Goal: Task Accomplishment & Management: Use online tool/utility

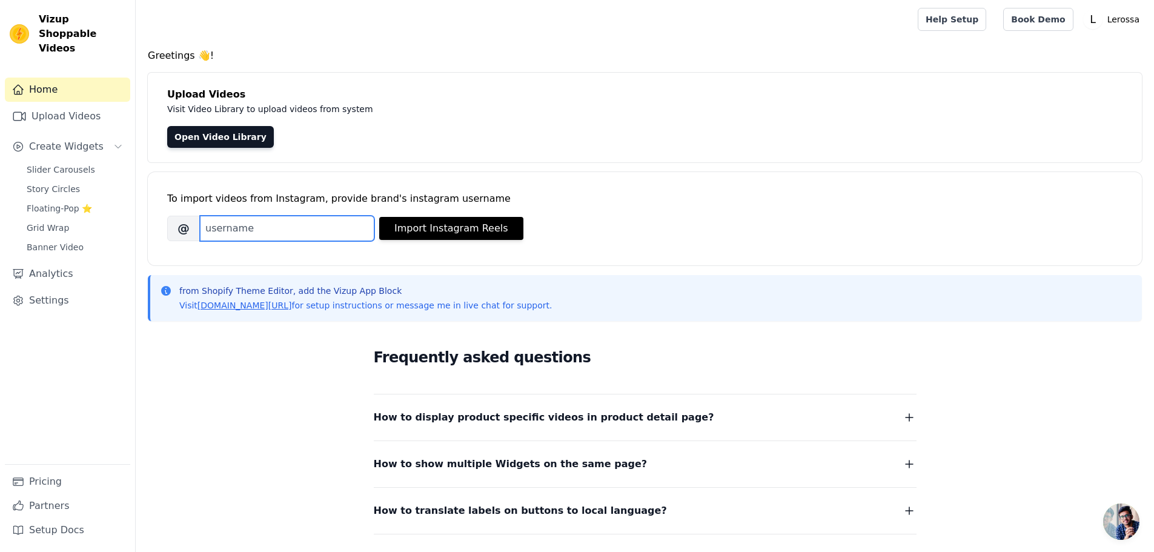
drag, startPoint x: 314, startPoint y: 226, endPoint x: 303, endPoint y: 229, distance: 11.3
click at [314, 226] on input "Brand's Instagram Username" at bounding box center [287, 228] width 174 height 25
click at [89, 104] on link "Upload Videos" at bounding box center [67, 116] width 125 height 24
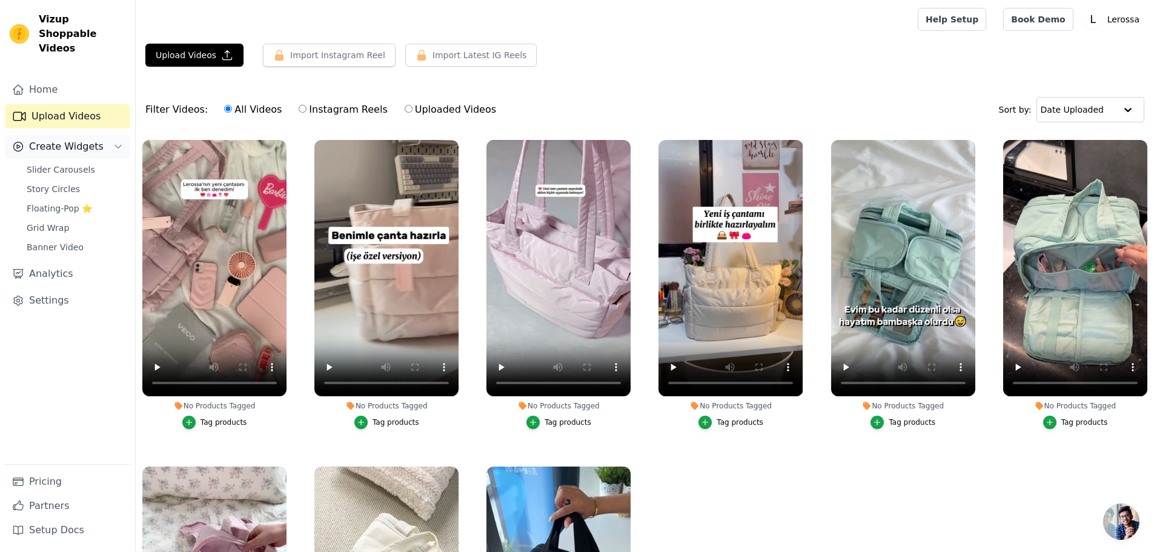
click at [74, 139] on span "Create Widgets" at bounding box center [66, 146] width 75 height 15
click at [75, 104] on link "Upload Videos" at bounding box center [67, 116] width 125 height 24
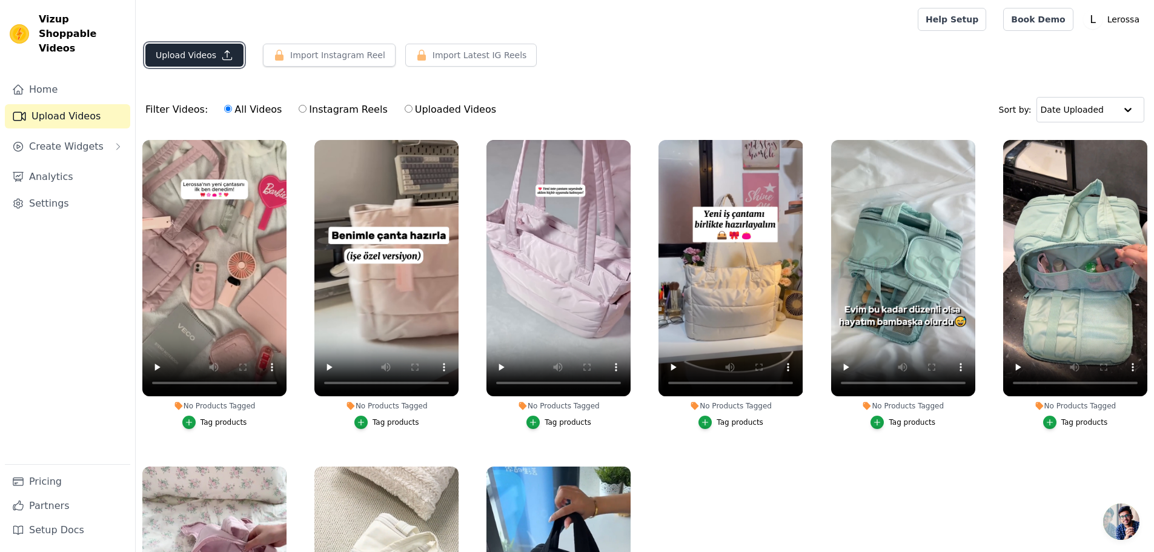
click at [193, 55] on button "Upload Videos" at bounding box center [194, 55] width 98 height 23
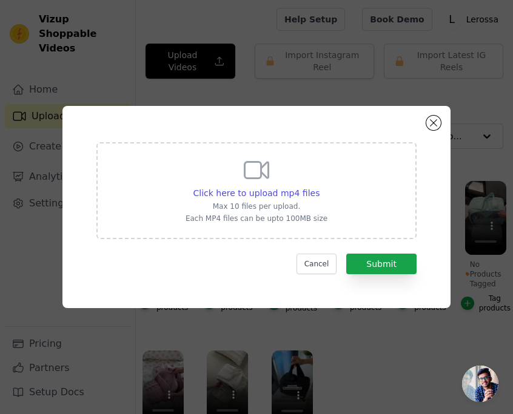
click at [287, 200] on div "Click here to upload mp4 files Max 10 files per upload. Each MP4 files can be u…" at bounding box center [256, 190] width 142 height 68
click at [319, 187] on input "Click here to upload mp4 files Max 10 files per upload. Each MP4 files can be u…" at bounding box center [319, 187] width 1 height 1
type input "C:\fakepath\0916 (1)(1).mp4"
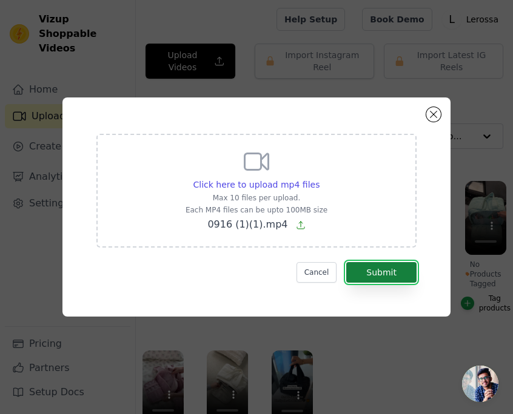
click at [388, 276] on button "Submit" at bounding box center [381, 272] width 70 height 21
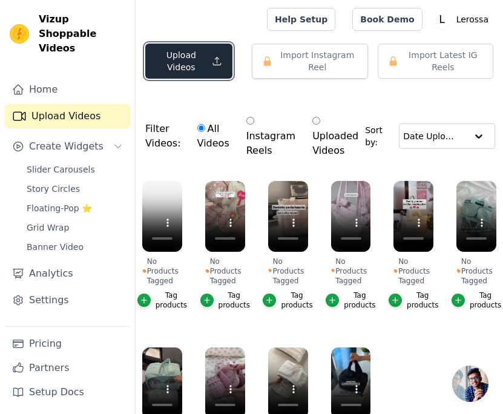
click at [194, 69] on button "Upload Videos" at bounding box center [188, 61] width 87 height 35
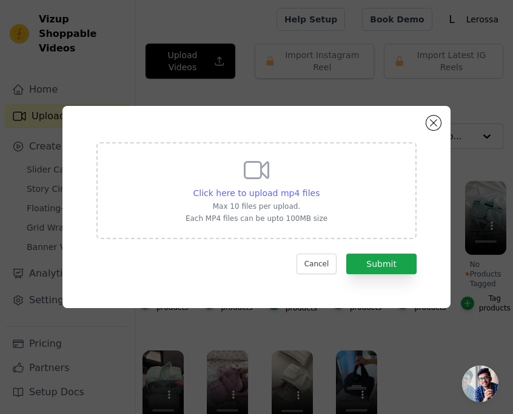
click at [264, 193] on span "Click here to upload mp4 files" at bounding box center [256, 193] width 127 height 10
click at [319, 187] on input "Click here to upload mp4 files Max 10 files per upload. Each MP4 files can be u…" at bounding box center [319, 187] width 1 height 1
type input "C:\fakepath\0916 (1)(2).mp4"
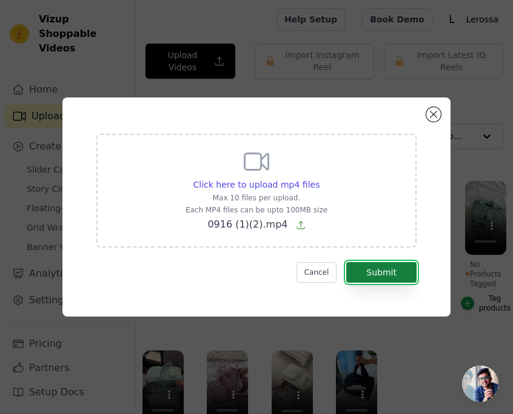
click at [382, 268] on button "Submit" at bounding box center [381, 272] width 70 height 21
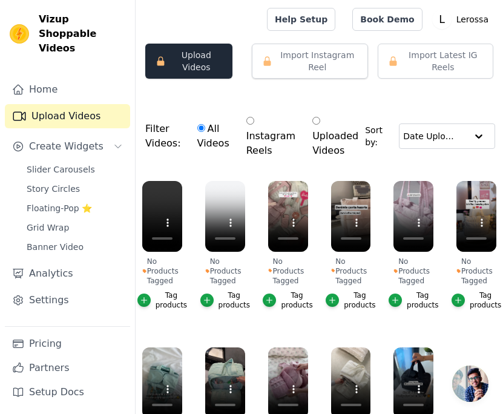
click at [198, 71] on button "Upload Videos" at bounding box center [188, 61] width 87 height 35
click at [195, 60] on button "Upload Videos" at bounding box center [188, 61] width 87 height 35
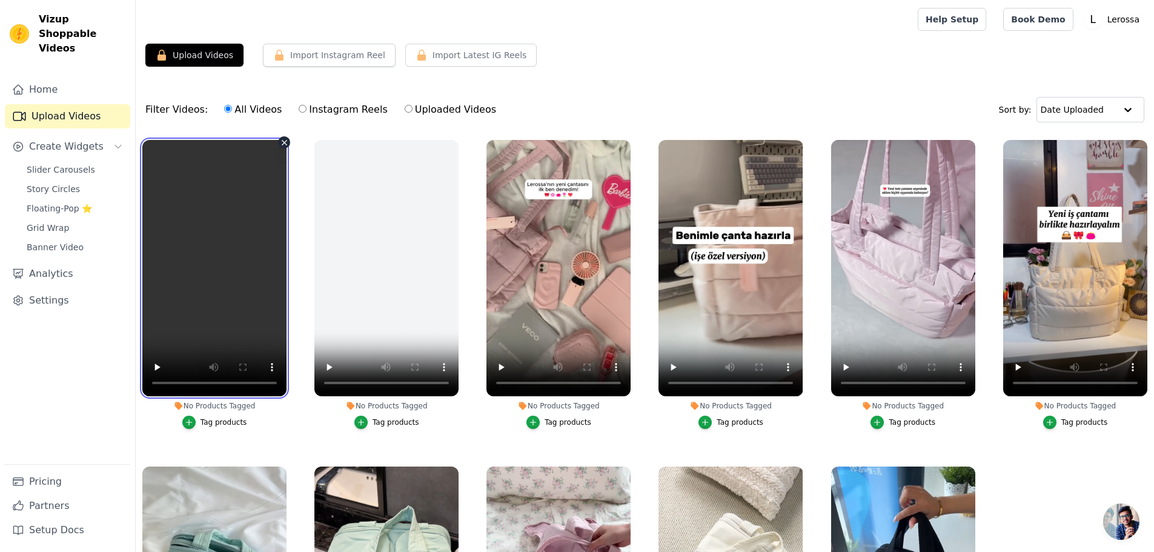
click at [232, 256] on video at bounding box center [214, 268] width 144 height 256
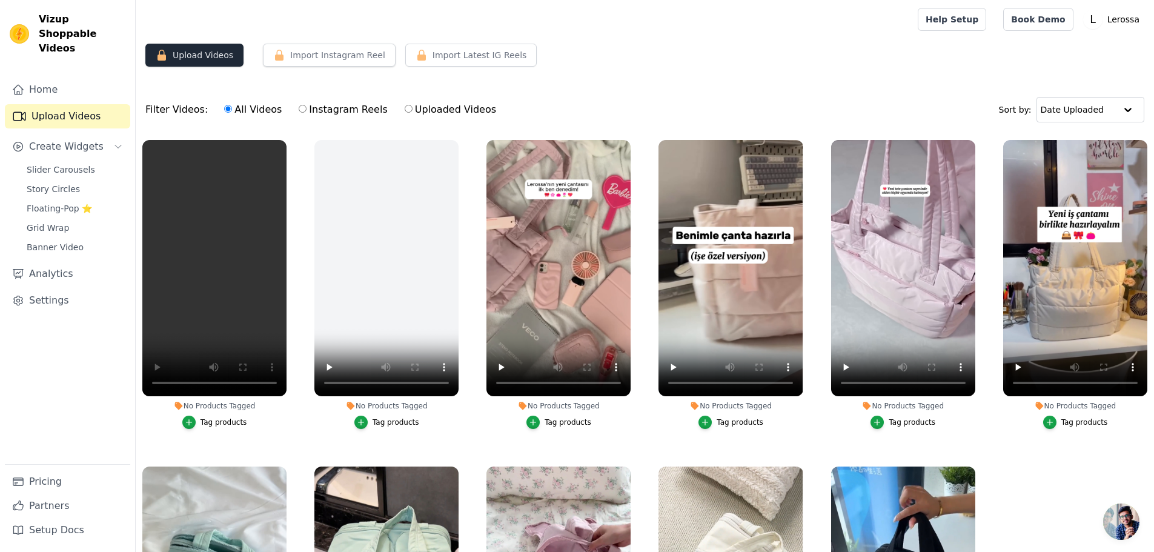
click at [198, 57] on button "Upload Videos" at bounding box center [194, 55] width 98 height 23
click at [307, 115] on label "Instagram Reels" at bounding box center [343, 110] width 90 height 16
click at [307, 113] on input "Instagram Reels" at bounding box center [303, 109] width 8 height 8
radio input "true"
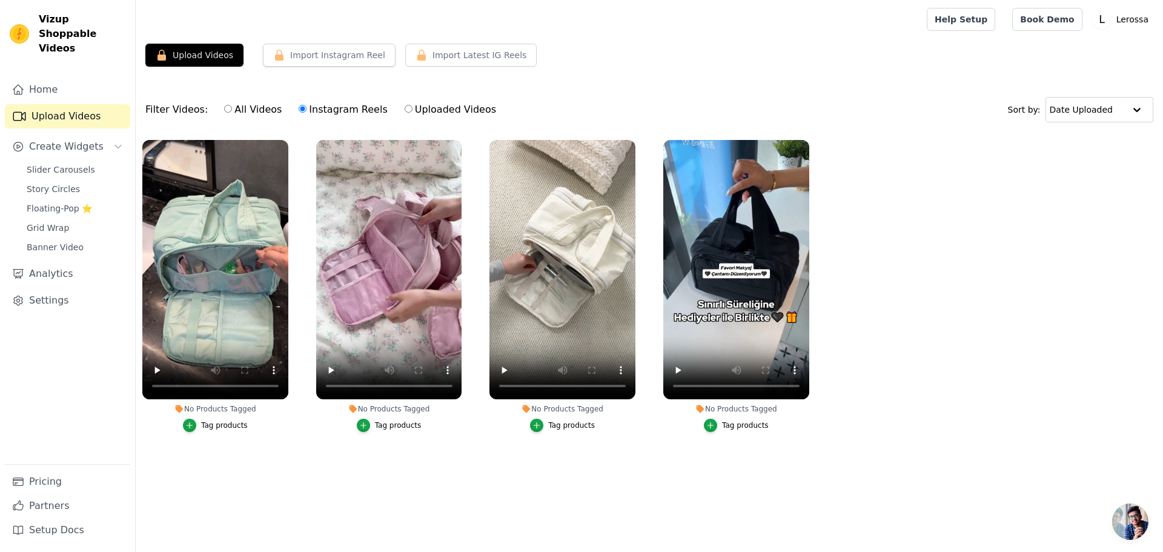
click at [241, 109] on label "All Videos" at bounding box center [253, 110] width 59 height 16
click at [232, 109] on input "All Videos" at bounding box center [228, 109] width 8 height 8
radio input "true"
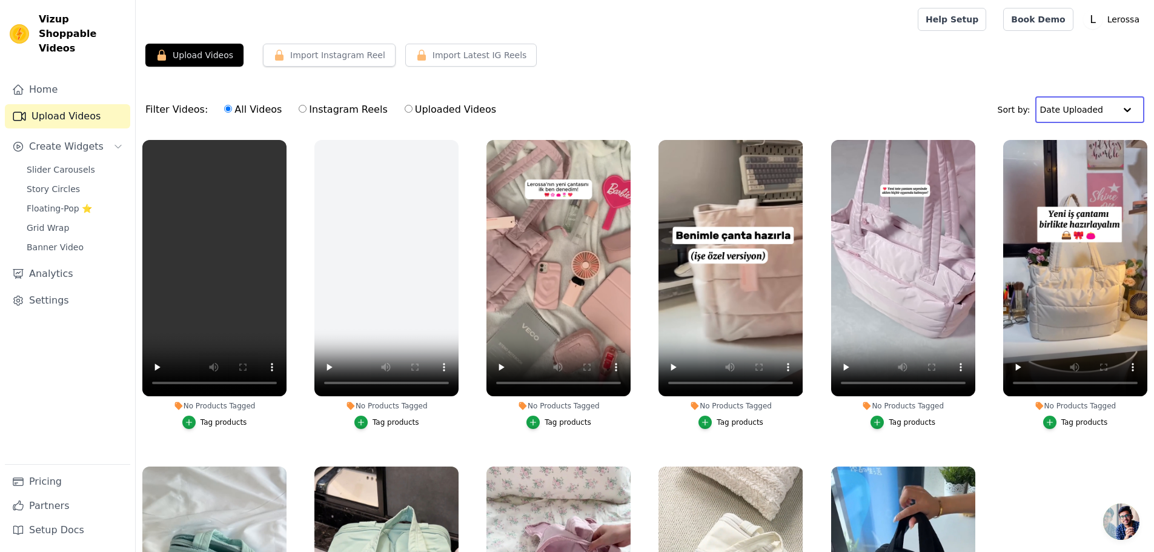
click at [512, 105] on input "text" at bounding box center [1077, 110] width 75 height 24
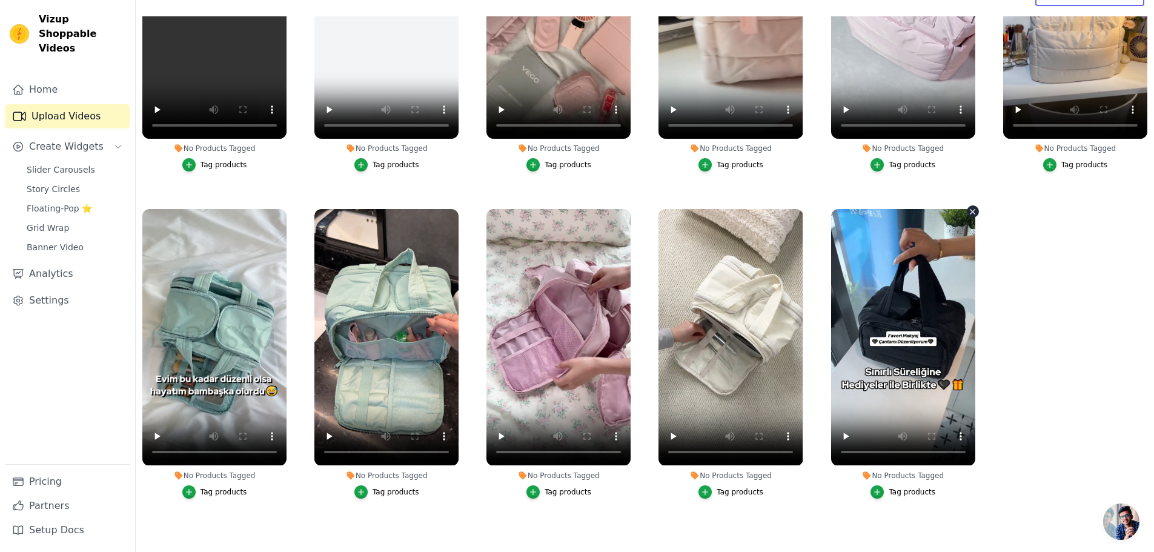
scroll to position [124, 0]
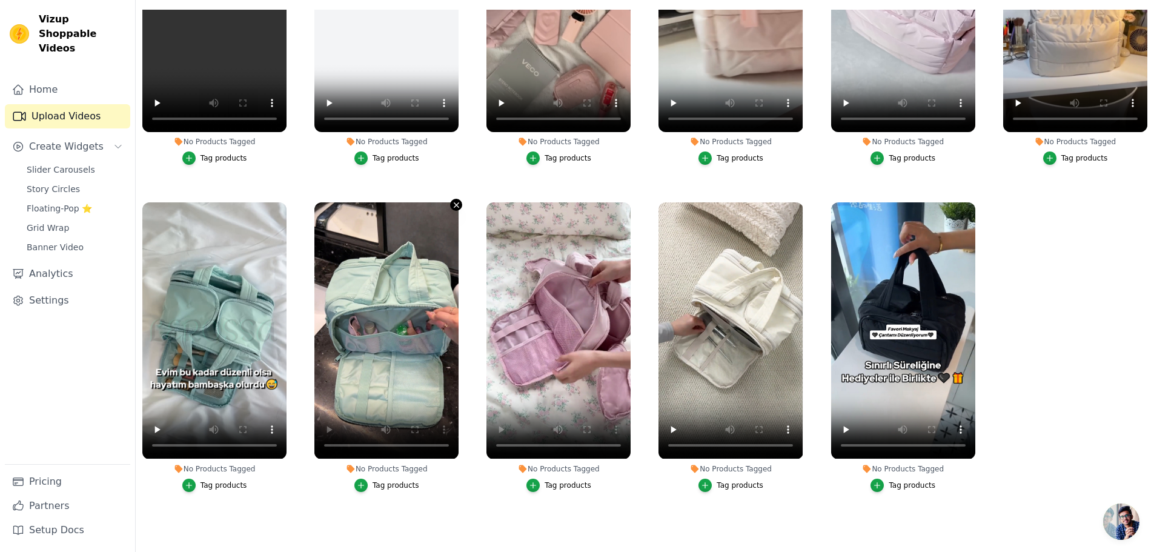
click at [454, 203] on icon "button" at bounding box center [456, 205] width 5 height 5
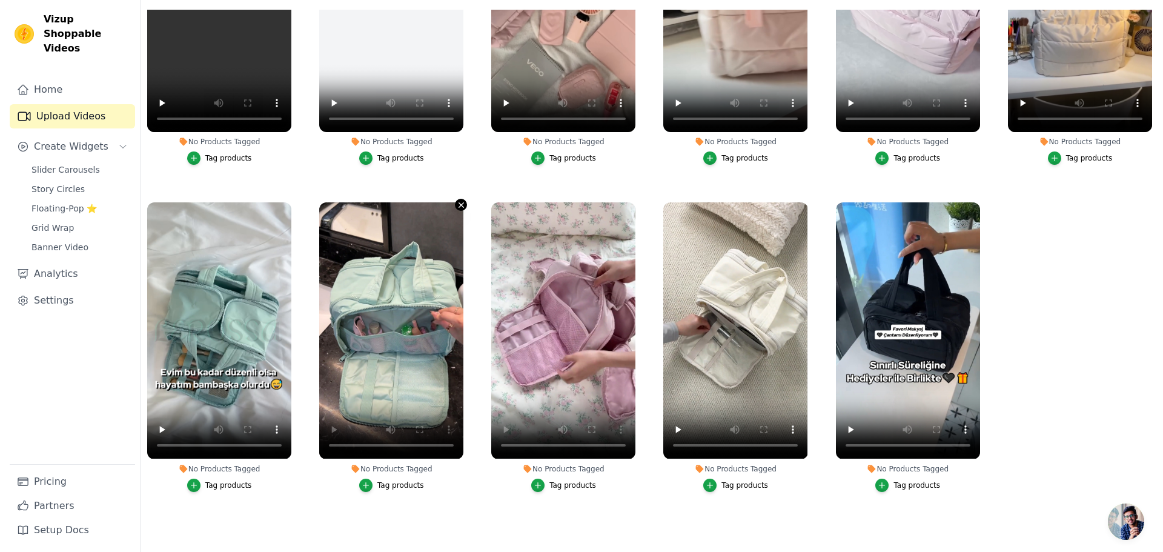
scroll to position [0, 0]
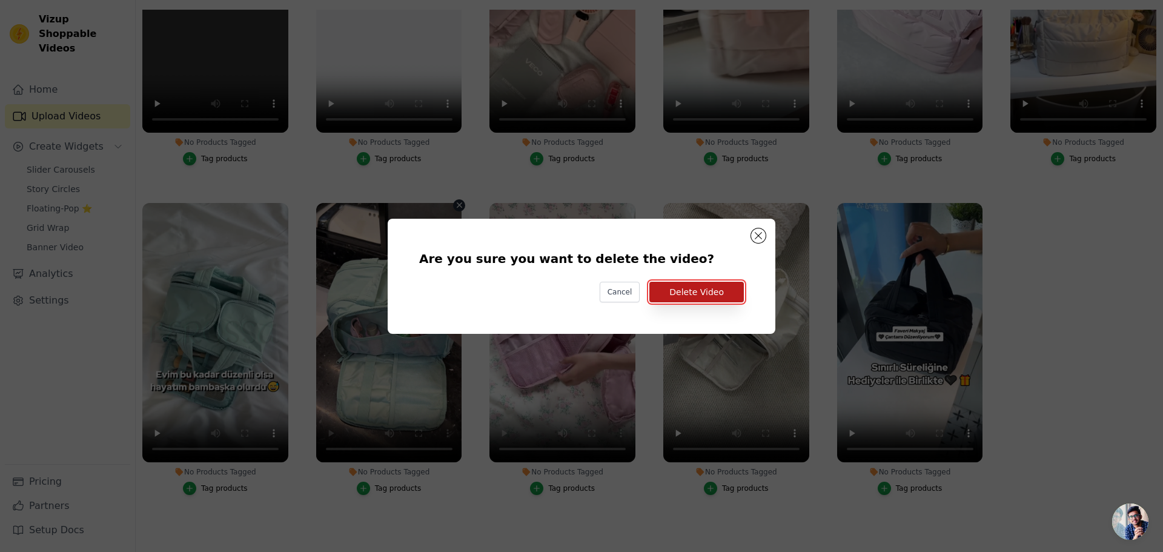
click at [512, 293] on button "Delete Video" at bounding box center [696, 292] width 95 height 21
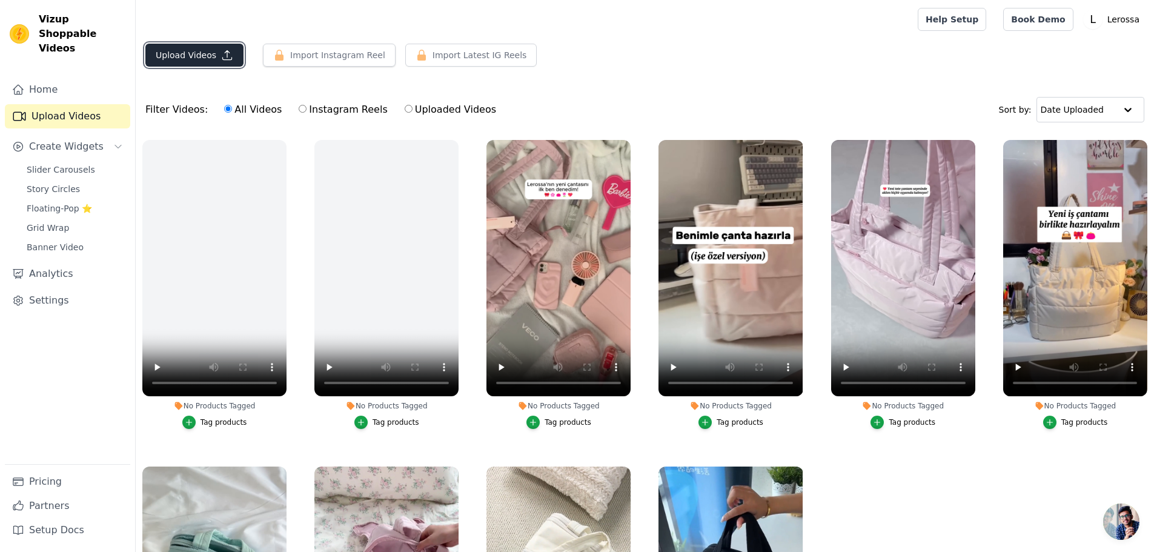
click at [191, 53] on button "Upload Videos" at bounding box center [194, 55] width 98 height 23
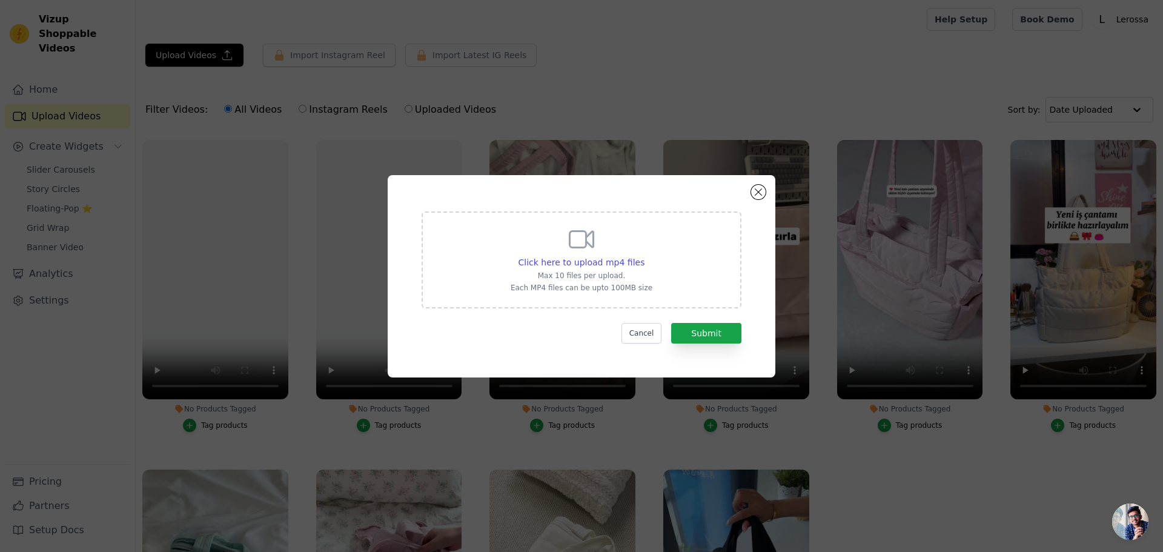
click at [512, 248] on div "Click here to upload mp4 files Max 10 files per upload. Each MP4 files can be u…" at bounding box center [582, 259] width 142 height 68
click at [512, 256] on input "Click here to upload mp4 files Max 10 files per upload. Each MP4 files can be u…" at bounding box center [644, 256] width 1 height 1
type input "C:\fakepath\YENI1.mp4"
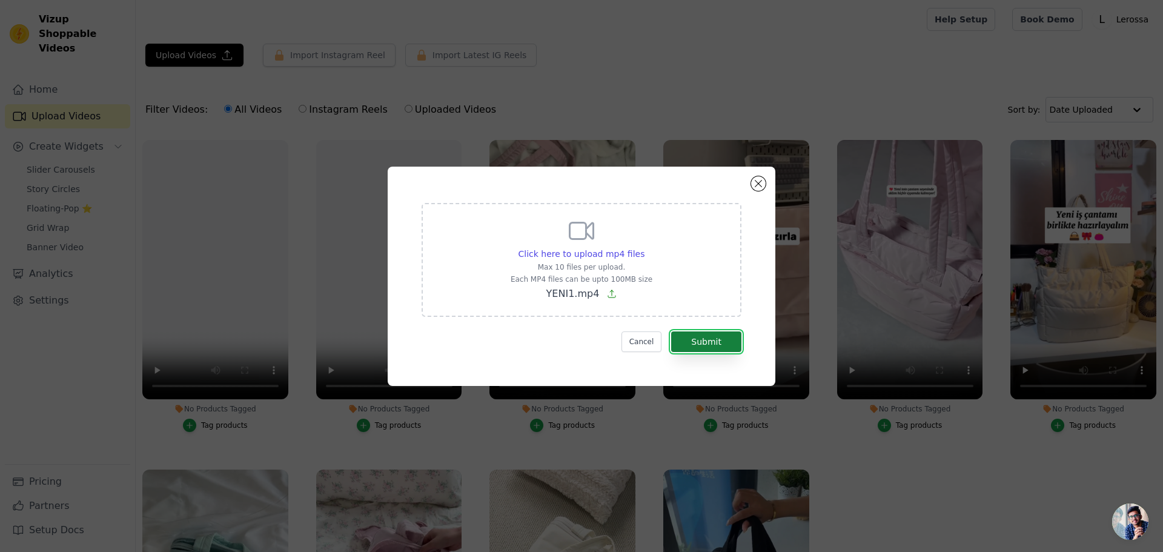
click at [512, 337] on button "Submit" at bounding box center [706, 341] width 70 height 21
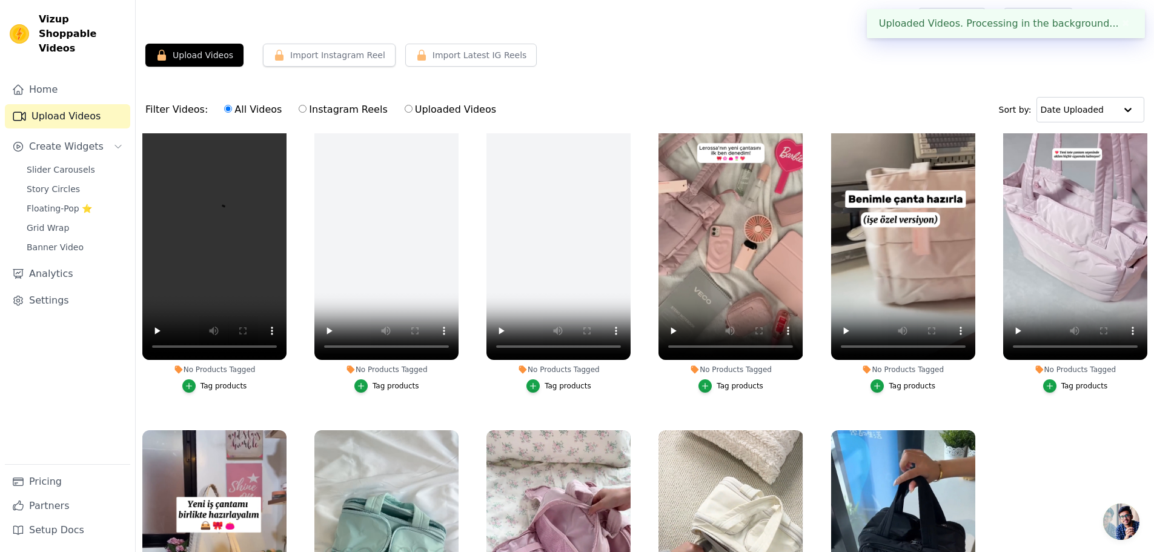
scroll to position [143, 0]
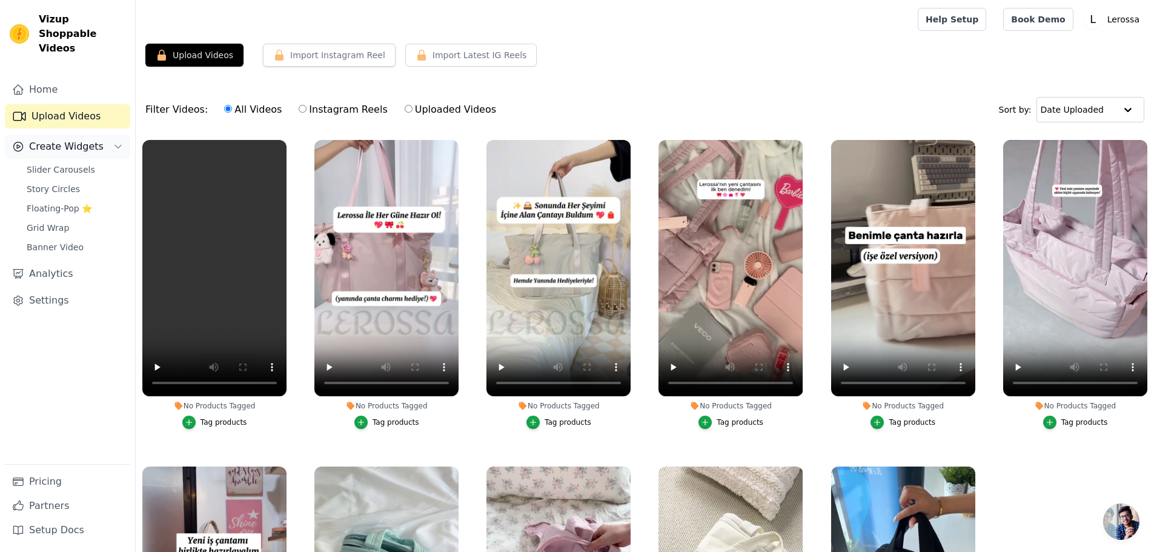
click at [70, 139] on span "Create Widgets" at bounding box center [66, 146] width 75 height 15
click at [75, 139] on span "Create Widgets" at bounding box center [66, 146] width 75 height 15
click at [74, 139] on span "Create Widgets" at bounding box center [66, 146] width 75 height 15
click at [78, 106] on link "Upload Videos" at bounding box center [67, 116] width 125 height 24
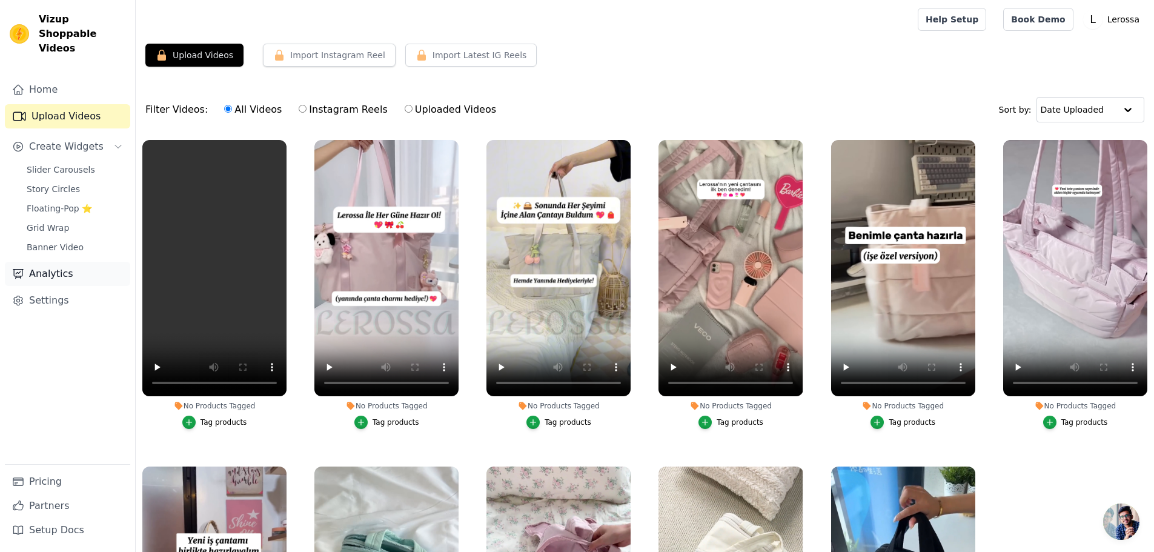
click at [68, 262] on link "Analytics" at bounding box center [67, 274] width 125 height 24
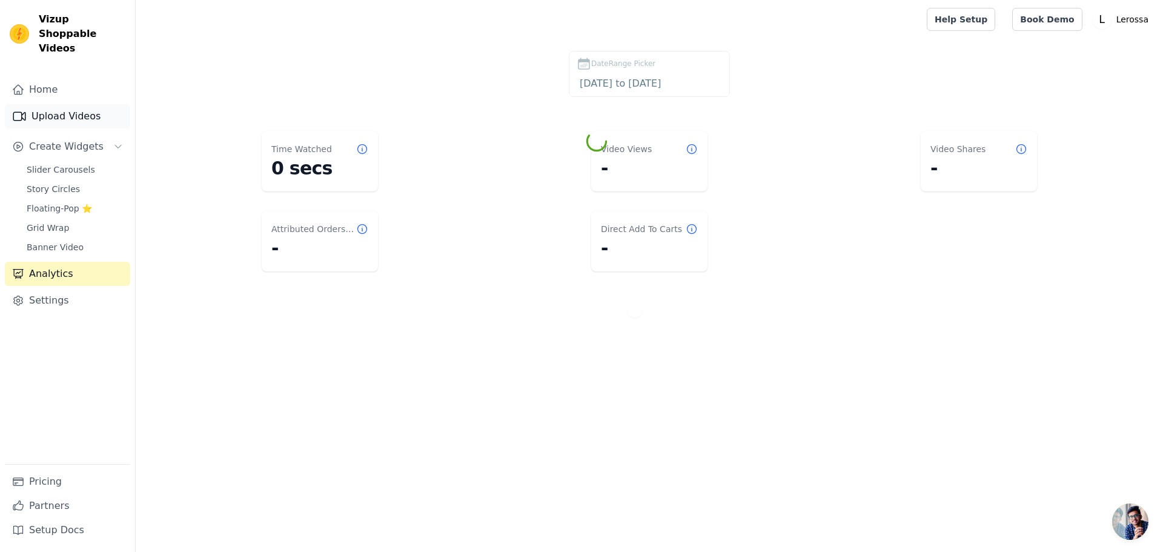
click at [68, 104] on link "Upload Videos" at bounding box center [67, 116] width 125 height 24
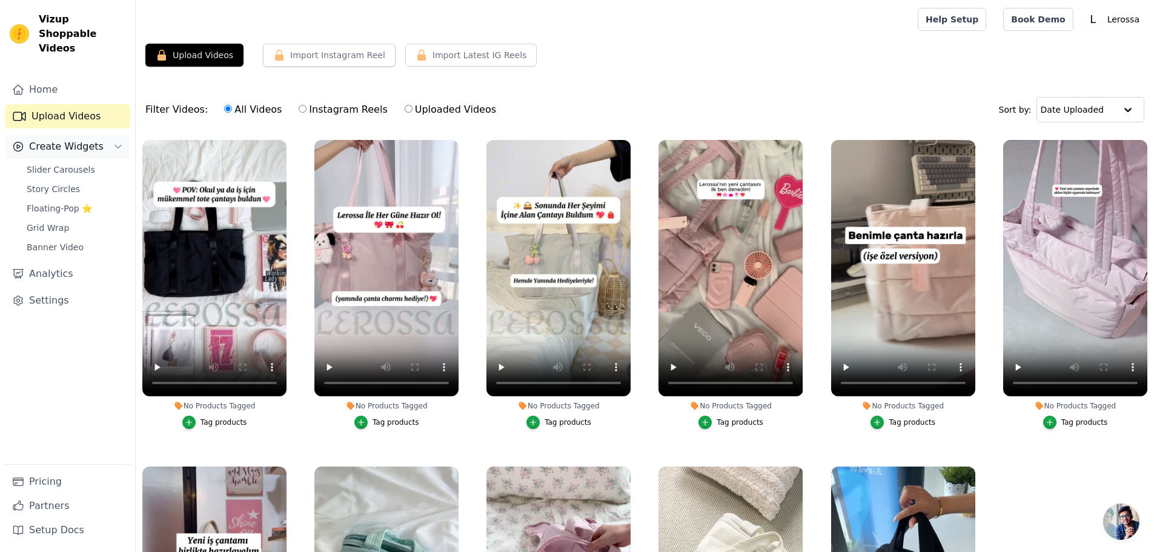
click at [117, 142] on icon "Sidebar" at bounding box center [118, 147] width 10 height 10
click at [82, 164] on span "Slider Carousels" at bounding box center [61, 170] width 68 height 12
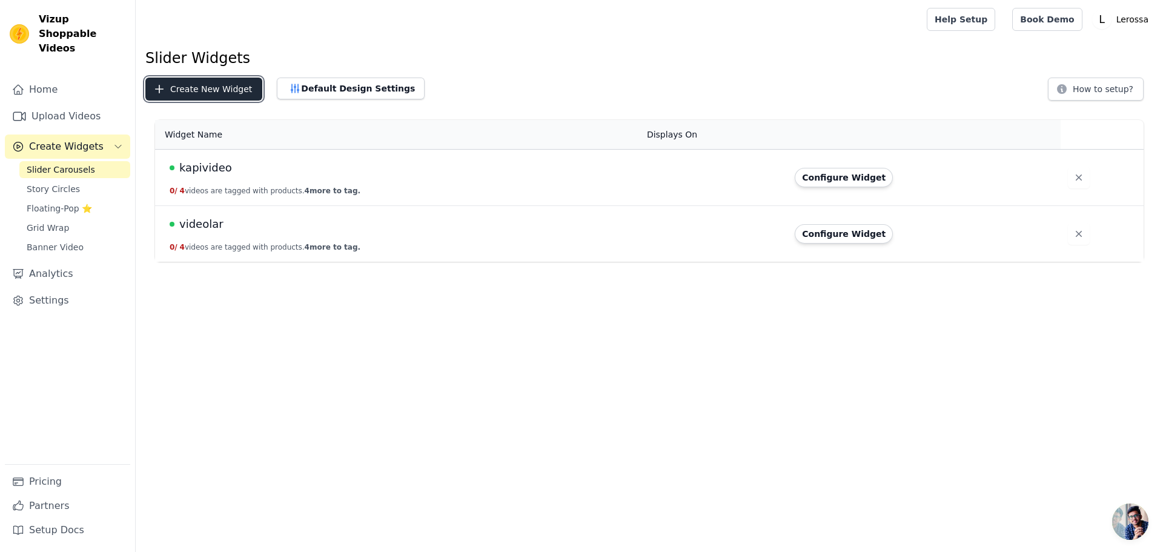
click at [199, 81] on button "Create New Widget" at bounding box center [203, 89] width 117 height 23
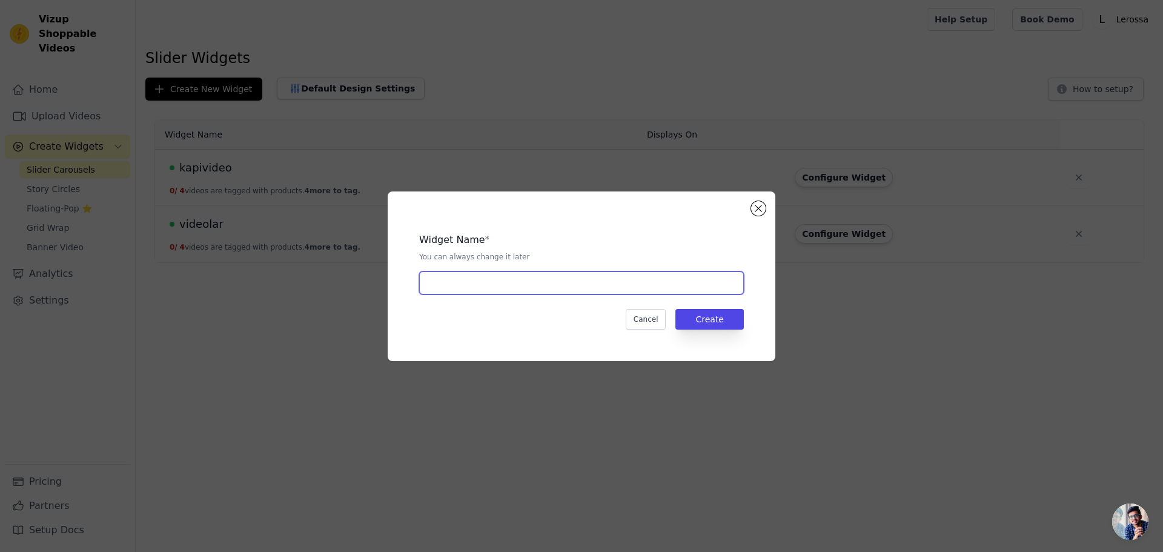
click at [505, 282] on input "text" at bounding box center [581, 282] width 325 height 23
type input "platesçant"
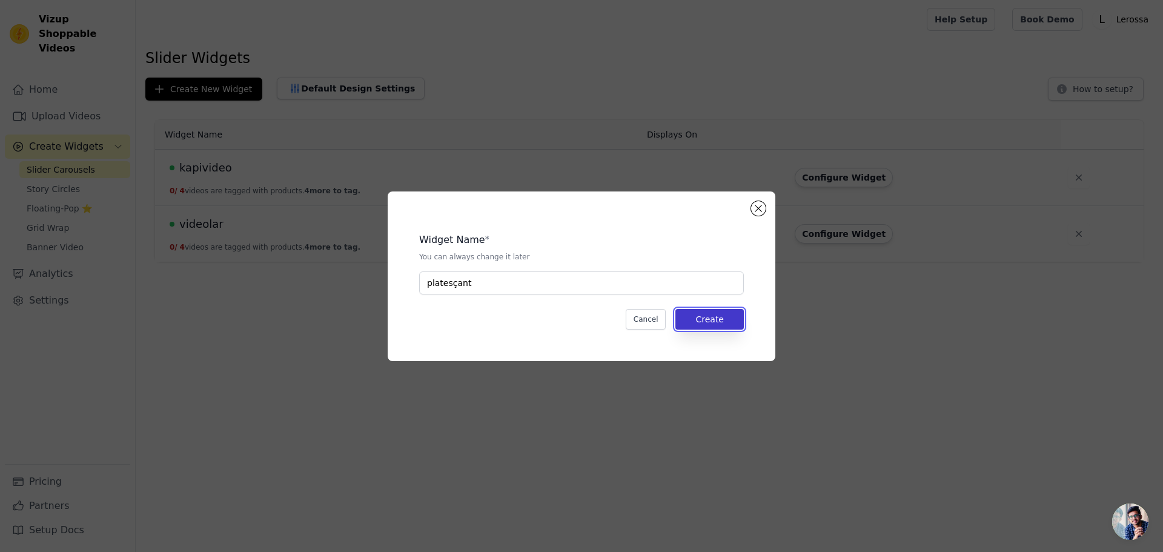
click at [712, 322] on button "Create" at bounding box center [710, 319] width 68 height 21
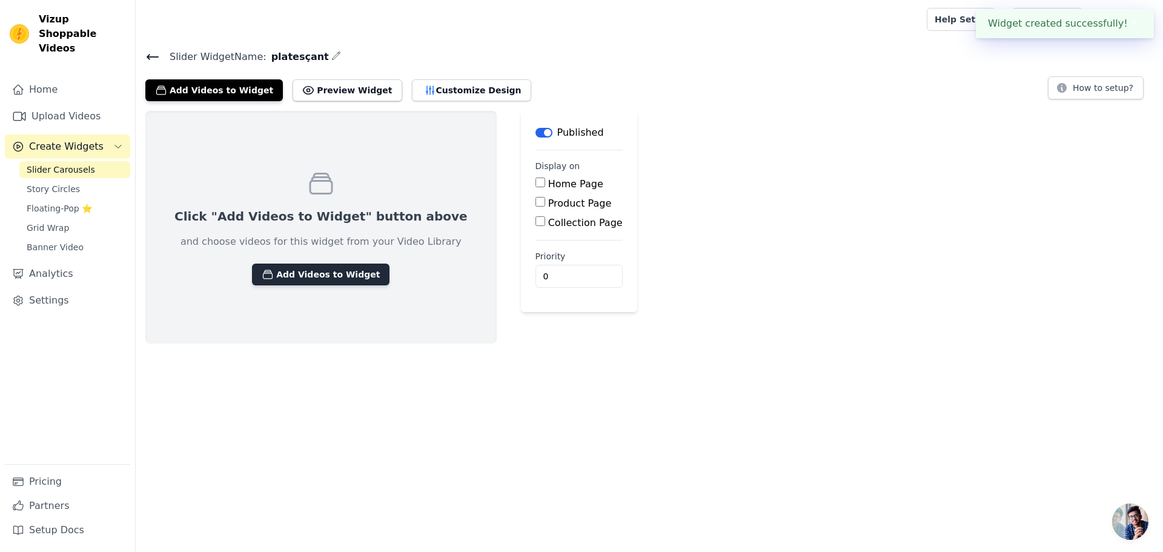
click at [314, 278] on button "Add Videos to Widget" at bounding box center [321, 275] width 138 height 22
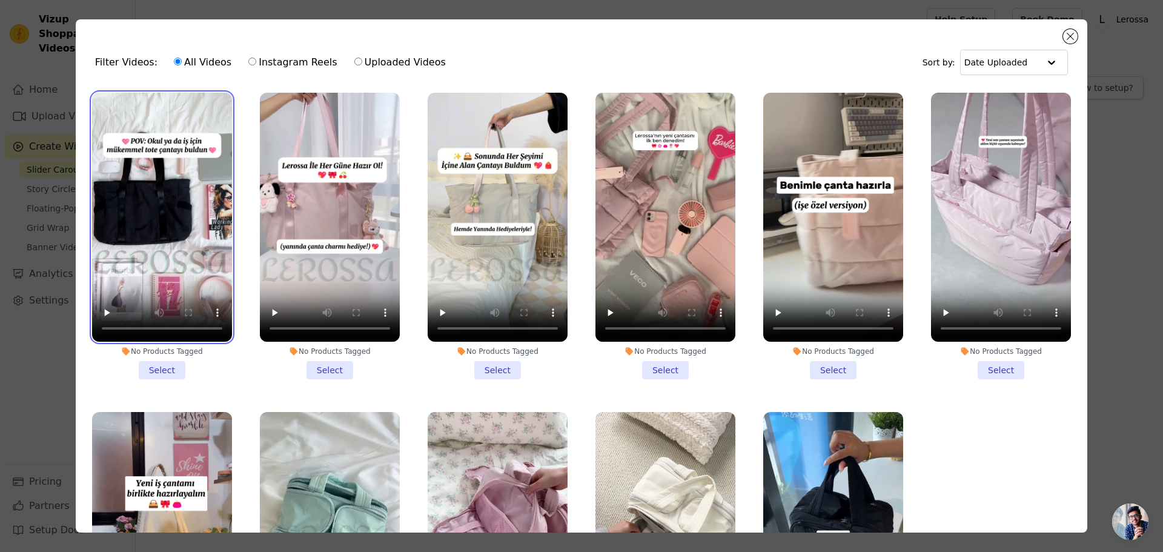
click at [192, 224] on video at bounding box center [162, 217] width 140 height 249
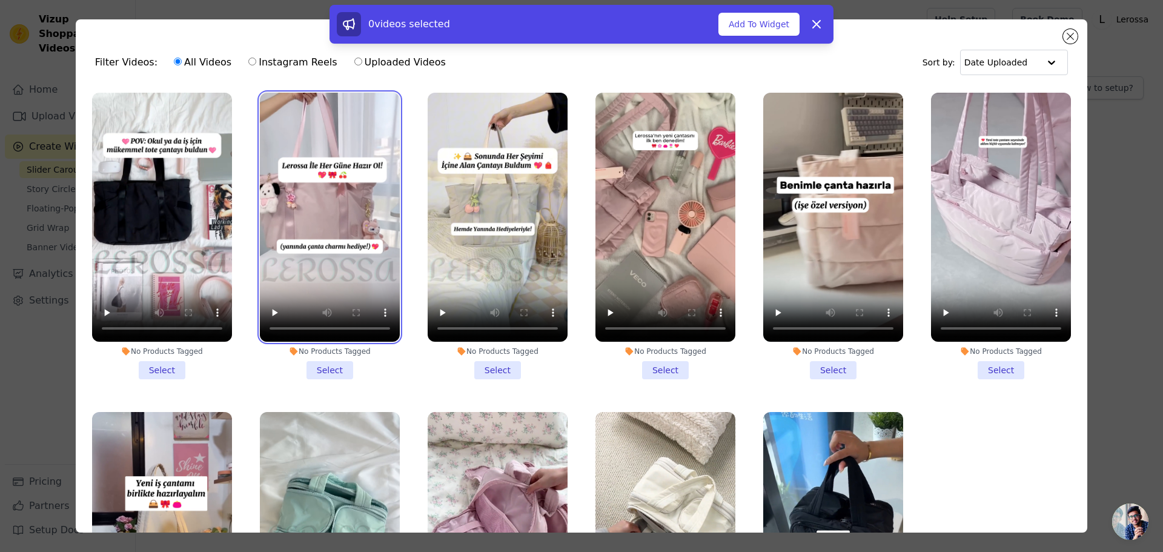
click at [332, 236] on video at bounding box center [330, 217] width 140 height 249
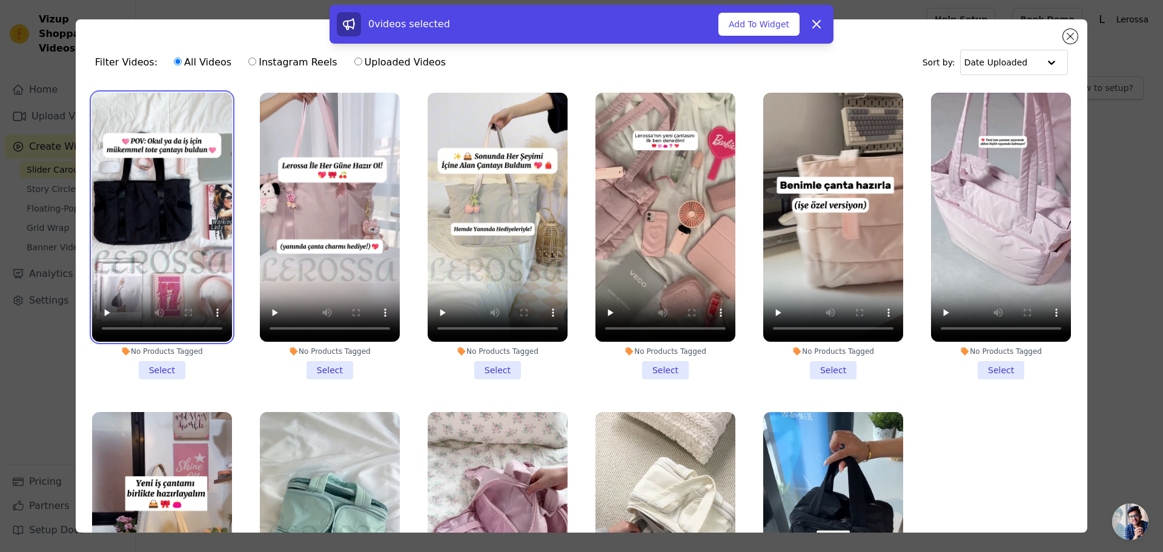
click at [190, 217] on video at bounding box center [162, 217] width 140 height 249
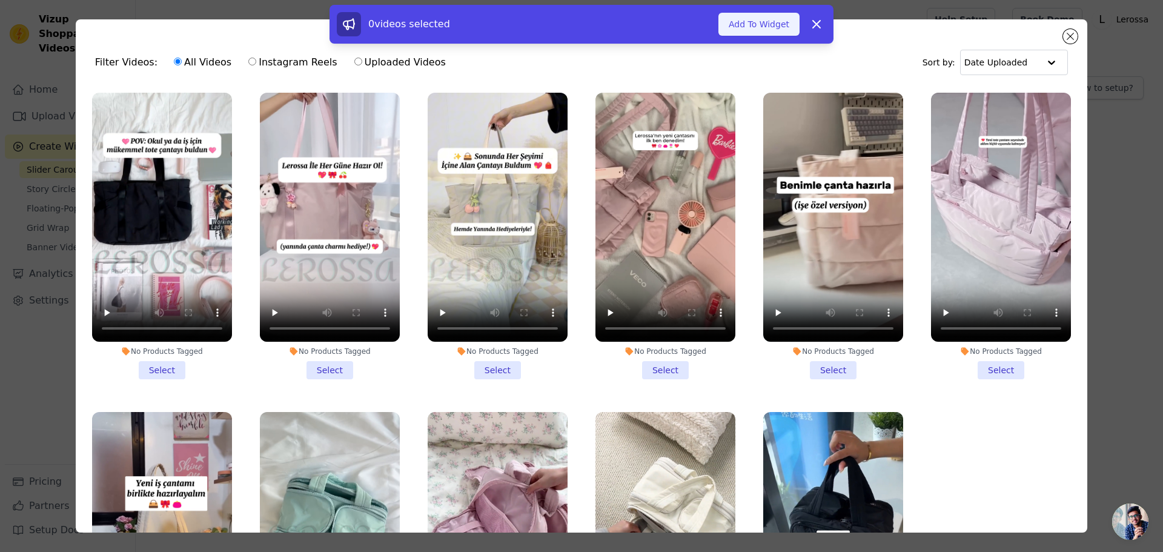
click at [740, 21] on button "Add To Widget" at bounding box center [759, 24] width 81 height 23
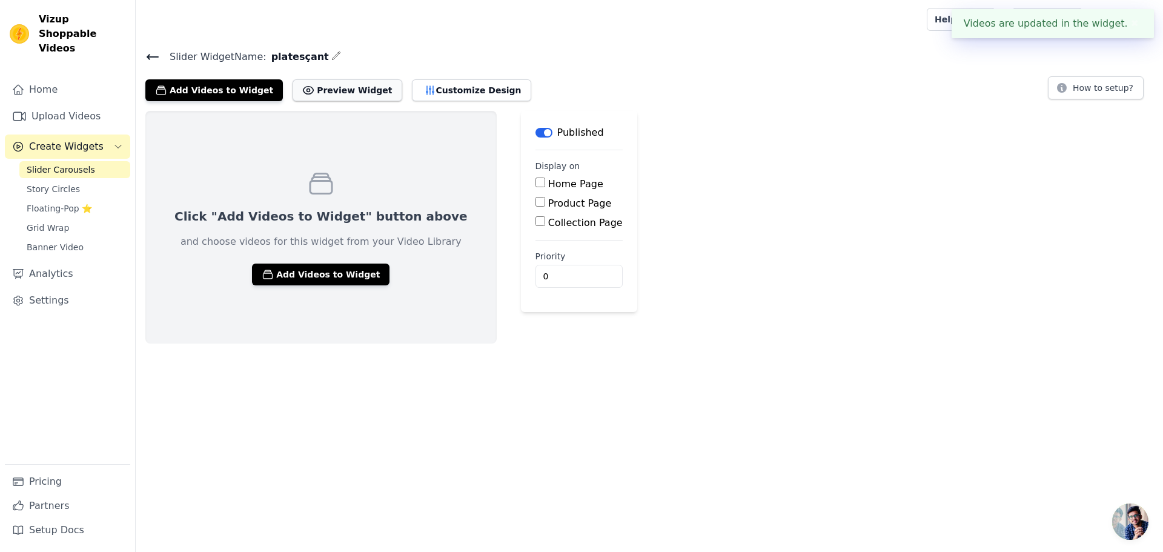
click at [315, 97] on button "Preview Widget" at bounding box center [347, 90] width 109 height 22
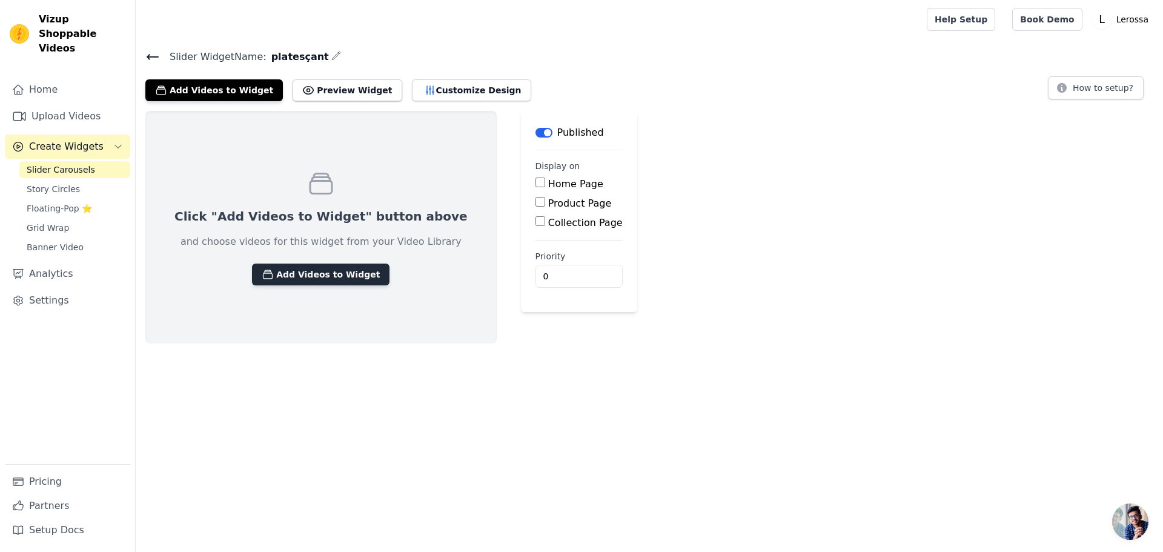
click at [309, 277] on button "Add Videos to Widget" at bounding box center [321, 275] width 138 height 22
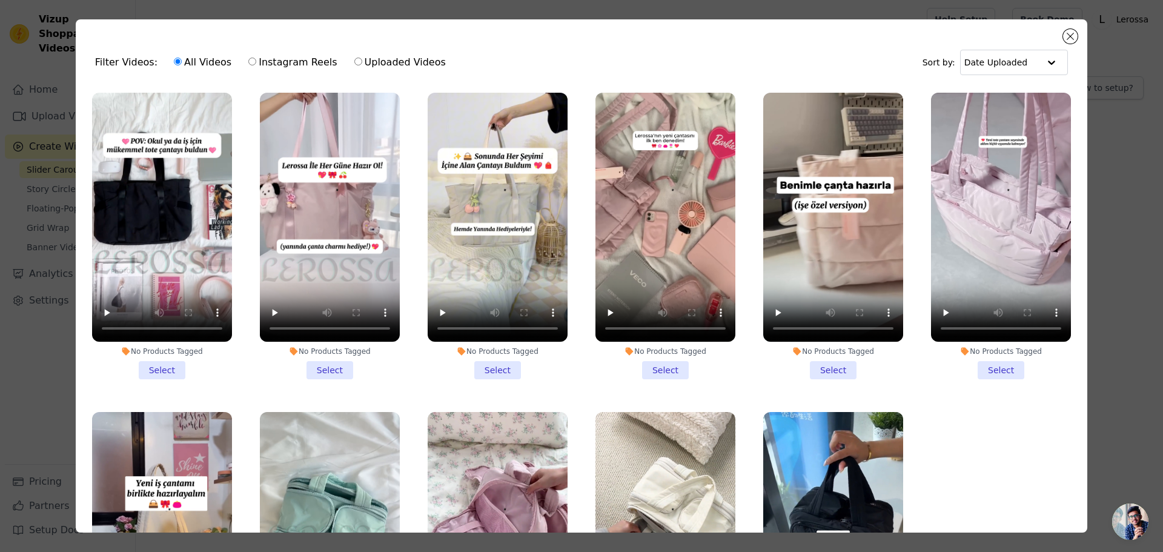
click at [168, 365] on li "No Products Tagged Select" at bounding box center [162, 236] width 140 height 287
click at [0, 0] on input "No Products Tagged Select" at bounding box center [0, 0] width 0 height 0
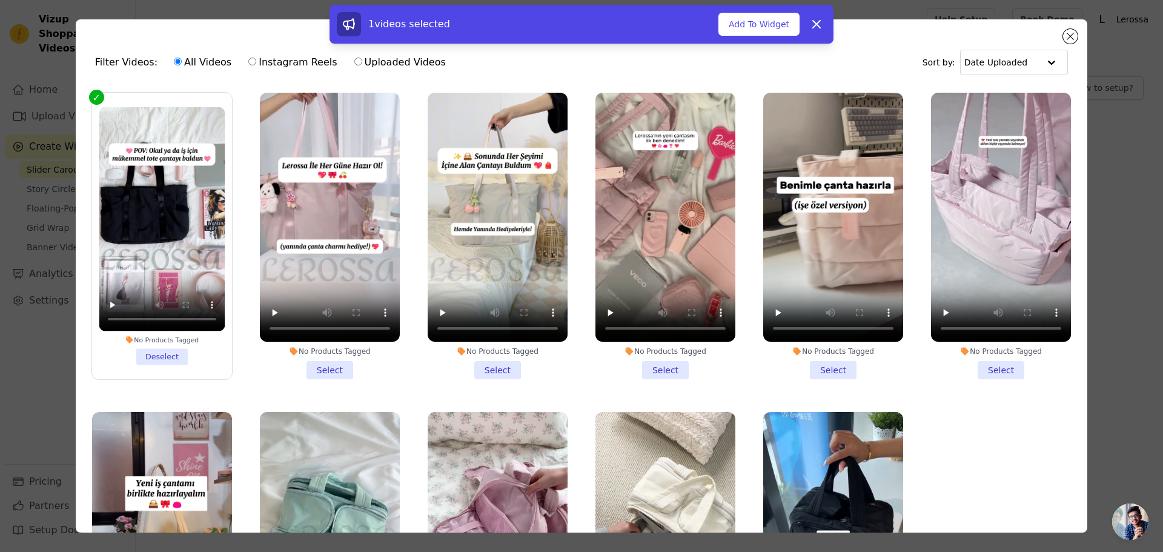
click at [320, 360] on li "No Products Tagged Select" at bounding box center [330, 236] width 140 height 287
click at [0, 0] on input "No Products Tagged Select" at bounding box center [0, 0] width 0 height 0
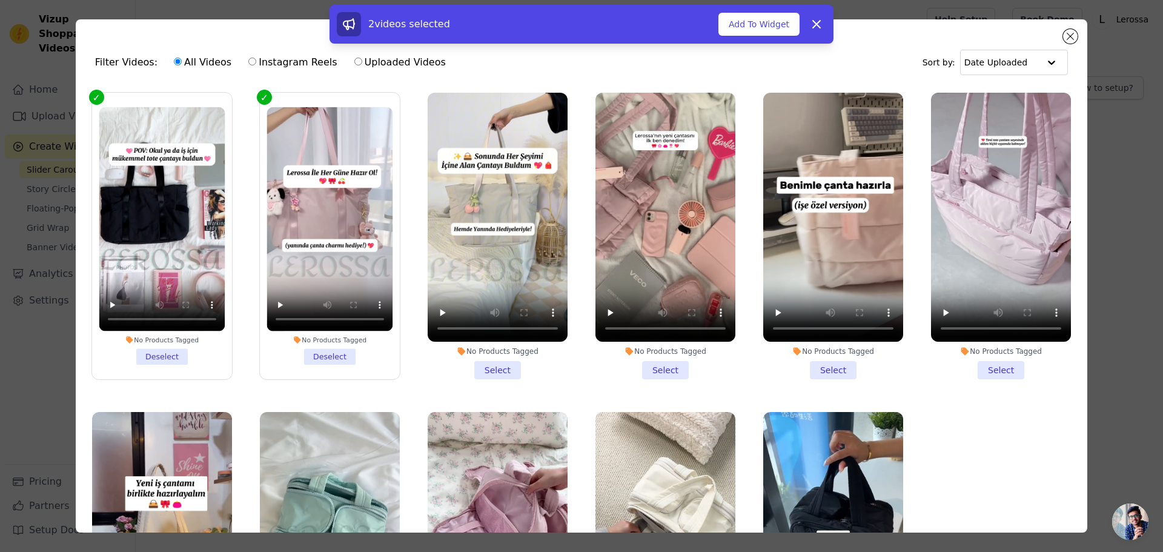
click at [482, 364] on li "No Products Tagged Select" at bounding box center [498, 236] width 140 height 287
click at [0, 0] on input "No Products Tagged Select" at bounding box center [0, 0] width 0 height 0
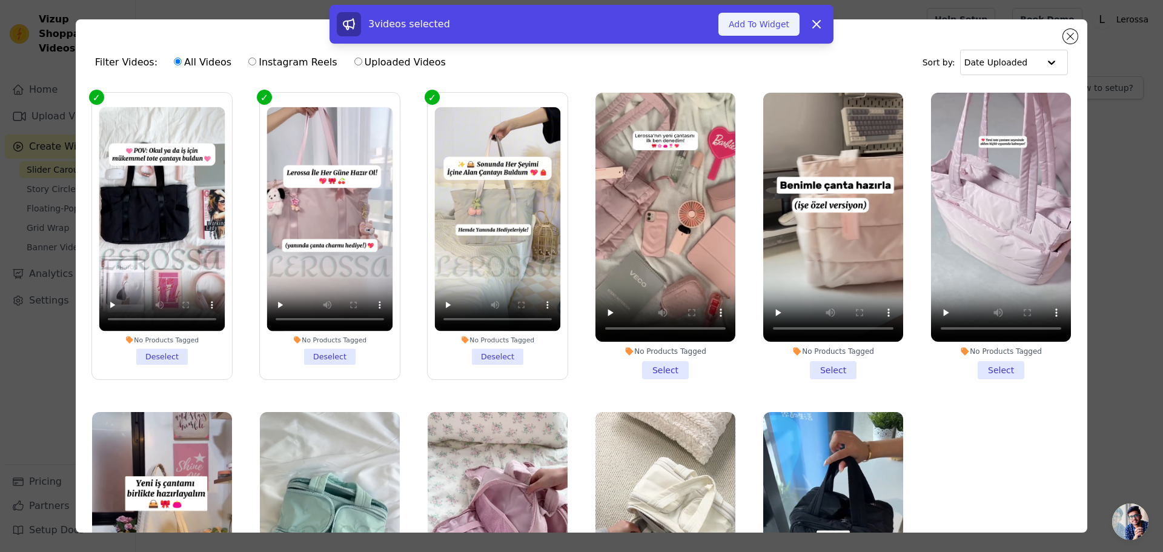
click at [764, 26] on button "Add To Widget" at bounding box center [759, 24] width 81 height 23
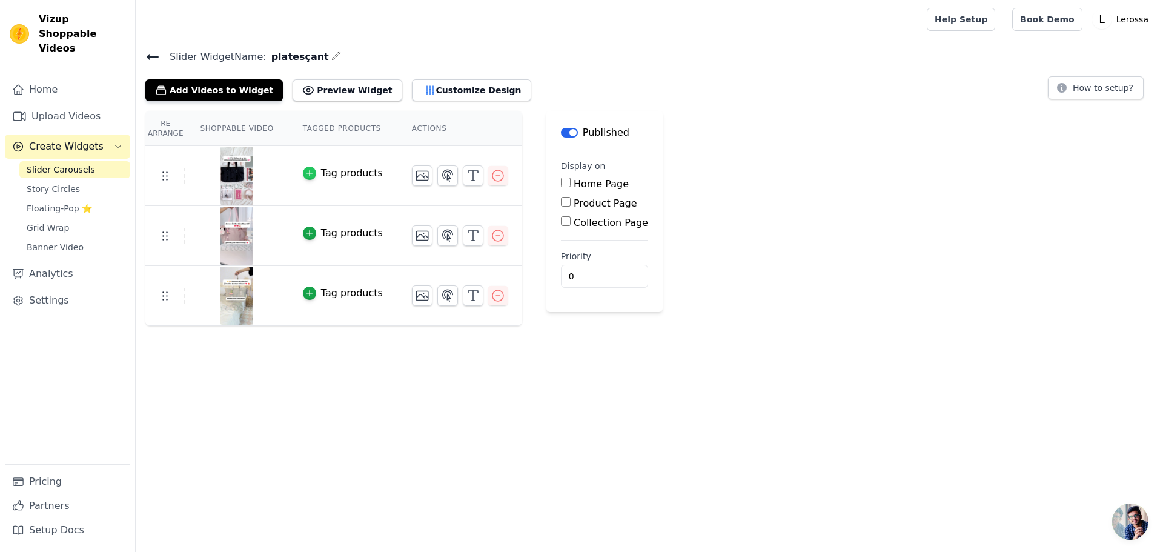
click at [307, 173] on icon "button" at bounding box center [309, 173] width 5 height 5
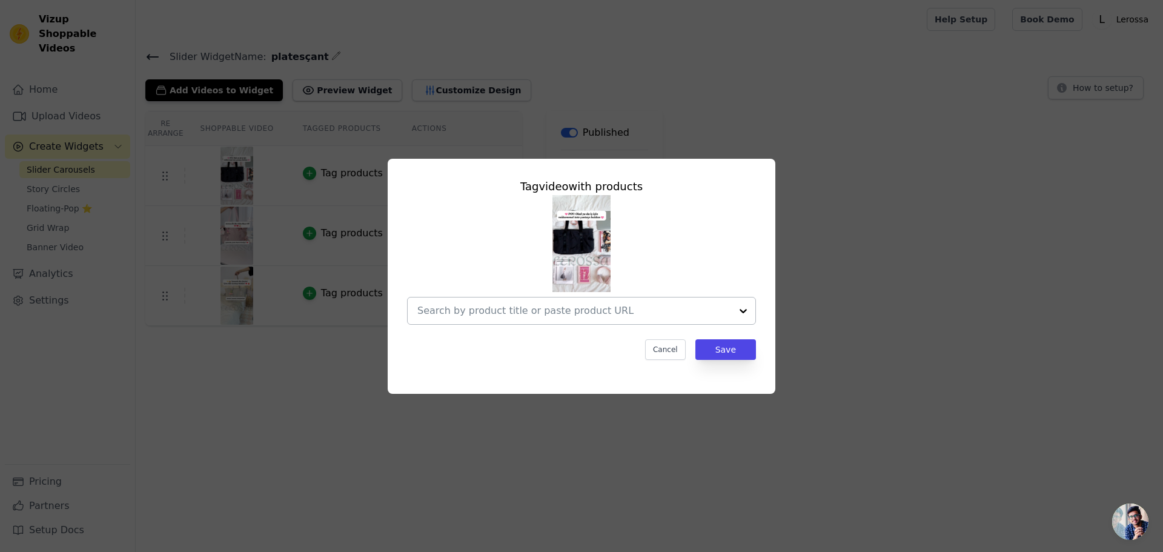
click at [599, 313] on input "text" at bounding box center [574, 311] width 314 height 15
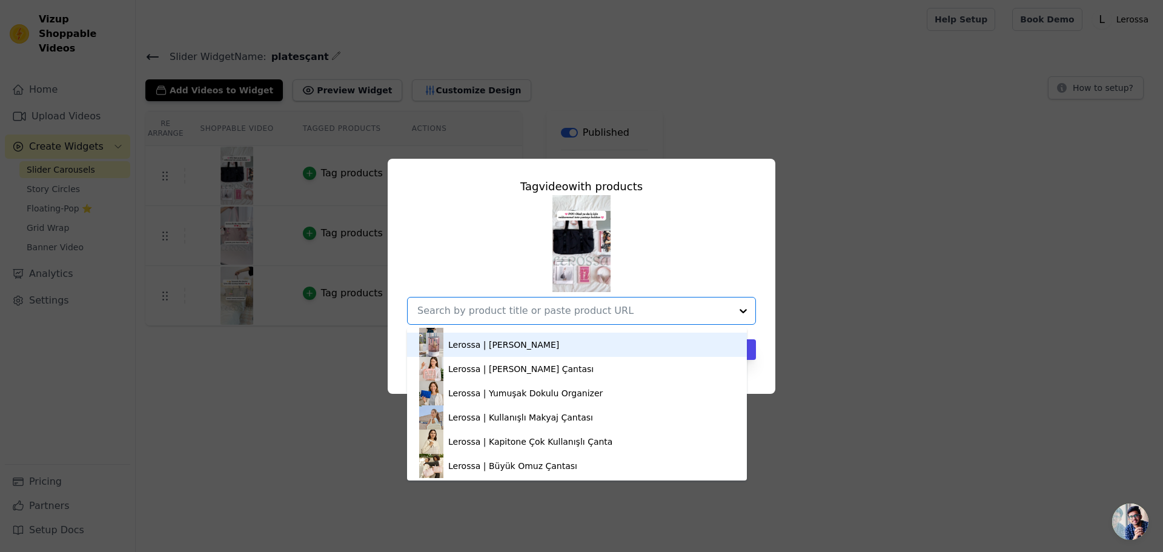
scroll to position [21, 0]
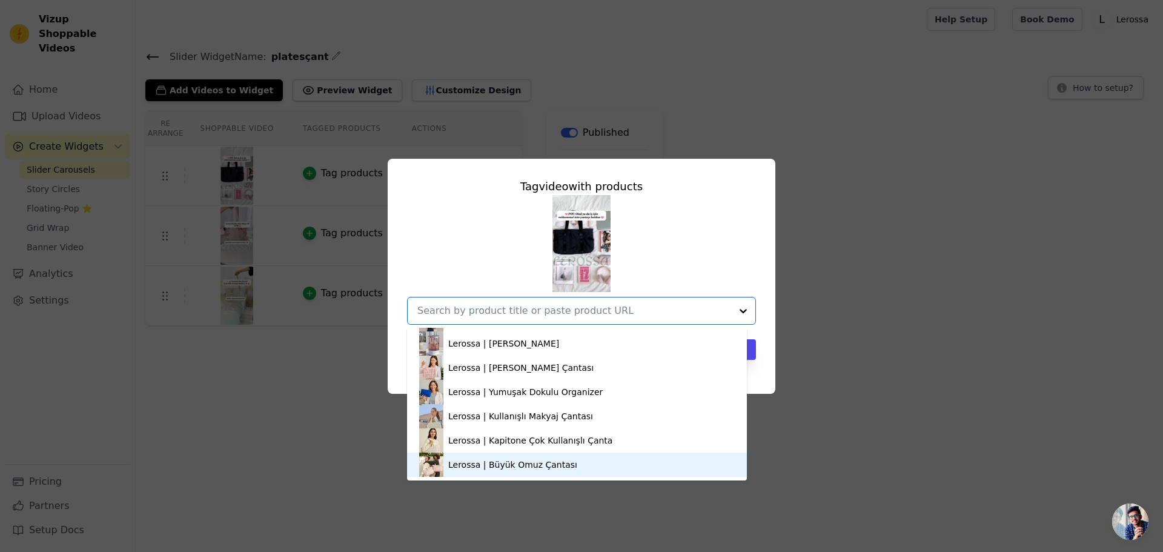
click at [571, 467] on div "Lerossa | Büyük Omuz Çantası" at bounding box center [577, 465] width 316 height 24
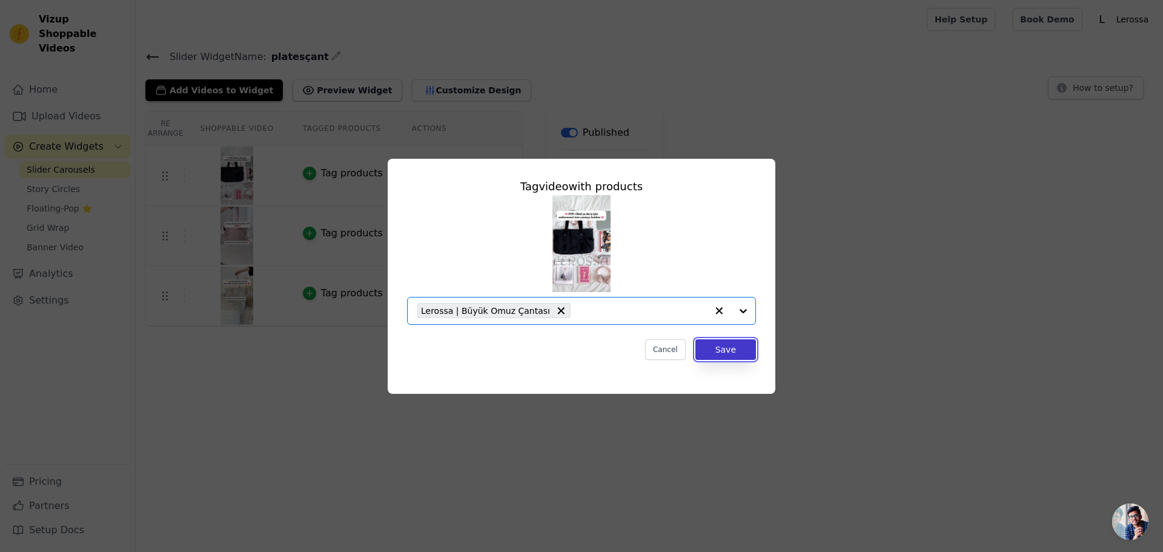
click at [721, 353] on button "Save" at bounding box center [726, 349] width 61 height 21
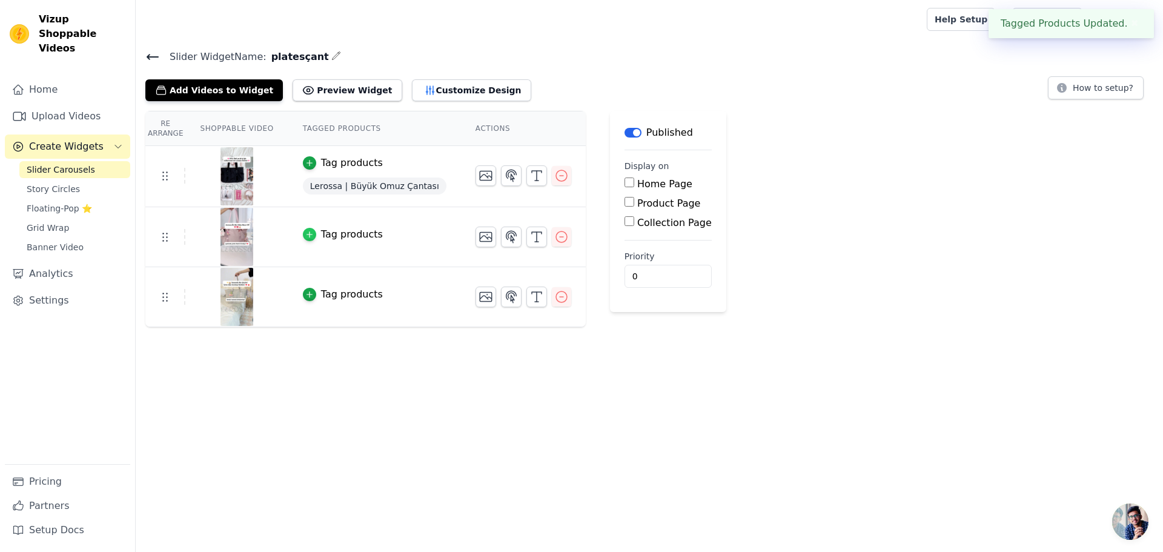
click at [305, 233] on icon "button" at bounding box center [309, 234] width 8 height 8
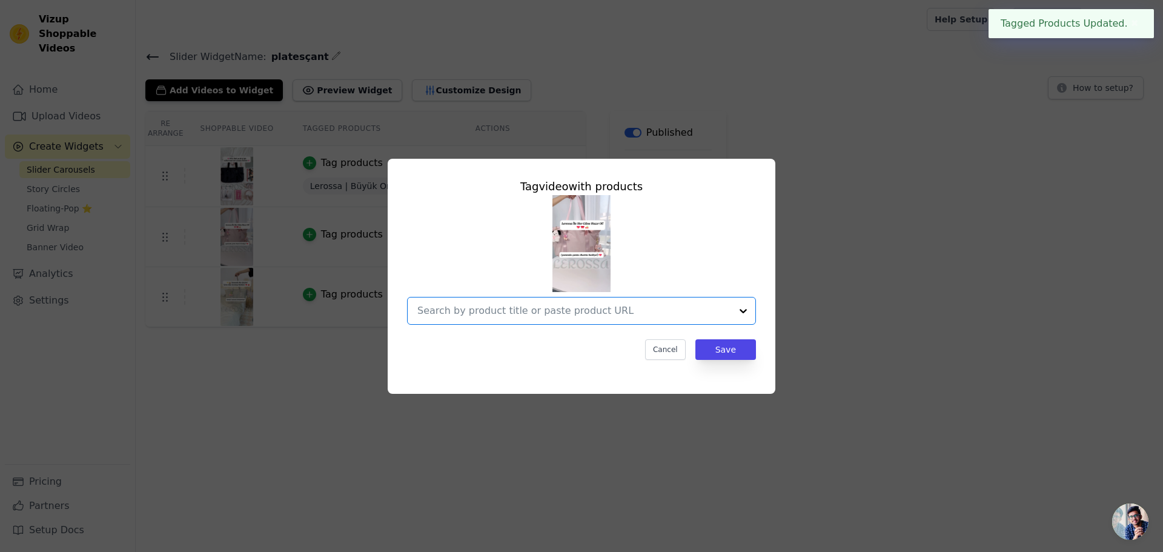
click at [557, 317] on input "text" at bounding box center [574, 311] width 314 height 15
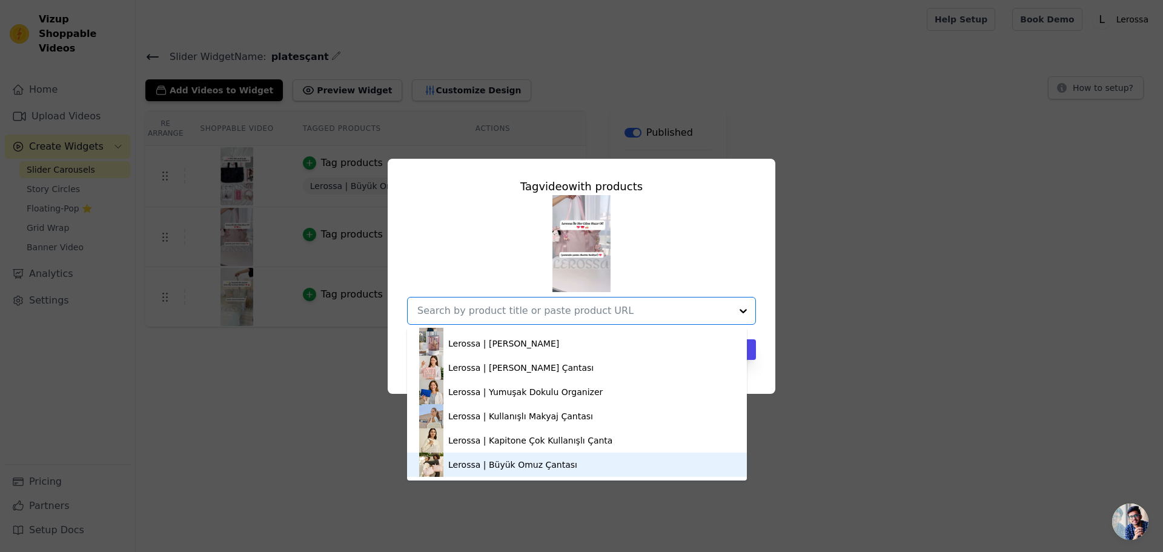
click at [546, 465] on div "Lerossa | Büyük Omuz Çantası" at bounding box center [512, 465] width 129 height 12
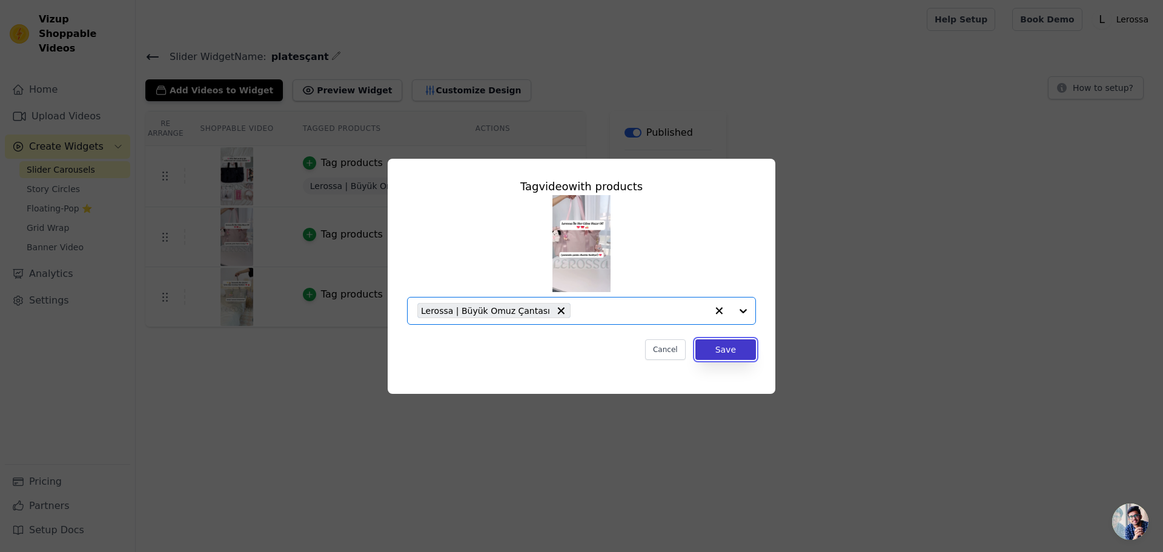
click at [732, 354] on button "Save" at bounding box center [726, 349] width 61 height 21
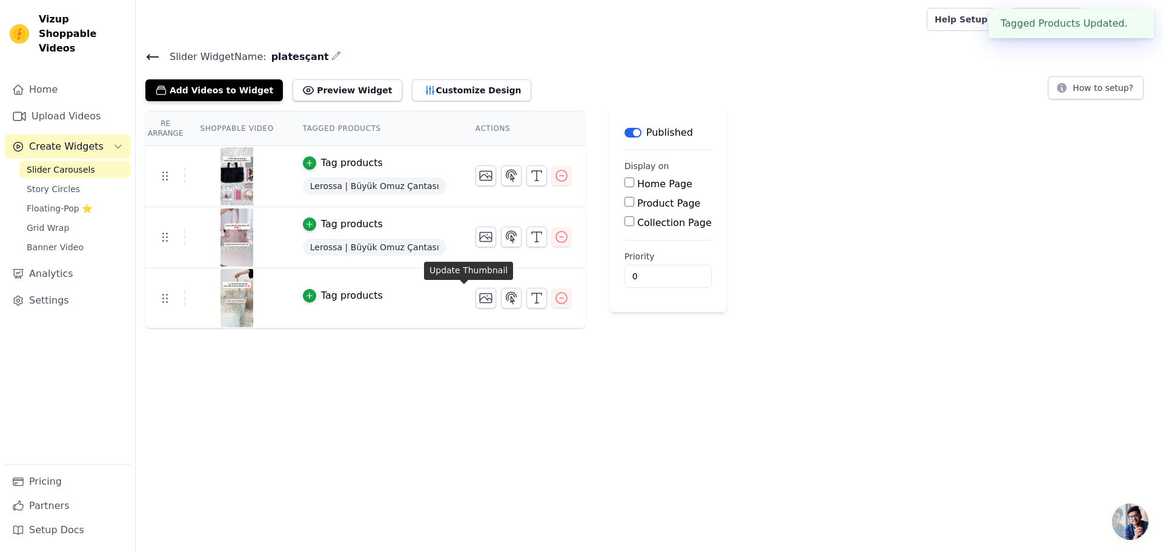
click at [341, 293] on div "Tag products" at bounding box center [352, 295] width 62 height 15
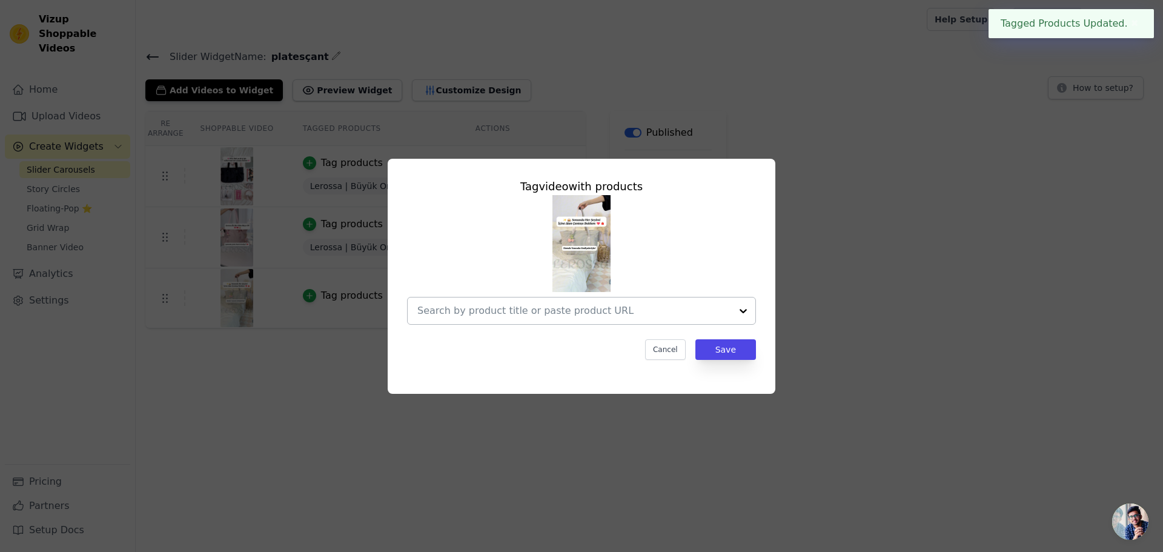
click at [558, 313] on input "text" at bounding box center [574, 311] width 314 height 15
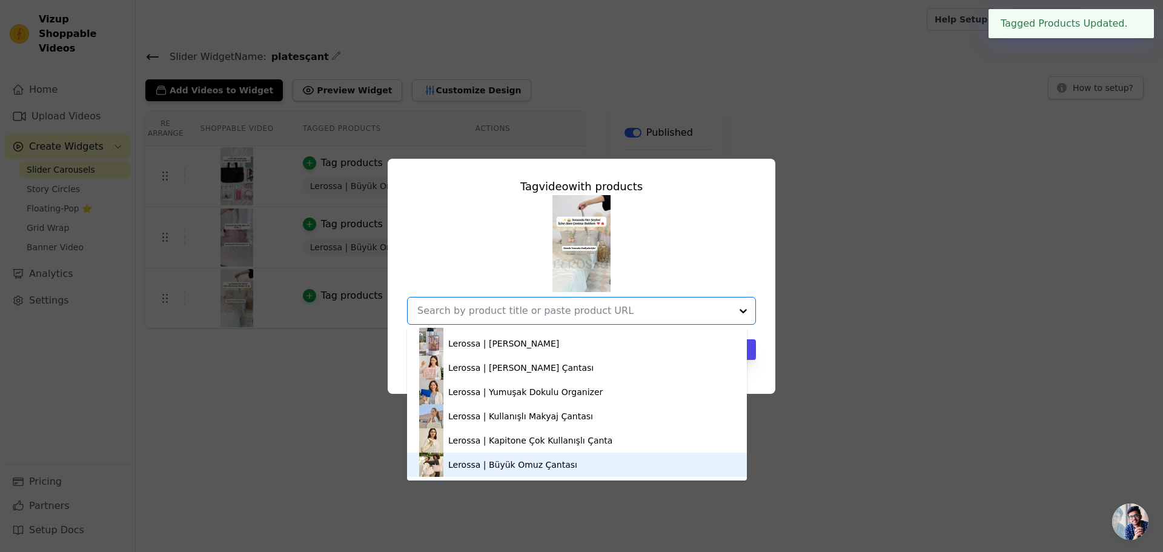
click at [557, 469] on div "Lerossa | Büyük Omuz Çantası" at bounding box center [512, 465] width 129 height 12
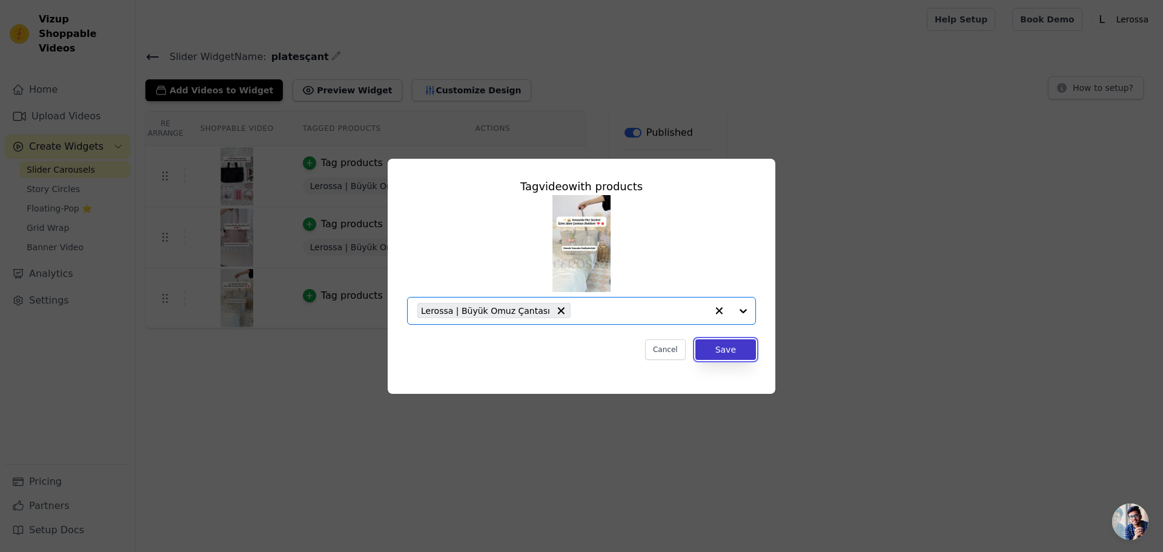
click at [732, 350] on button "Save" at bounding box center [726, 349] width 61 height 21
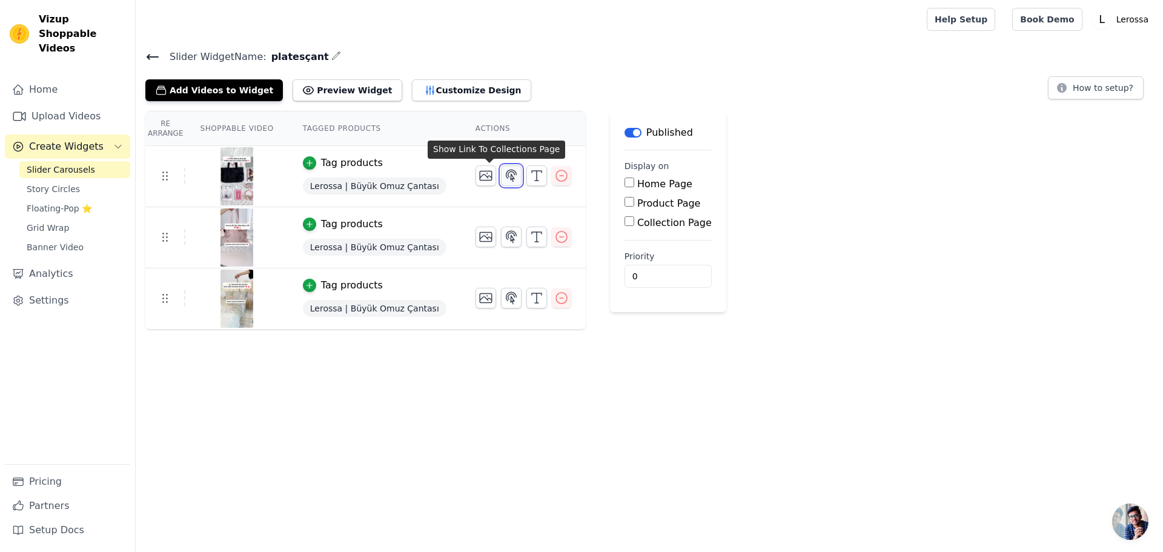
click at [506, 178] on icon "button" at bounding box center [511, 176] width 10 height 12
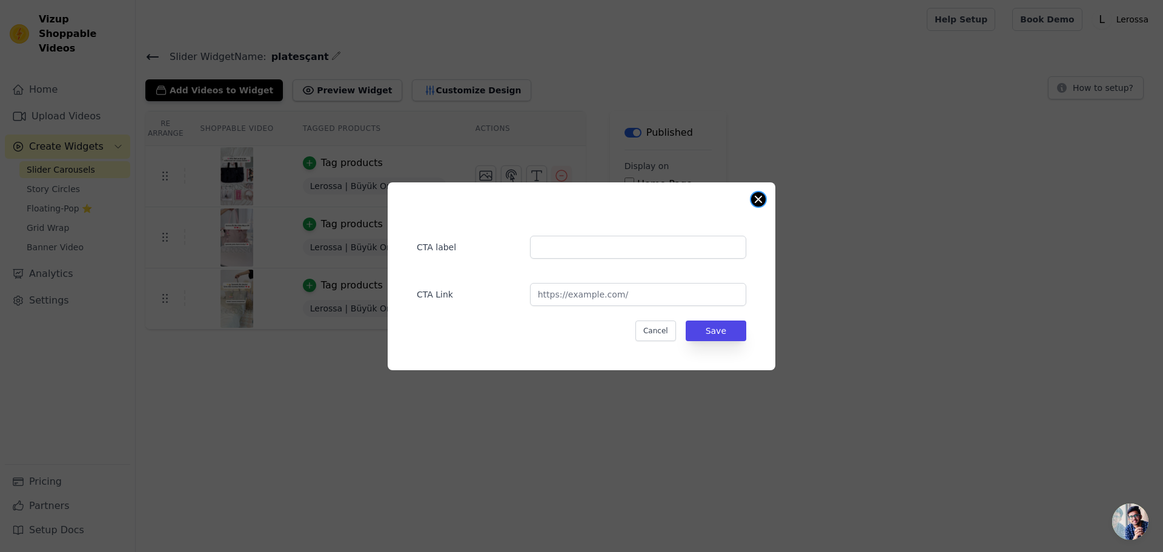
click at [758, 205] on button "Close modal" at bounding box center [758, 199] width 15 height 15
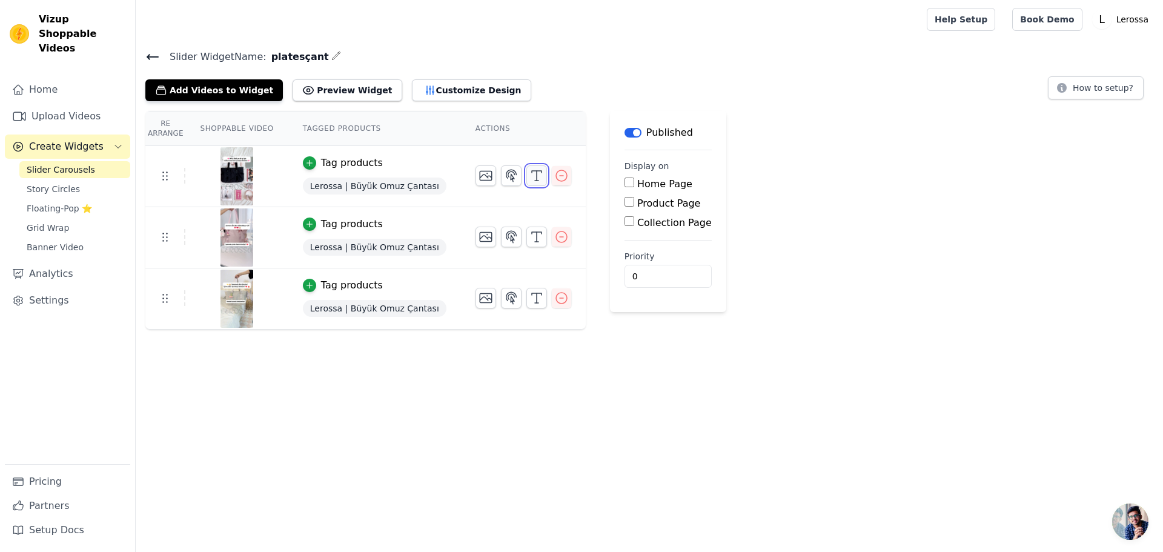
click at [530, 174] on icon "button" at bounding box center [537, 175] width 15 height 15
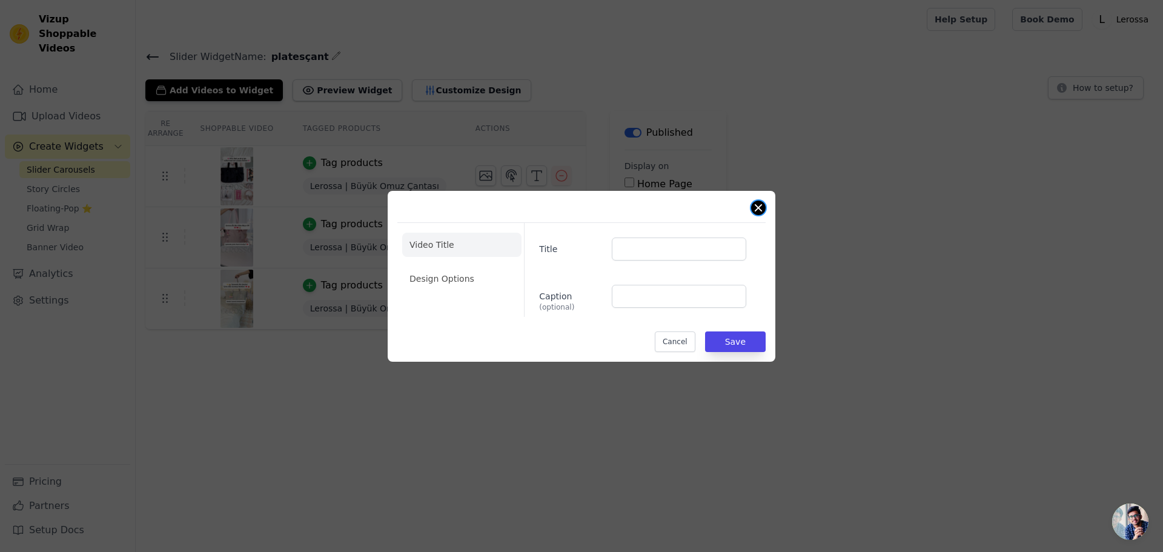
click at [754, 205] on button "Close modal" at bounding box center [758, 208] width 15 height 15
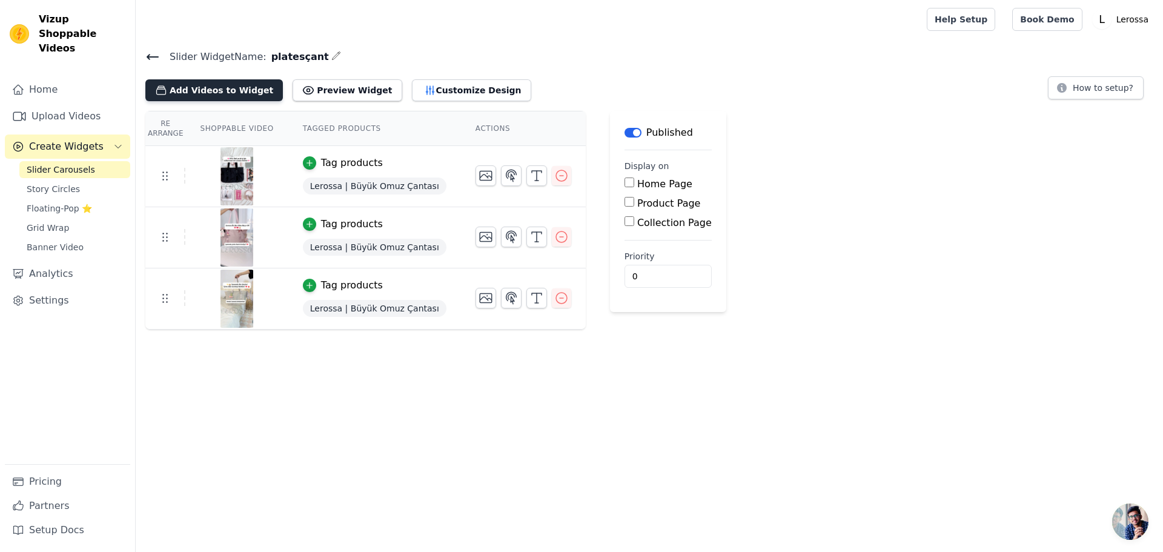
click at [222, 98] on button "Add Videos to Widget" at bounding box center [214, 90] width 138 height 22
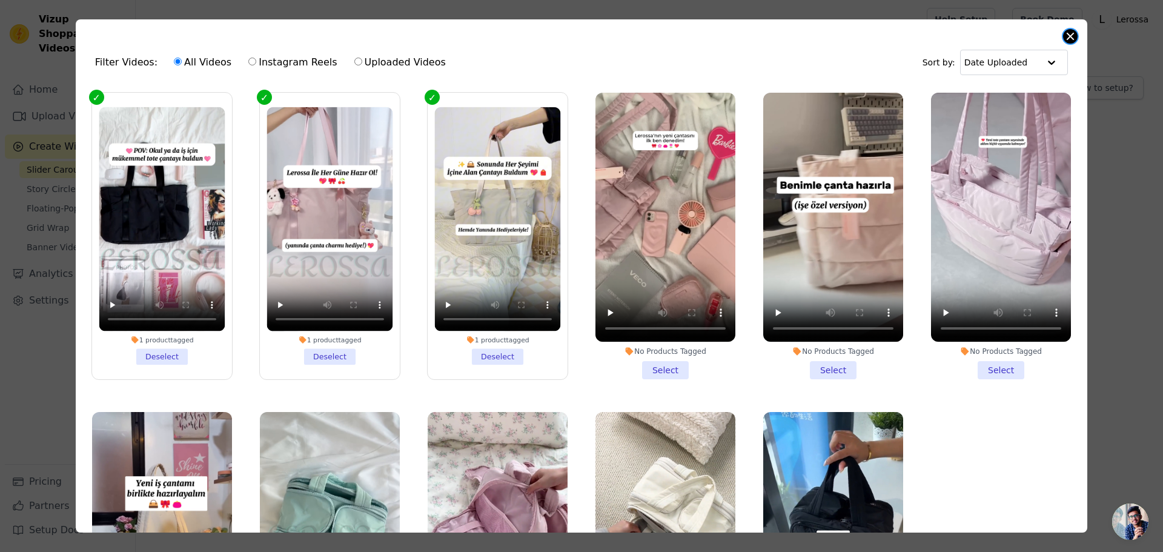
click at [1073, 34] on button "Close modal" at bounding box center [1070, 36] width 15 height 15
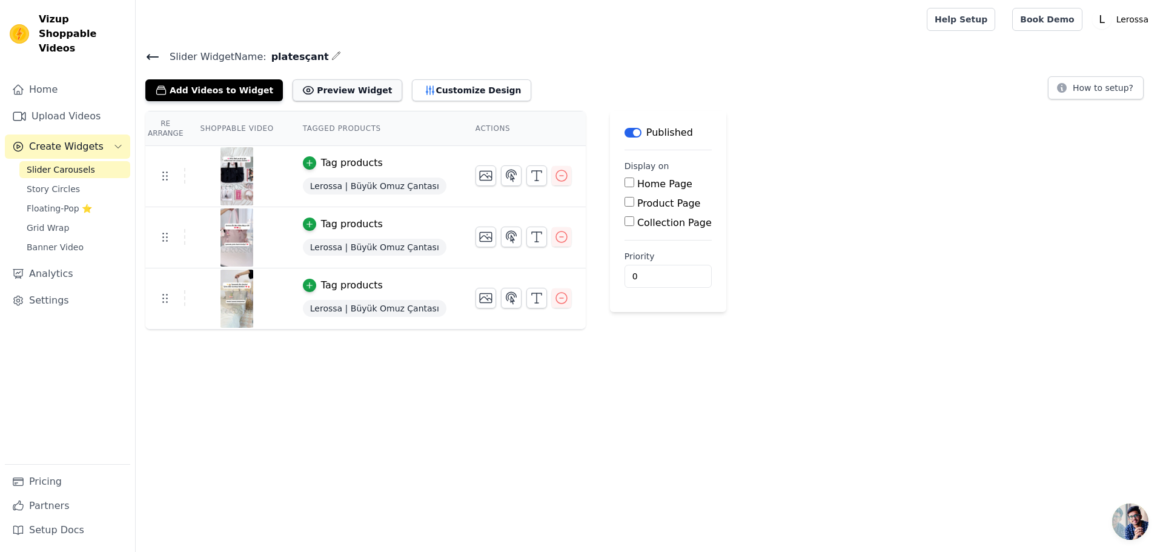
click at [322, 85] on button "Preview Widget" at bounding box center [347, 90] width 109 height 22
click at [167, 184] on tr "Tag products Lerossa | Büyük Omuz Çantası" at bounding box center [365, 176] width 440 height 61
click at [163, 178] on icon at bounding box center [165, 175] width 15 height 15
click at [65, 104] on link "Upload Videos" at bounding box center [67, 116] width 125 height 24
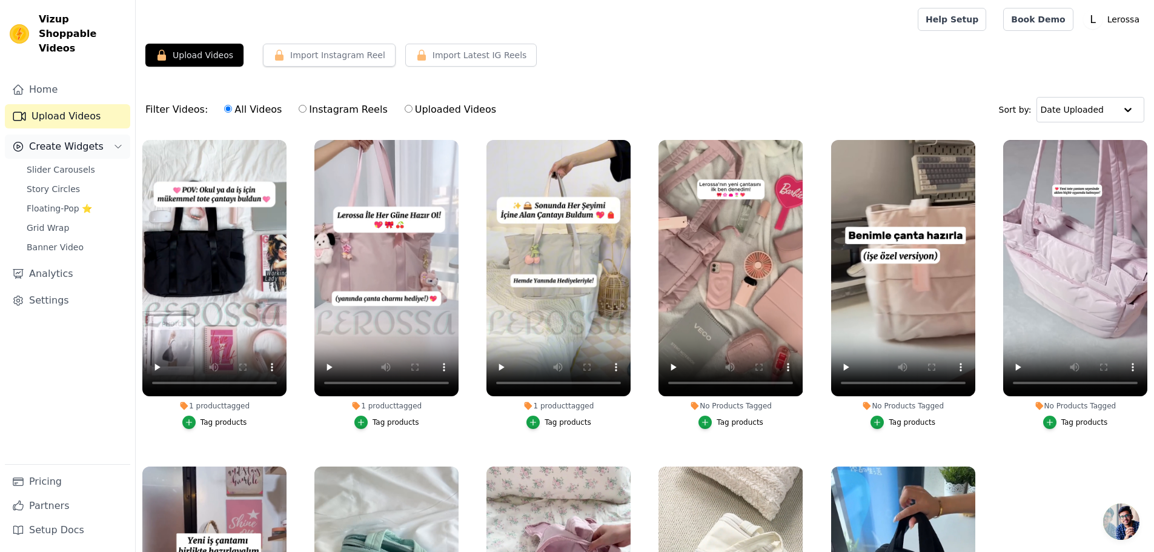
click at [65, 139] on span "Create Widgets" at bounding box center [66, 146] width 75 height 15
click at [68, 183] on span "Story Circles" at bounding box center [53, 189] width 53 height 12
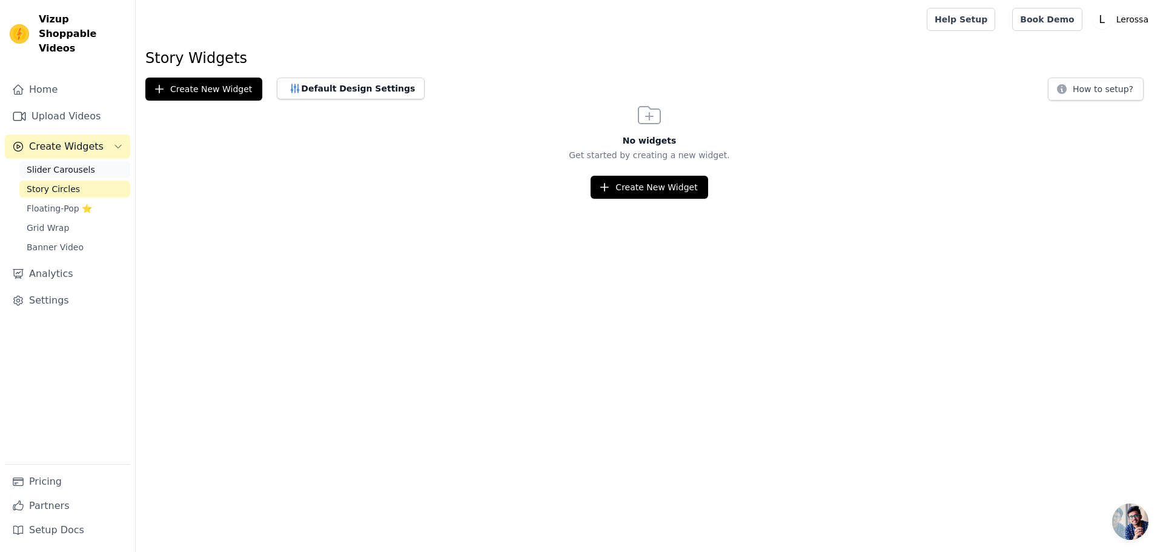
click at [62, 164] on span "Slider Carousels" at bounding box center [61, 170] width 68 height 12
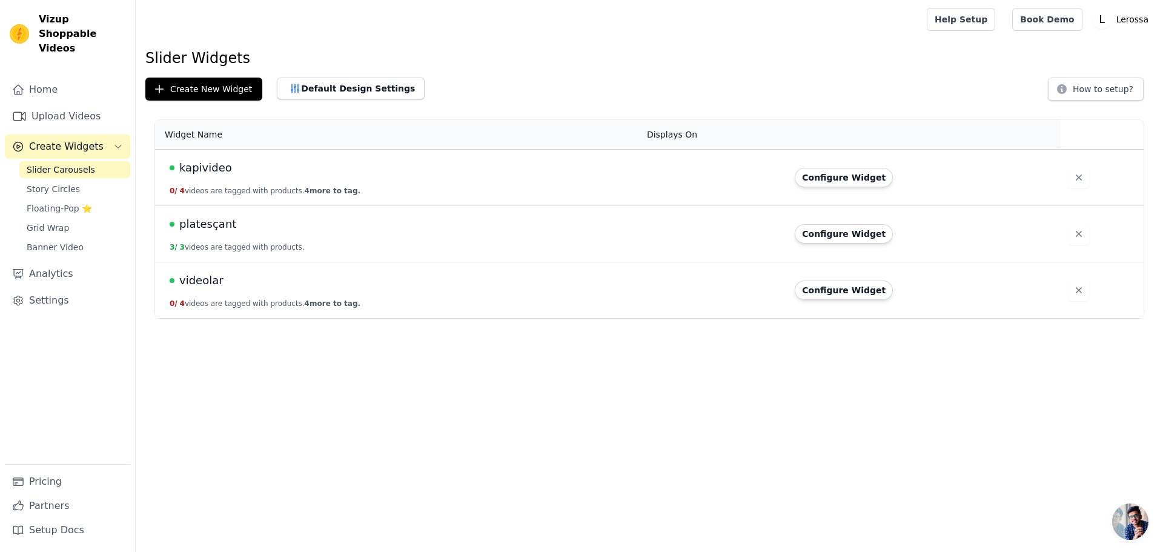
click at [385, 318] on html "Vizup Shoppable Videos Home Upload Videos Create Widgets Slider Carousels Story…" at bounding box center [581, 159] width 1163 height 318
click at [402, 318] on html "Vizup Shoppable Videos Home Upload Videos Create Widgets Slider Carousels Story…" at bounding box center [581, 159] width 1163 height 318
click at [380, 300] on td "videolar 0 / 4 videos are tagged with products. 4 more to tag." at bounding box center [397, 290] width 485 height 56
click at [344, 305] on td "videolar 0 / 4 videos are tagged with products. 4 more to tag." at bounding box center [397, 290] width 485 height 56
click at [319, 304] on span "4 more to tag." at bounding box center [333, 303] width 56 height 8
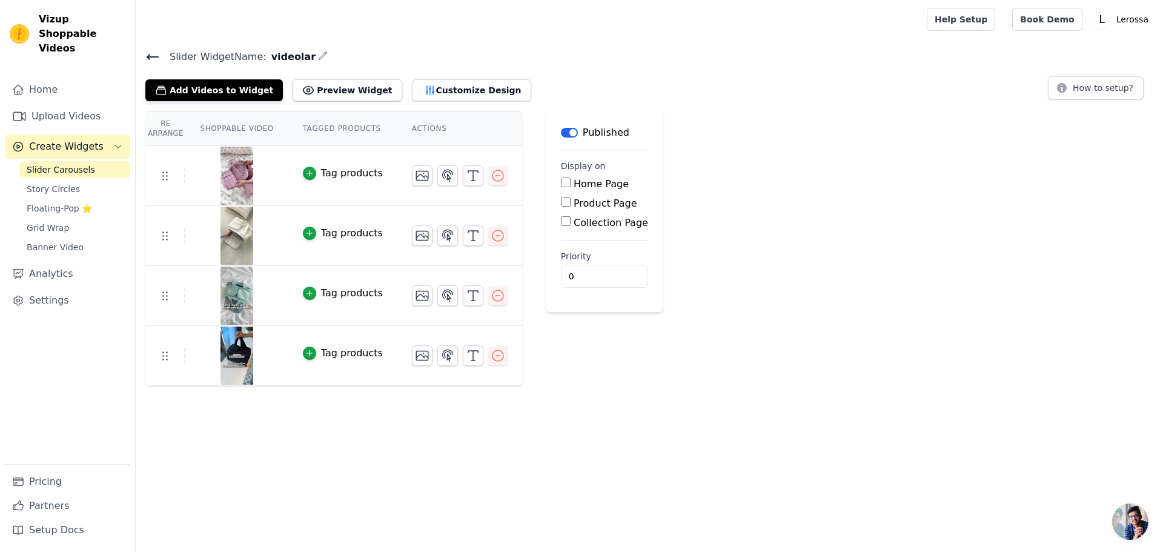
click at [58, 139] on span "Create Widgets" at bounding box center [66, 146] width 75 height 15
click at [62, 139] on span "Create Widgets" at bounding box center [66, 146] width 75 height 15
click at [68, 164] on span "Slider Carousels" at bounding box center [61, 170] width 68 height 12
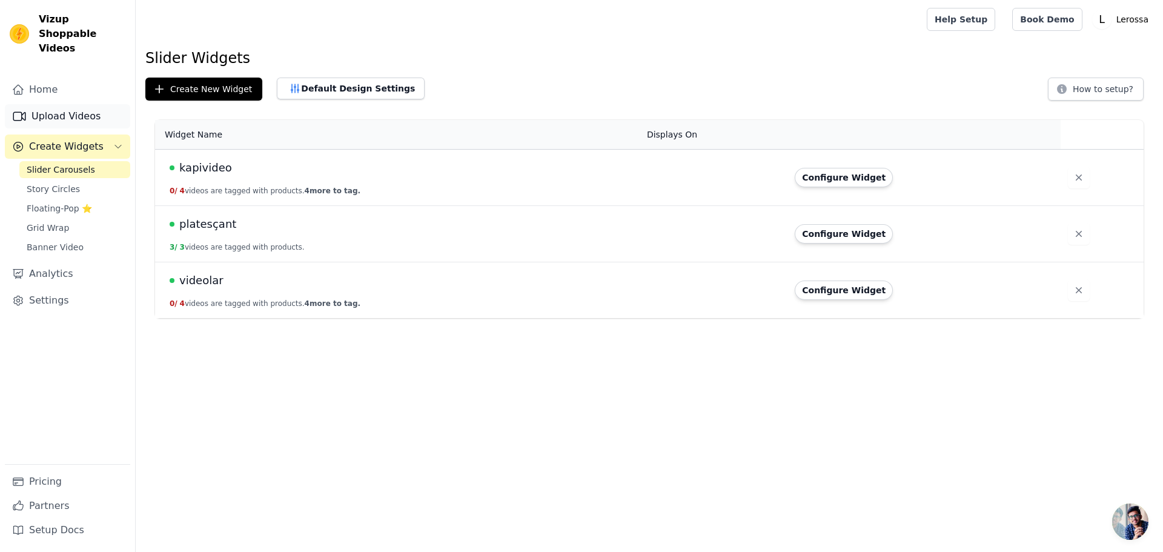
click at [69, 104] on link "Upload Videos" at bounding box center [67, 116] width 125 height 24
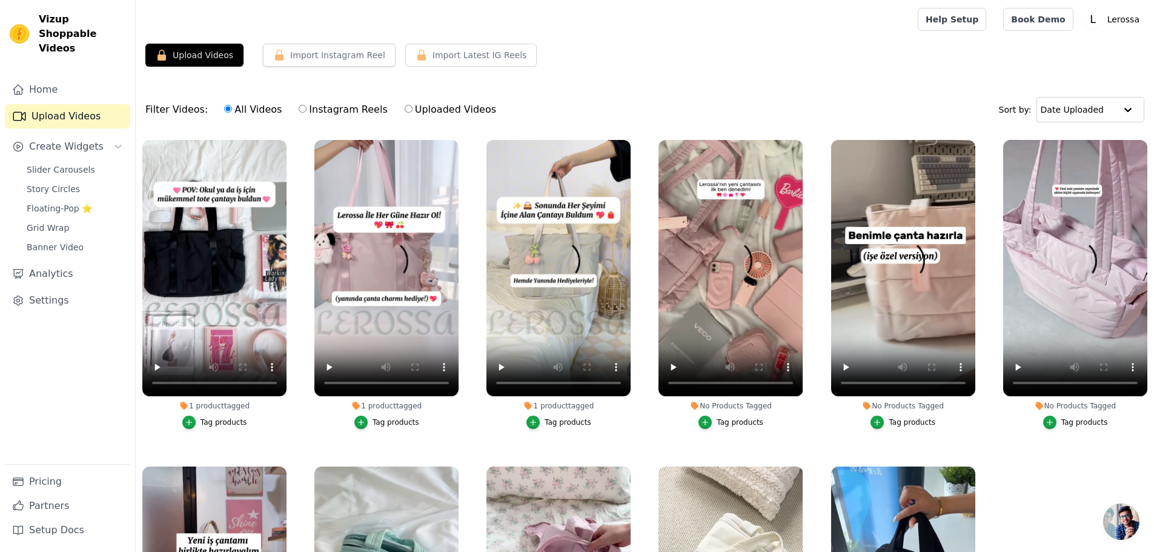
click at [297, 415] on ul "1 product tagged Tag products 1 product tagged Tag products 1 product tagged Ta…" at bounding box center [645, 389] width 1018 height 513
click at [63, 139] on span "Create Widgets" at bounding box center [66, 146] width 75 height 15
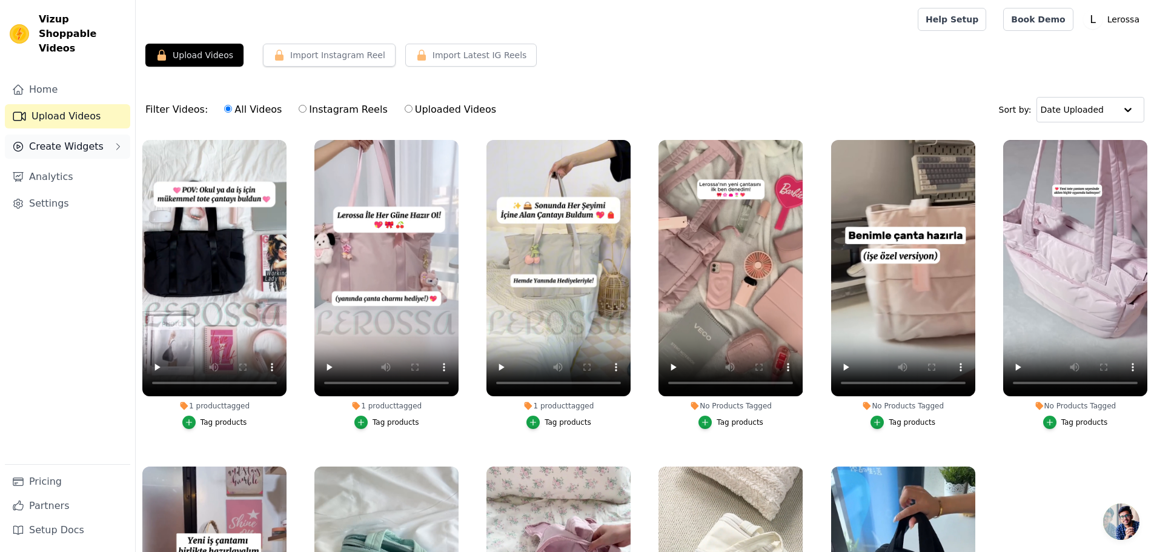
click at [63, 139] on span "Create Widgets" at bounding box center [66, 146] width 75 height 15
click at [69, 164] on div "Slider Carousels Story Circles Floating-Pop ⭐ Grid Wrap Banner Video" at bounding box center [74, 208] width 111 height 95
click at [68, 164] on span "Slider Carousels" at bounding box center [61, 170] width 68 height 12
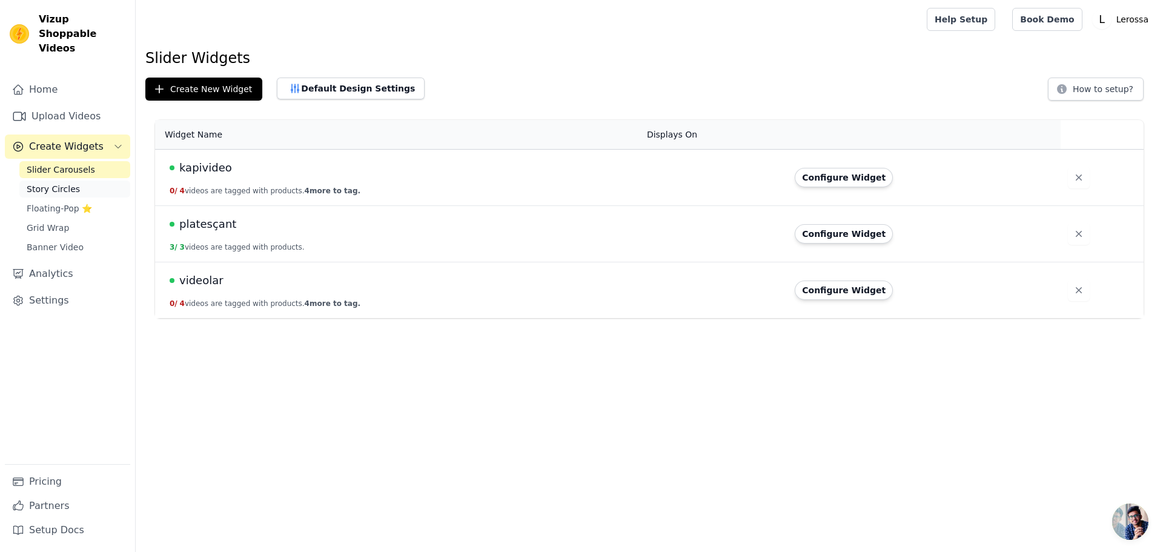
click at [62, 183] on span "Story Circles" at bounding box center [53, 189] width 53 height 12
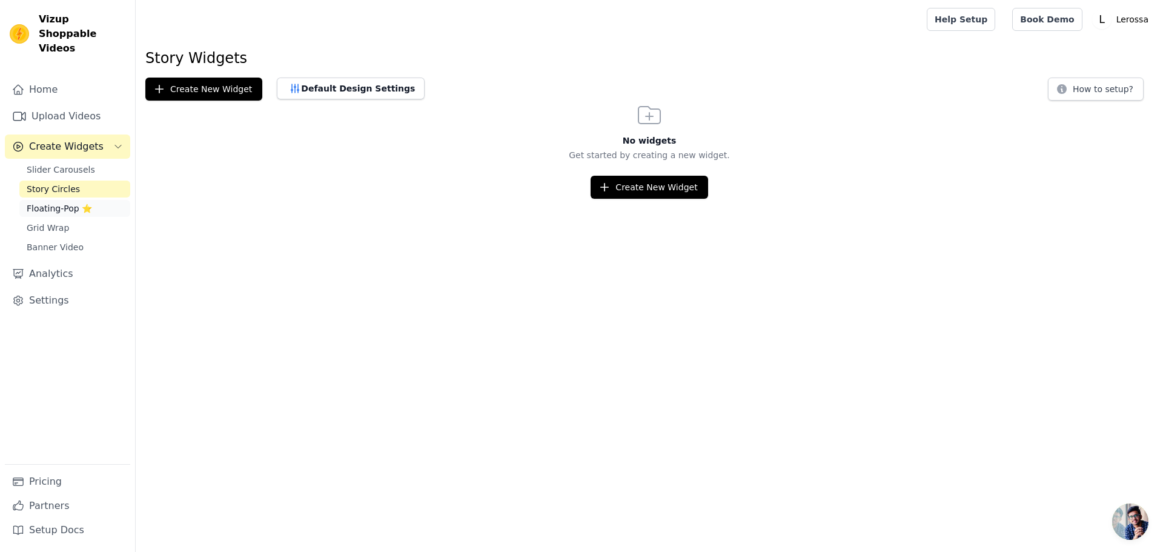
click at [64, 202] on span "Floating-Pop ⭐" at bounding box center [59, 208] width 65 height 12
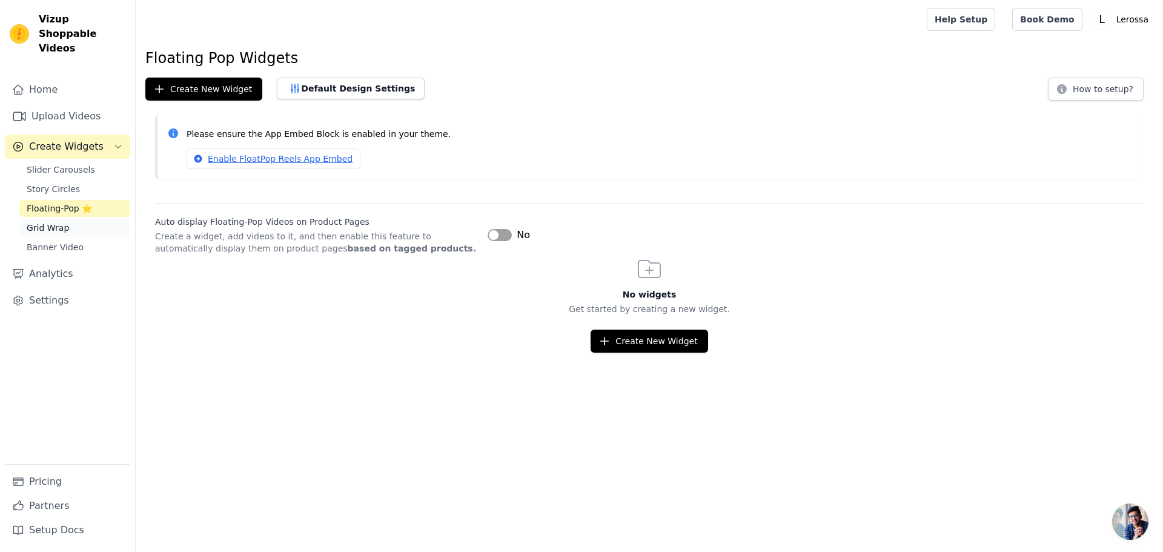
click at [65, 219] on link "Grid Wrap" at bounding box center [74, 227] width 111 height 17
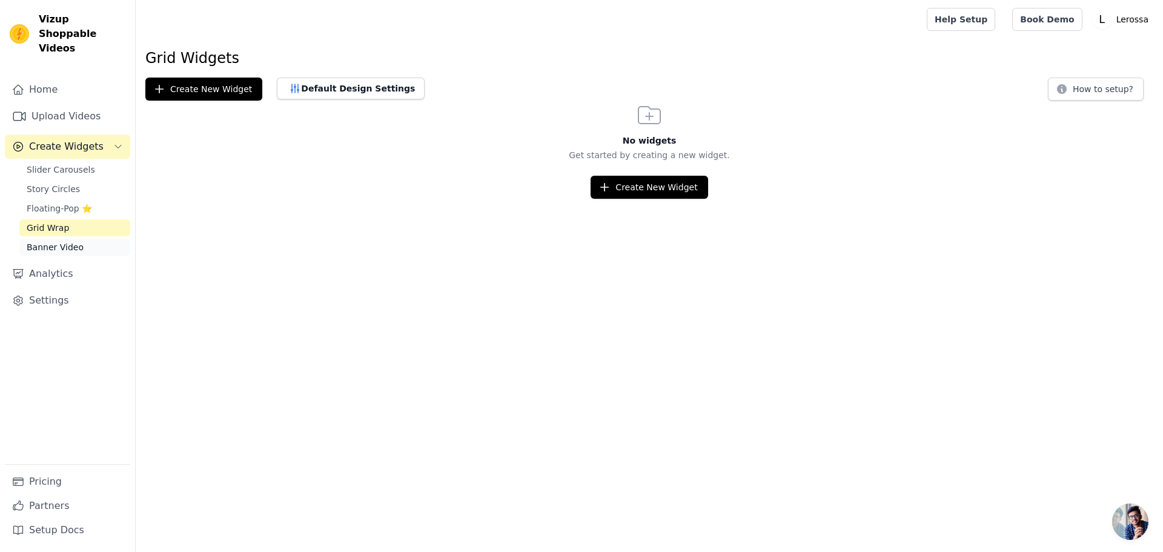
click at [68, 241] on span "Banner Video" at bounding box center [55, 247] width 57 height 12
click at [72, 164] on span "Slider Carousels" at bounding box center [61, 170] width 68 height 12
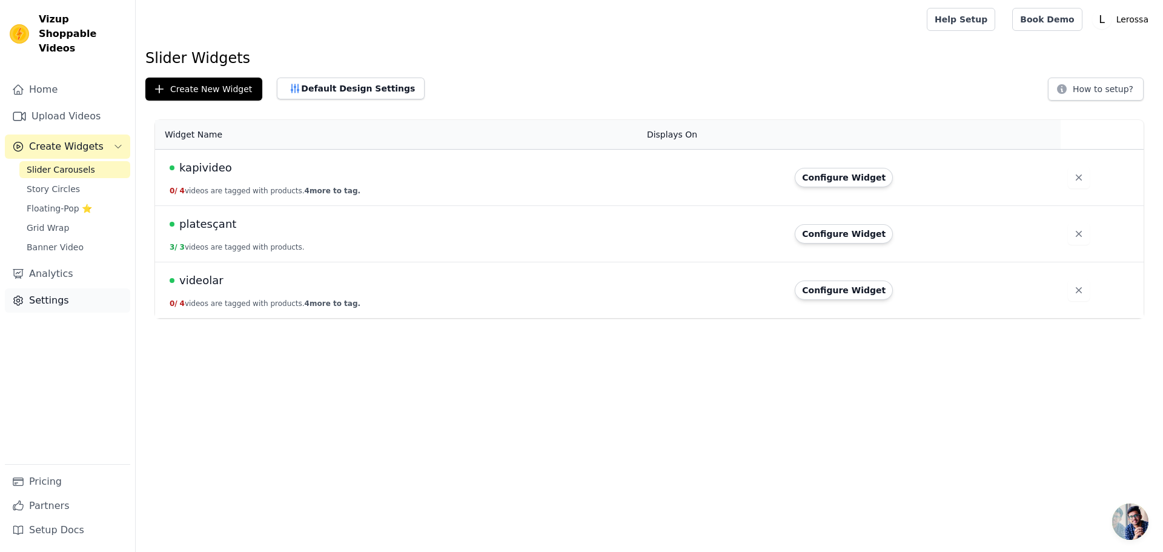
click at [59, 288] on link "Settings" at bounding box center [67, 300] width 125 height 24
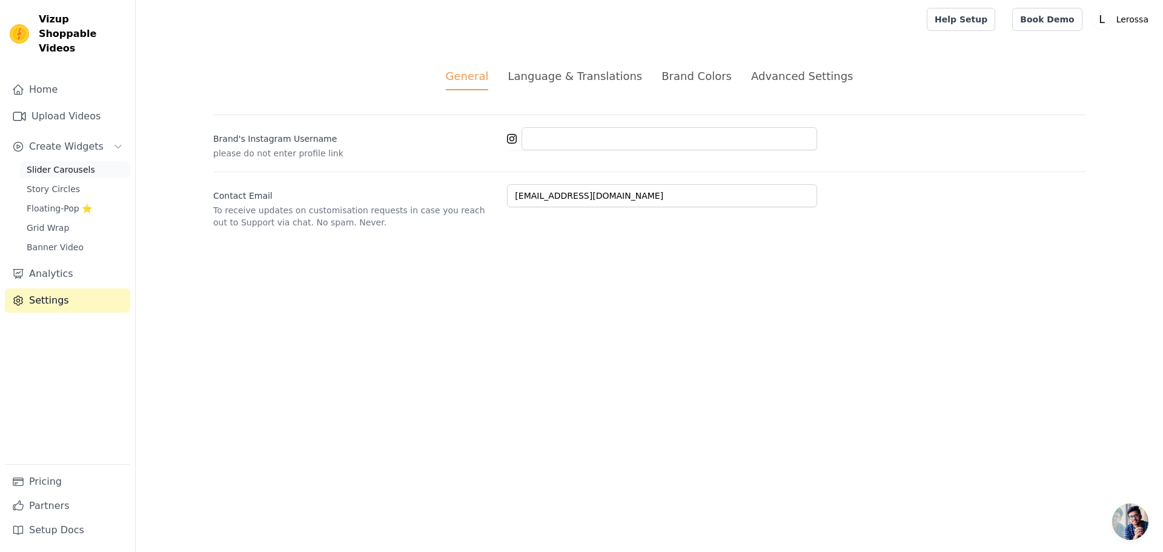
click at [61, 161] on link "Slider Carousels" at bounding box center [74, 169] width 111 height 17
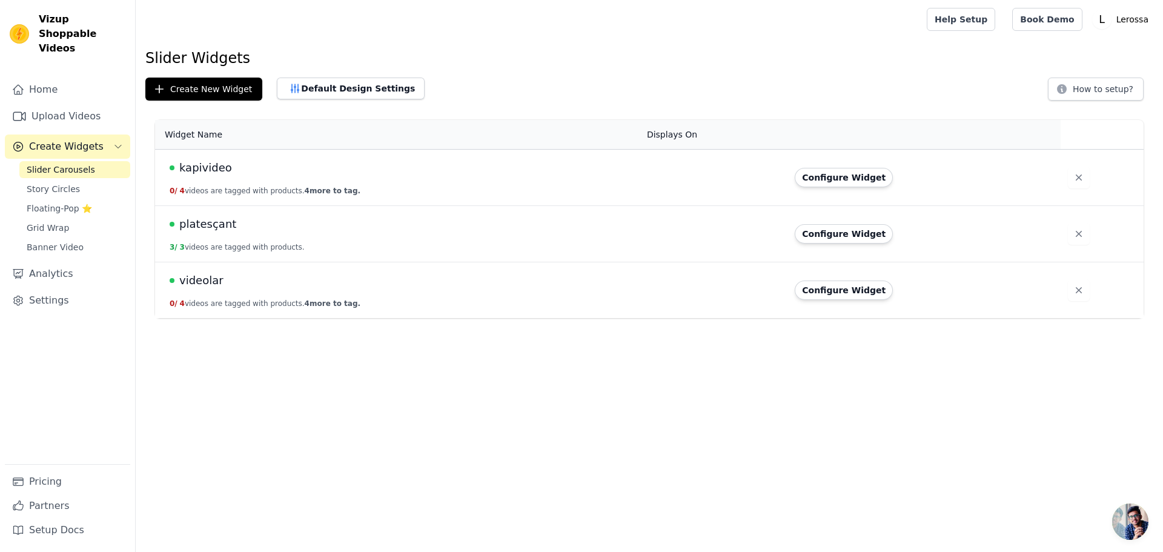
drag, startPoint x: 390, startPoint y: 390, endPoint x: 405, endPoint y: 389, distance: 15.2
click at [390, 318] on html "Vizup Shoppable Videos Home Upload Videos Create Widgets Slider Carousels Story…" at bounding box center [581, 159] width 1163 height 318
click at [855, 235] on button "Configure Widget" at bounding box center [844, 233] width 98 height 19
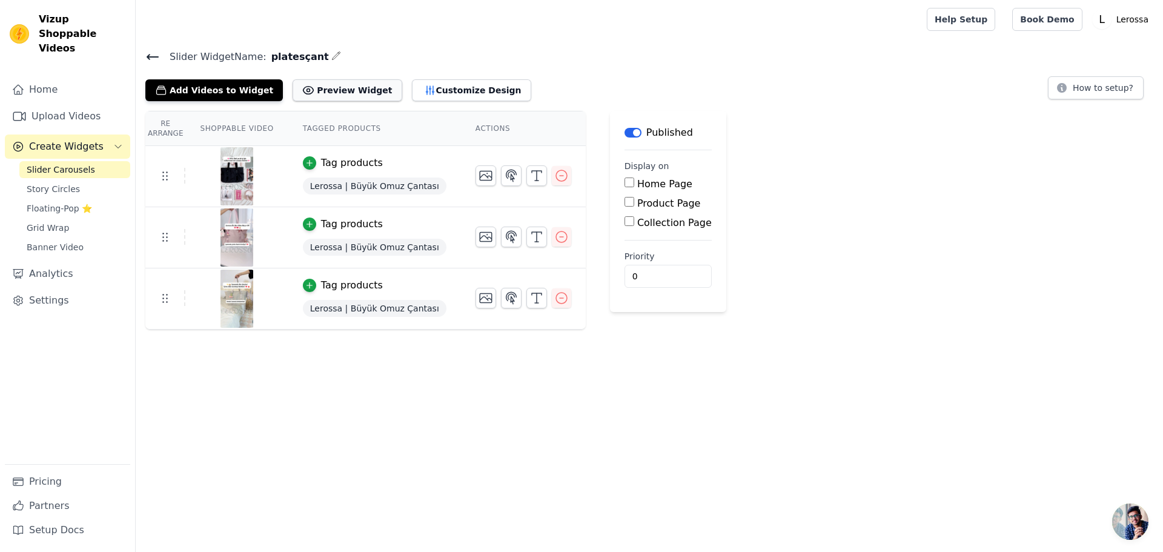
click at [303, 93] on button "Preview Widget" at bounding box center [347, 90] width 109 height 22
drag, startPoint x: 264, startPoint y: 57, endPoint x: 308, endPoint y: 56, distance: 43.6
click at [308, 56] on h4 "Slider Widget Name: platesçant" at bounding box center [649, 56] width 1008 height 16
copy span "platesçant"
click at [399, 189] on span "Lerossa | Büyük Omuz Çantası" at bounding box center [375, 186] width 144 height 17
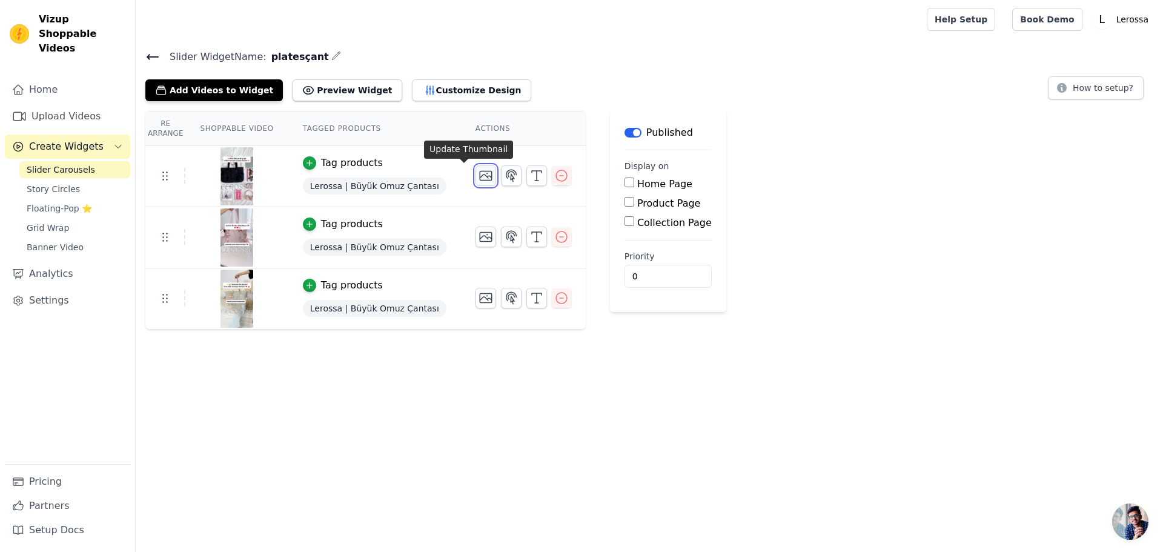
click at [479, 177] on icon "button" at bounding box center [486, 175] width 15 height 15
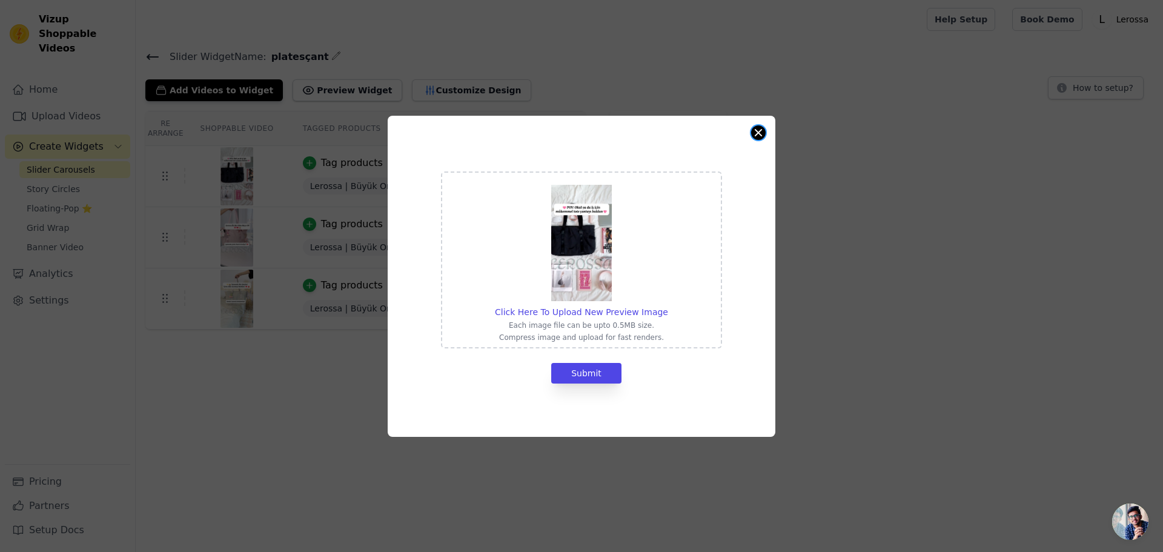
click at [762, 132] on button "Close modal" at bounding box center [758, 132] width 15 height 15
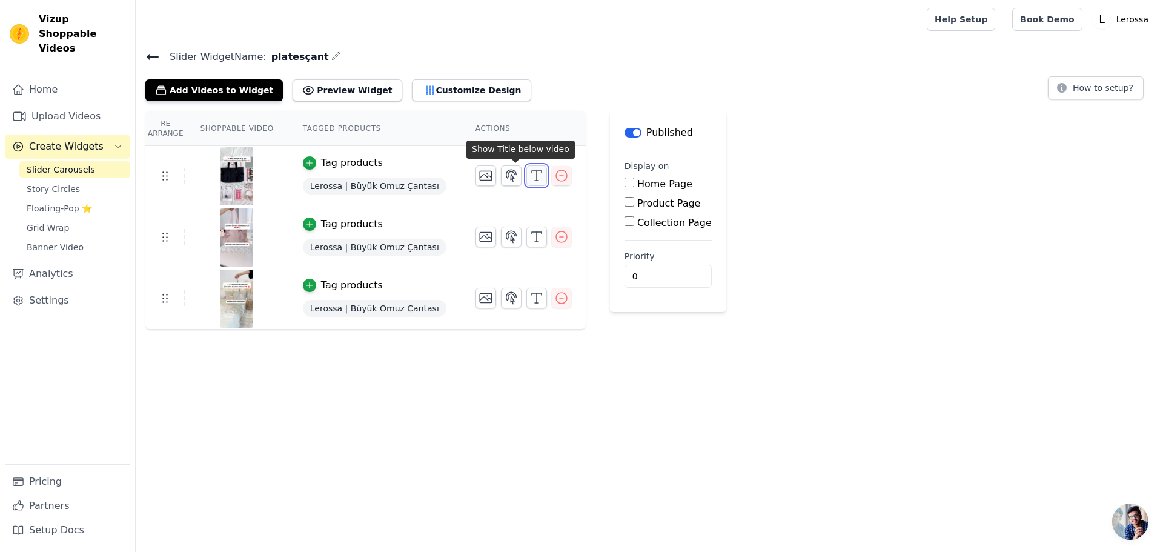
click at [530, 179] on icon "button" at bounding box center [537, 175] width 15 height 15
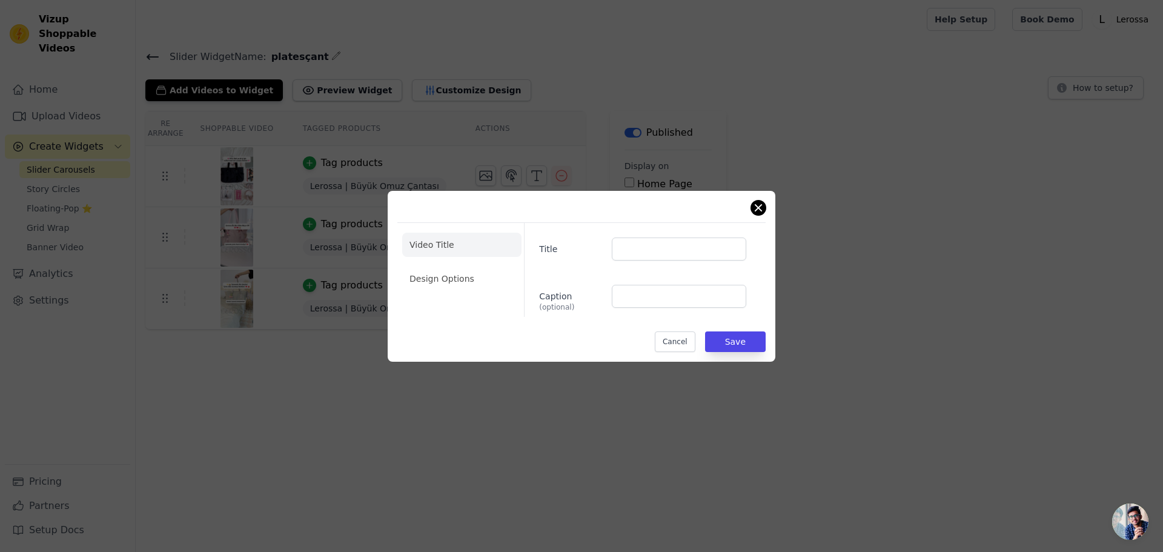
click at [751, 209] on div "Video Title Design Options Title Caption (optional) Cancel Save" at bounding box center [581, 276] width 368 height 151
click at [756, 208] on button "Close modal" at bounding box center [758, 208] width 15 height 15
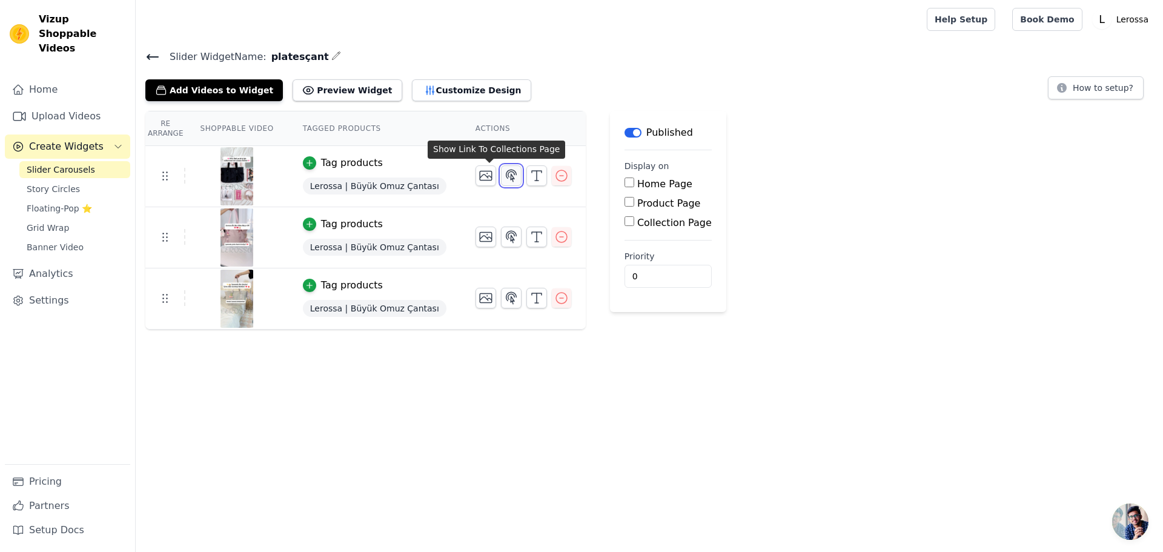
click at [504, 176] on icon "button" at bounding box center [511, 175] width 15 height 15
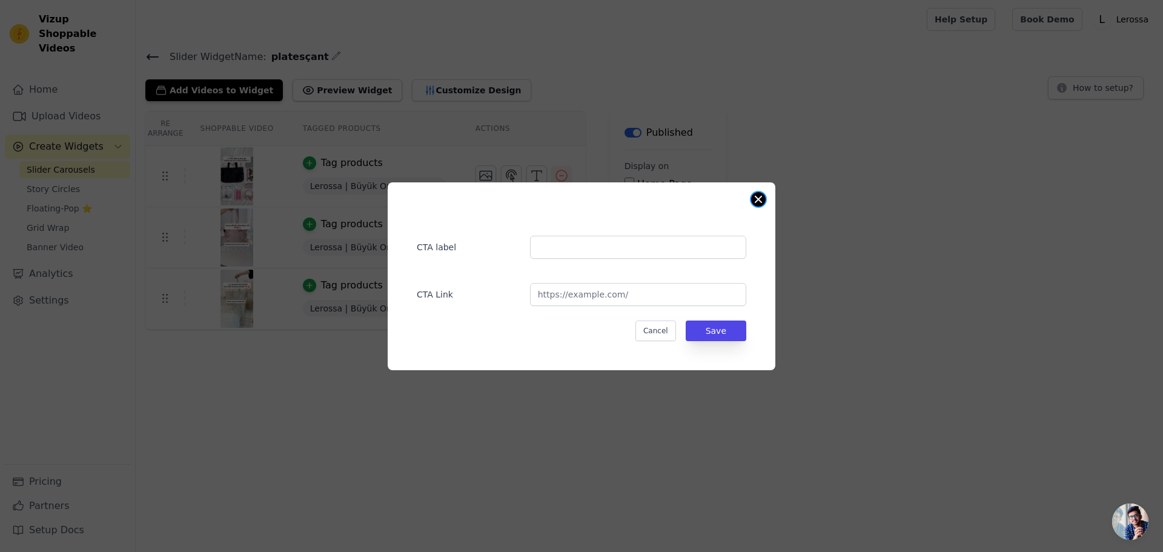
click at [757, 200] on button "Close modal" at bounding box center [758, 199] width 15 height 15
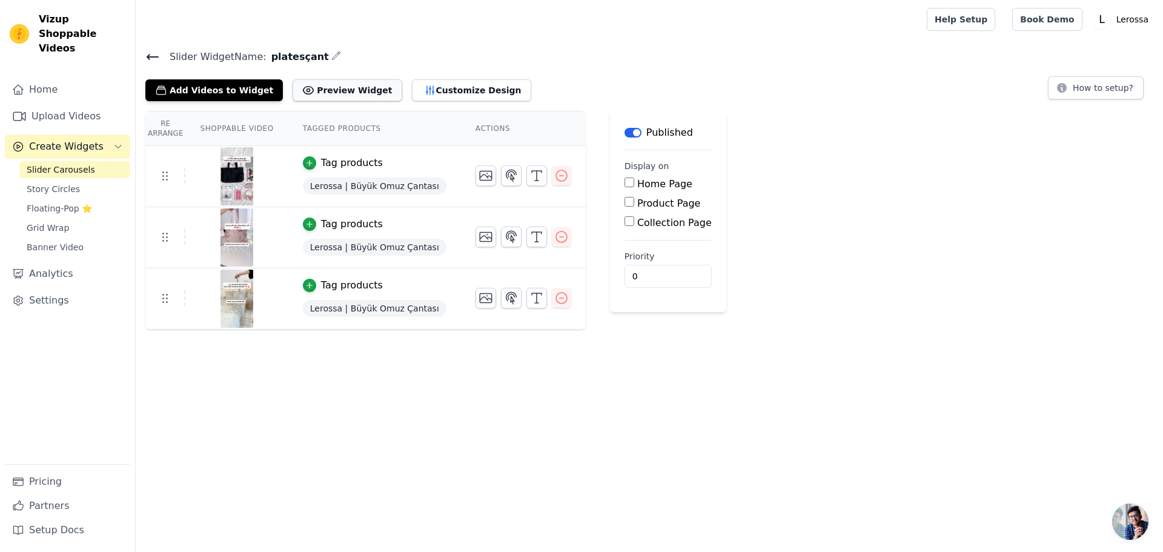
click at [321, 87] on button "Preview Widget" at bounding box center [347, 90] width 109 height 22
click at [77, 139] on span "Create Widgets" at bounding box center [66, 146] width 75 height 15
click at [342, 186] on span "Lerossa | Büyük Omuz Çantası" at bounding box center [375, 186] width 144 height 17
click at [310, 184] on span "Lerossa | Büyük Omuz Çantası" at bounding box center [375, 186] width 144 height 17
click at [158, 176] on icon at bounding box center [165, 175] width 15 height 15
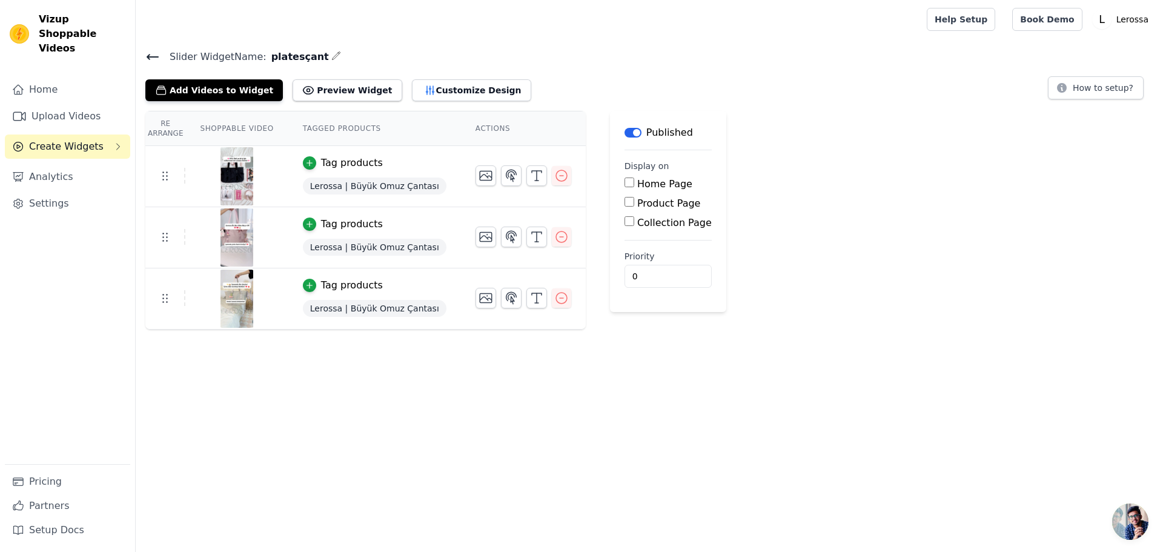
click at [466, 126] on th "Actions" at bounding box center [523, 128] width 125 height 35
click at [339, 131] on th "Tagged Products" at bounding box center [374, 128] width 173 height 35
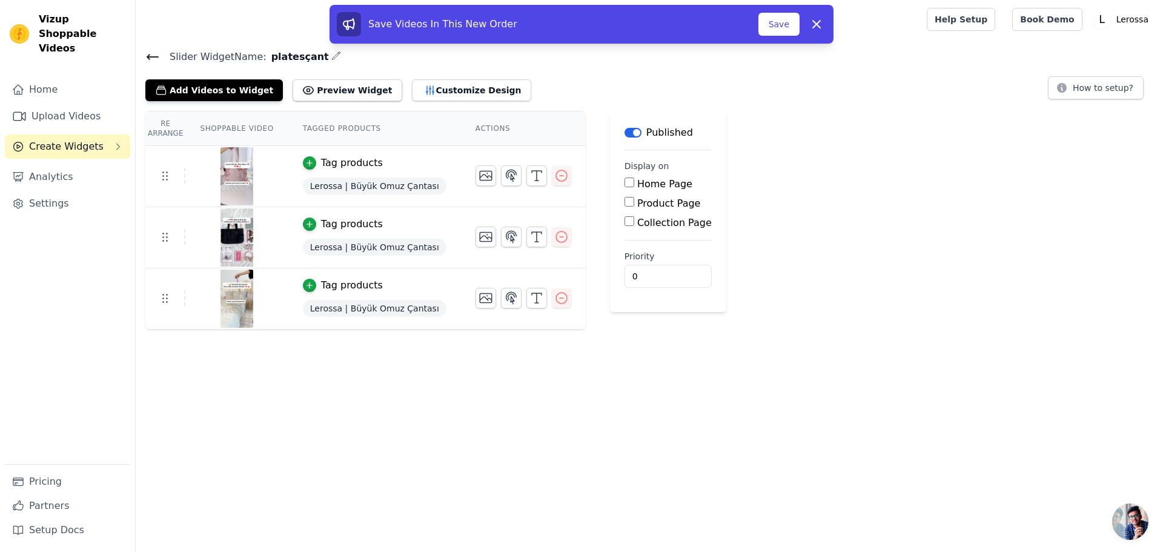
click at [379, 188] on span "Lerossa | Büyük Omuz Çantası" at bounding box center [375, 186] width 144 height 17
click at [812, 18] on icon at bounding box center [816, 24] width 15 height 15
click at [783, 22] on button "Save" at bounding box center [779, 24] width 41 height 23
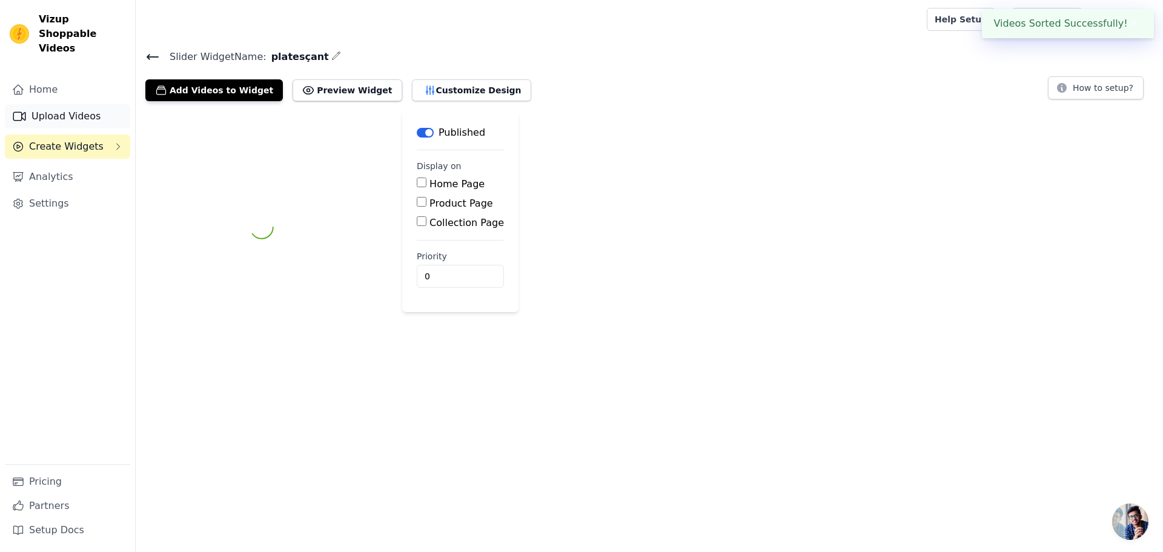
click at [71, 104] on link "Upload Videos" at bounding box center [67, 116] width 125 height 24
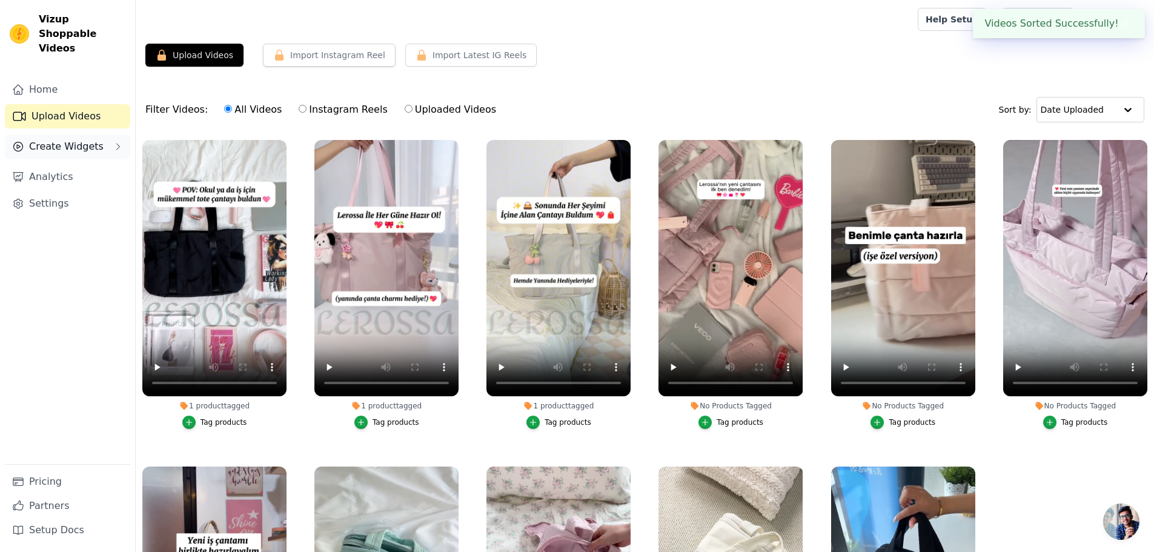
click at [70, 139] on span "Create Widgets" at bounding box center [66, 146] width 75 height 15
click at [86, 161] on link "Slider Carousels" at bounding box center [74, 169] width 111 height 17
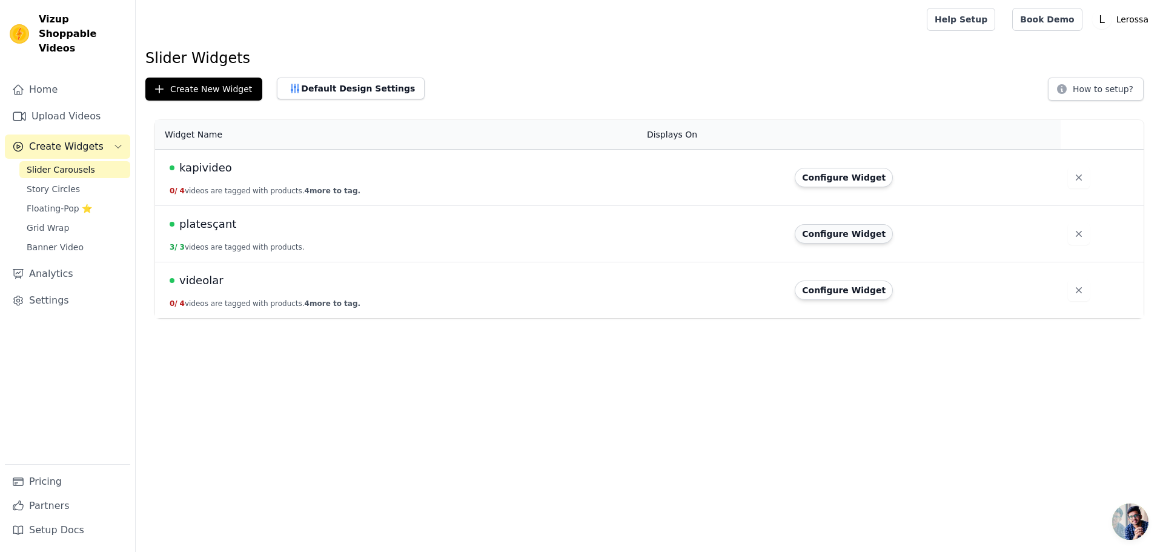
click at [840, 233] on button "Configure Widget" at bounding box center [844, 233] width 98 height 19
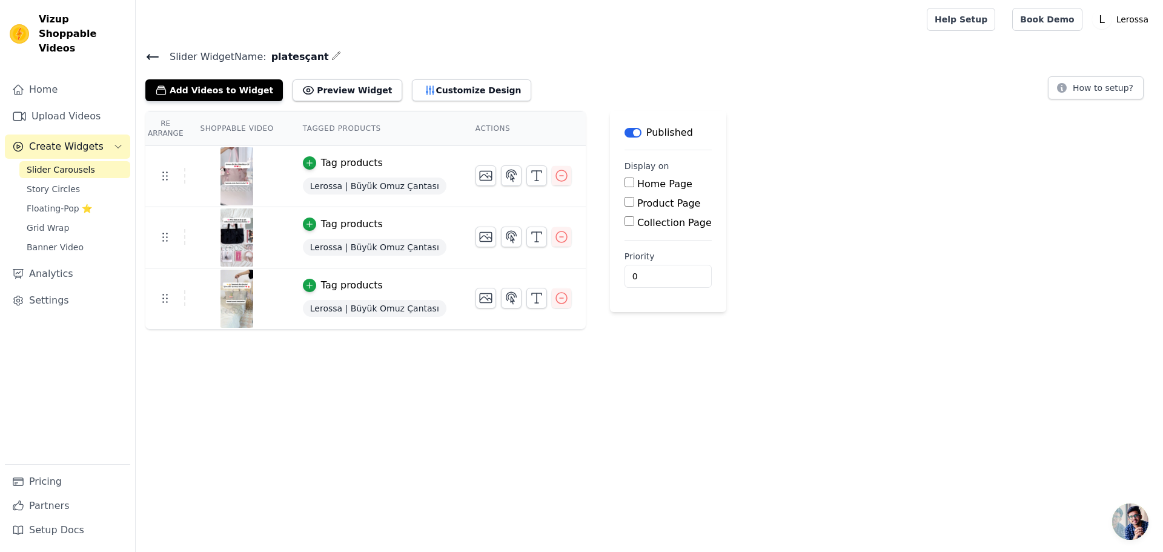
click at [360, 187] on span "Lerossa | Büyük Omuz Çantası" at bounding box center [375, 186] width 144 height 17
click at [637, 184] on label "Home Page" at bounding box center [664, 184] width 55 height 12
click at [633, 184] on input "Home Page" at bounding box center [630, 183] width 10 height 10
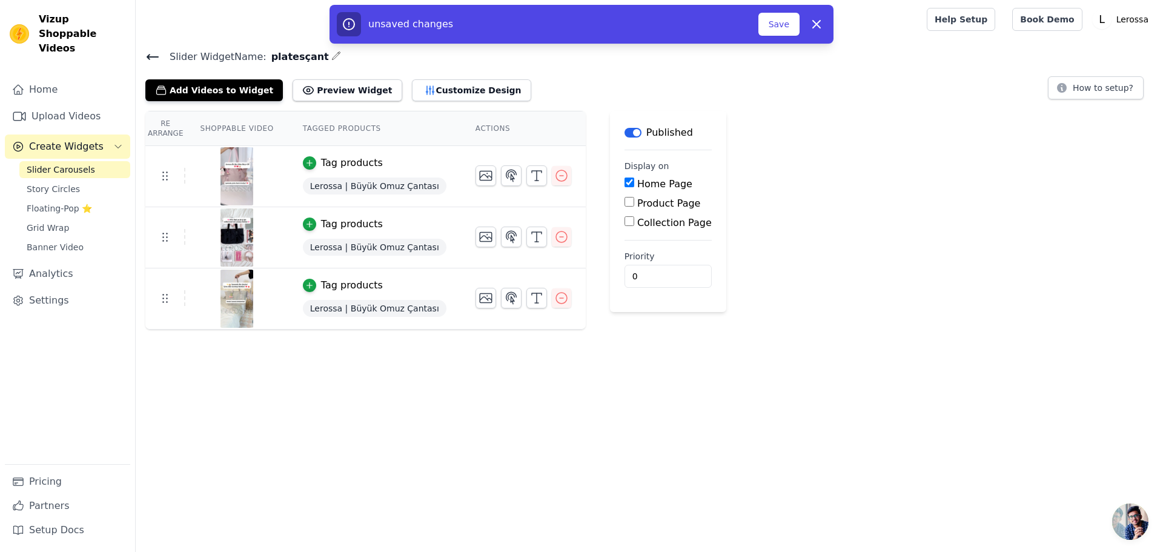
click at [637, 184] on label "Home Page" at bounding box center [664, 184] width 55 height 12
click at [634, 184] on input "Home Page" at bounding box center [630, 183] width 10 height 10
checkbox input "false"
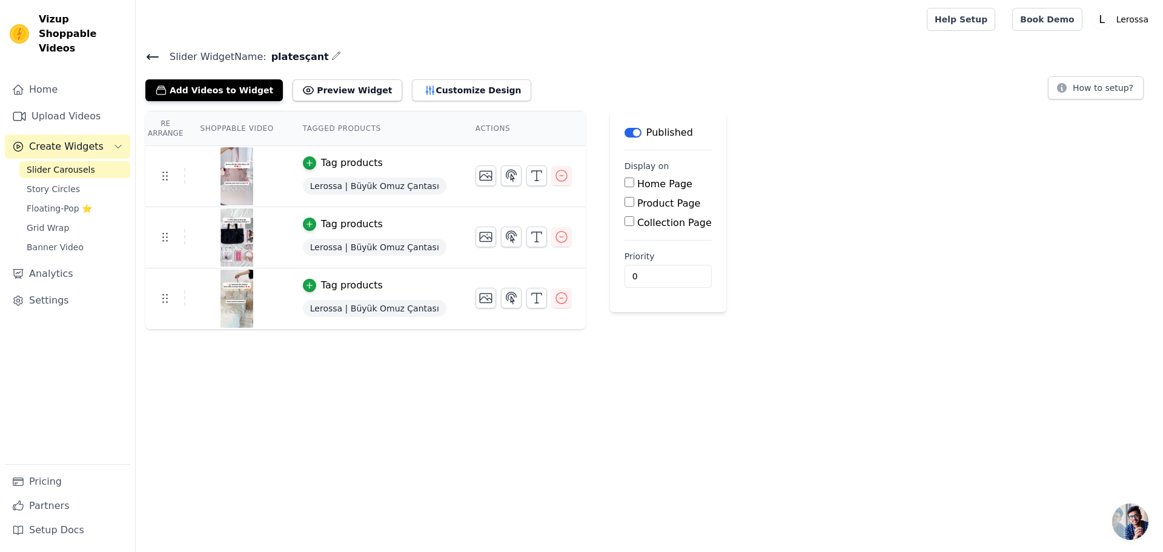
click at [643, 203] on label "Product Page" at bounding box center [669, 204] width 64 height 12
click at [634, 203] on input "Product Page" at bounding box center [630, 202] width 10 height 10
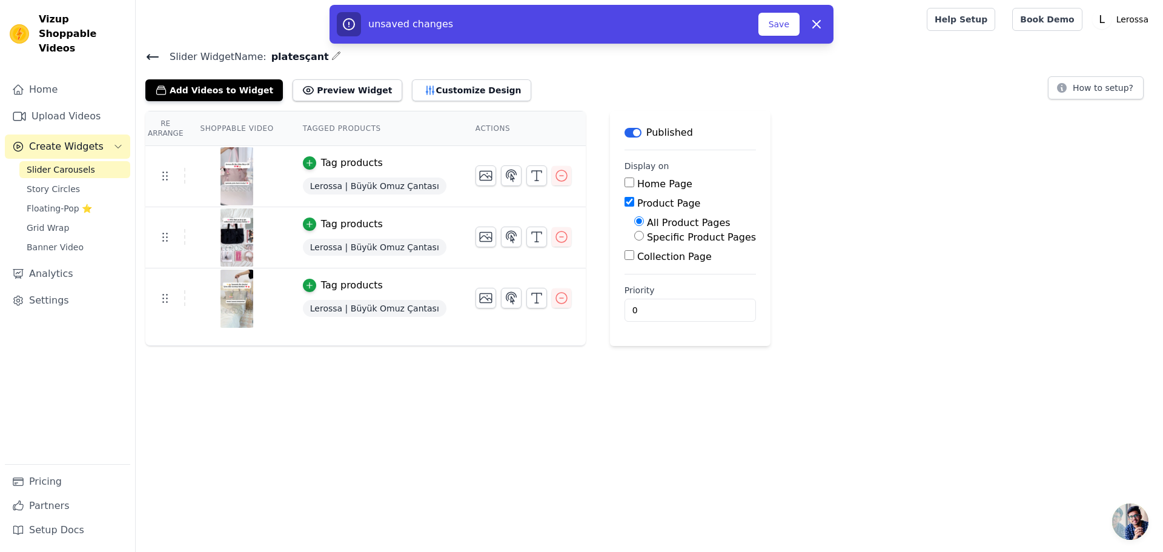
click at [643, 203] on label "Product Page" at bounding box center [669, 204] width 64 height 12
click at [634, 203] on input "Product Page" at bounding box center [630, 202] width 10 height 10
checkbox input "false"
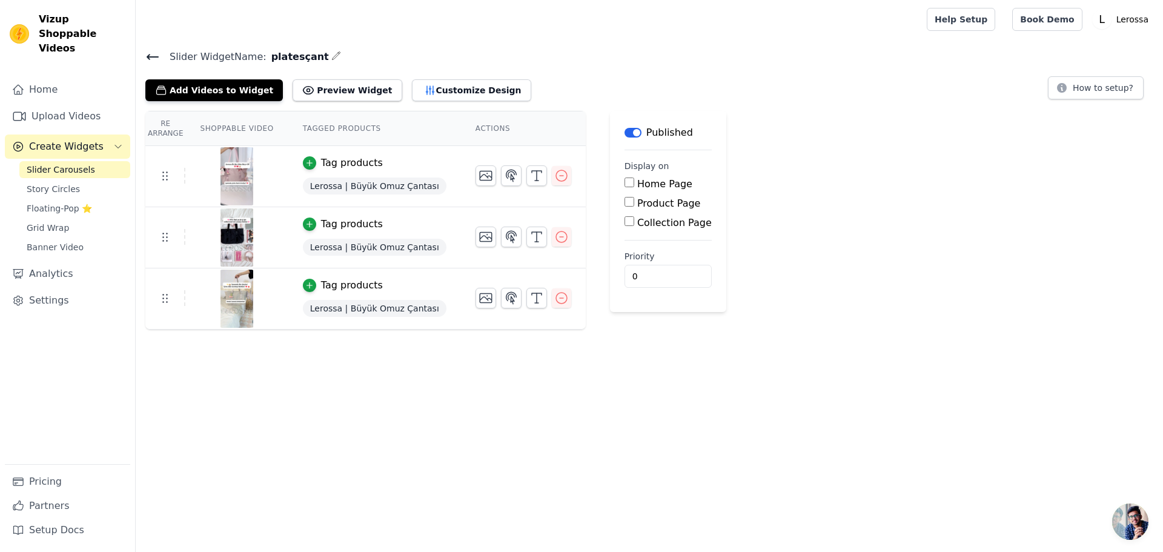
click at [646, 222] on label "Collection Page" at bounding box center [674, 223] width 75 height 12
click at [634, 222] on input "Collection Page" at bounding box center [630, 221] width 10 height 10
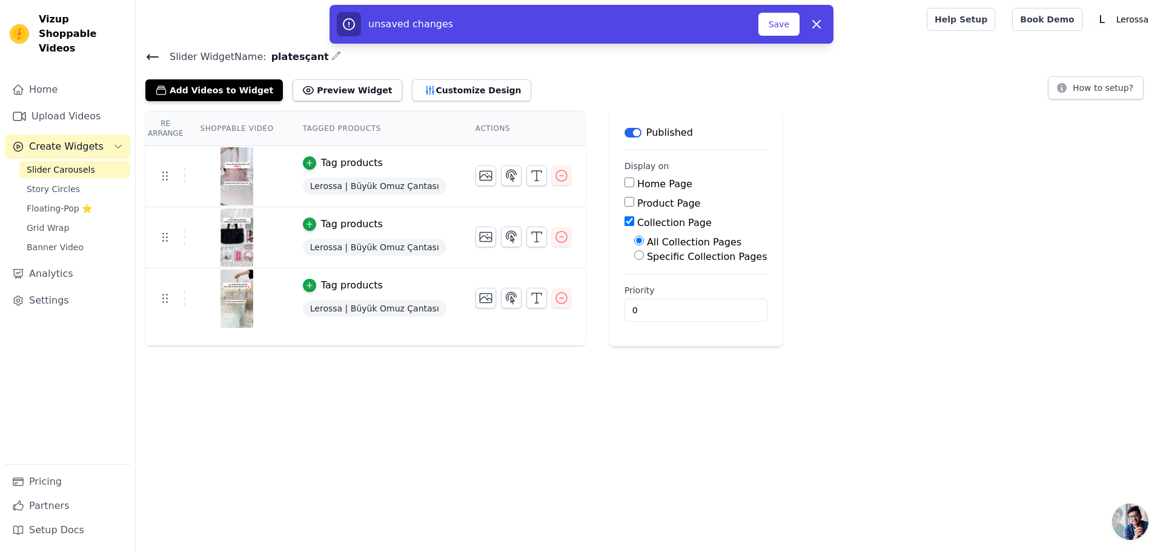
click at [647, 222] on label "Collection Page" at bounding box center [674, 223] width 75 height 12
click at [634, 222] on input "Collection Page" at bounding box center [630, 221] width 10 height 10
checkbox input "false"
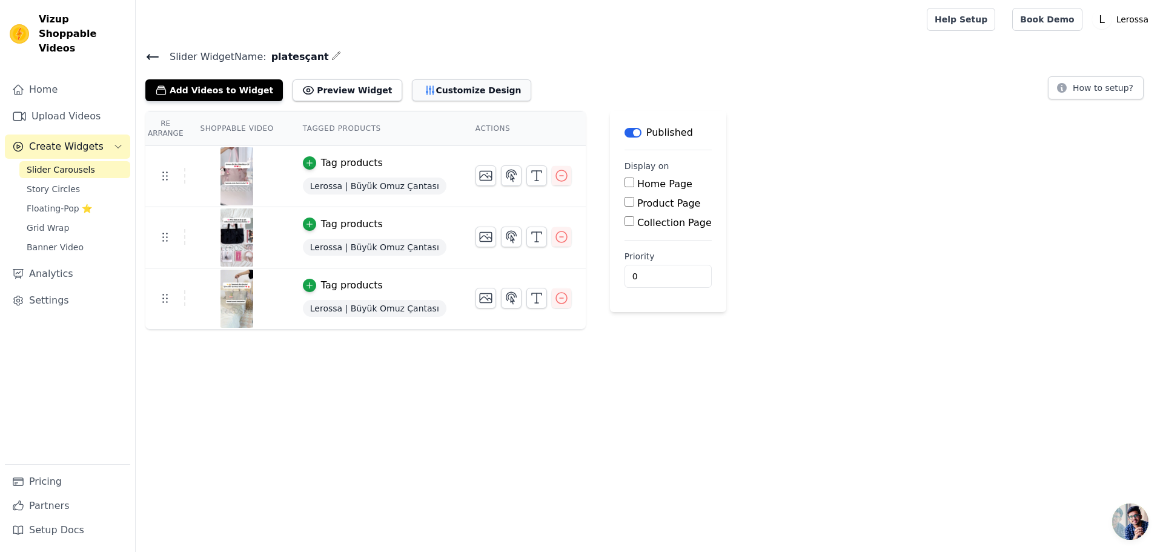
click at [446, 87] on button "Customize Design" at bounding box center [471, 90] width 119 height 22
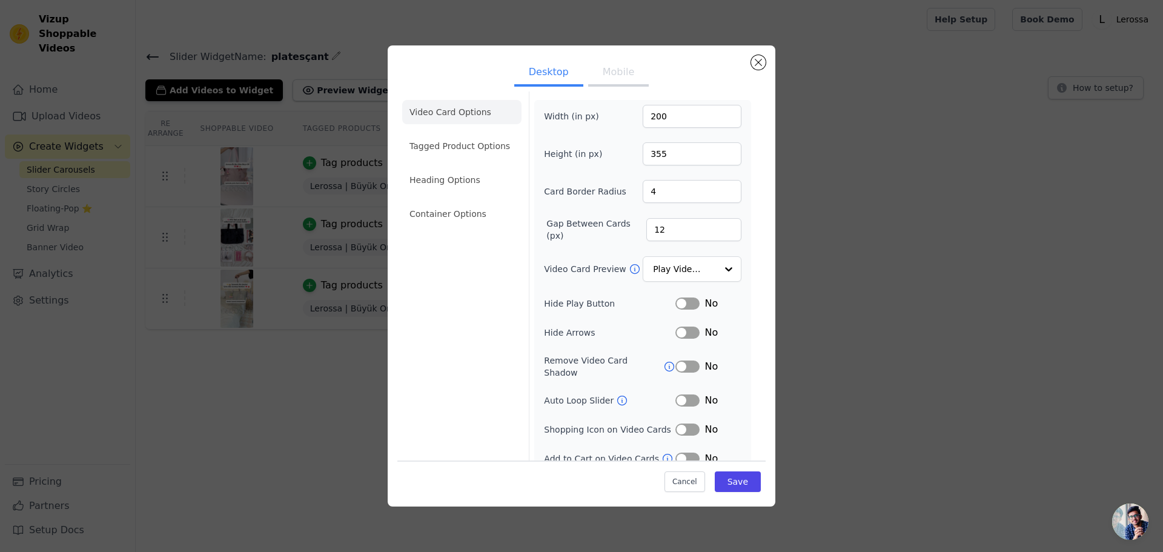
scroll to position [8, 0]
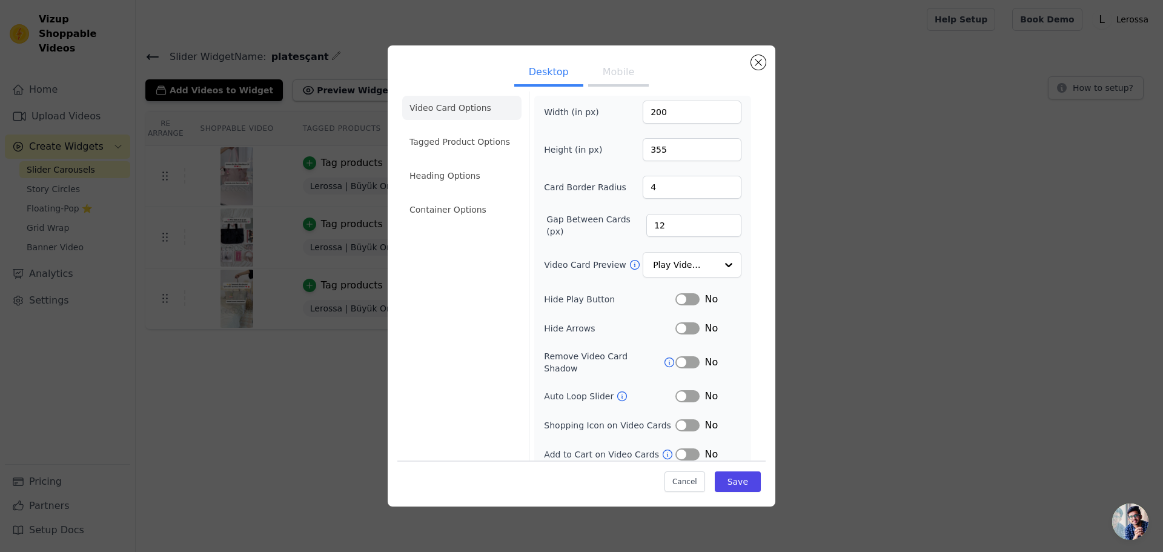
click at [603, 69] on button "Mobile" at bounding box center [618, 73] width 61 height 27
click at [543, 76] on button "Desktop" at bounding box center [548, 73] width 69 height 27
click at [474, 138] on li "Tagged Product Options" at bounding box center [461, 142] width 119 height 24
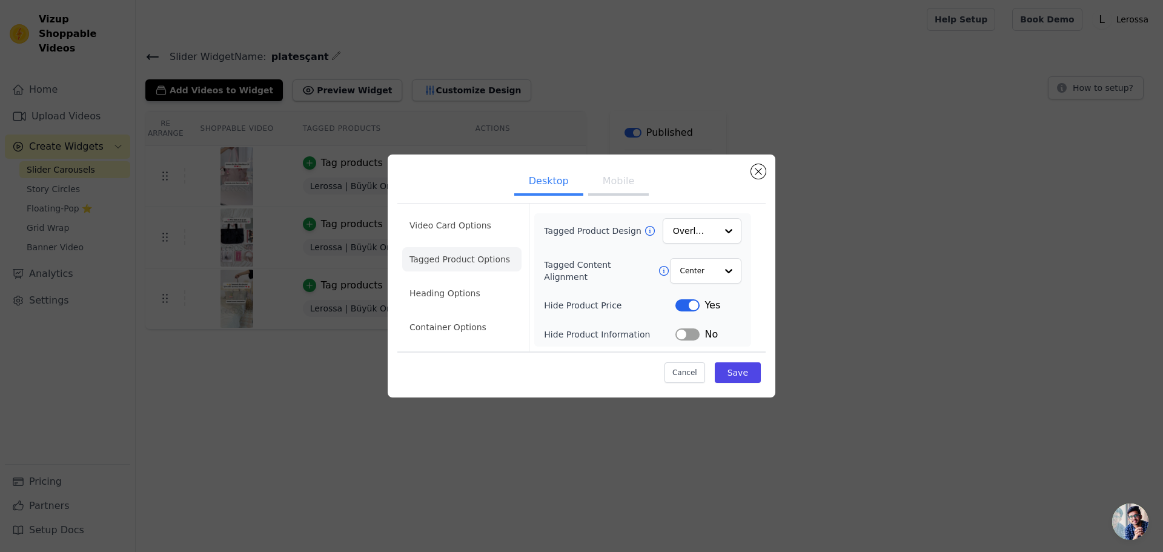
scroll to position [0, 0]
click at [466, 294] on li "Heading Options" at bounding box center [461, 293] width 119 height 24
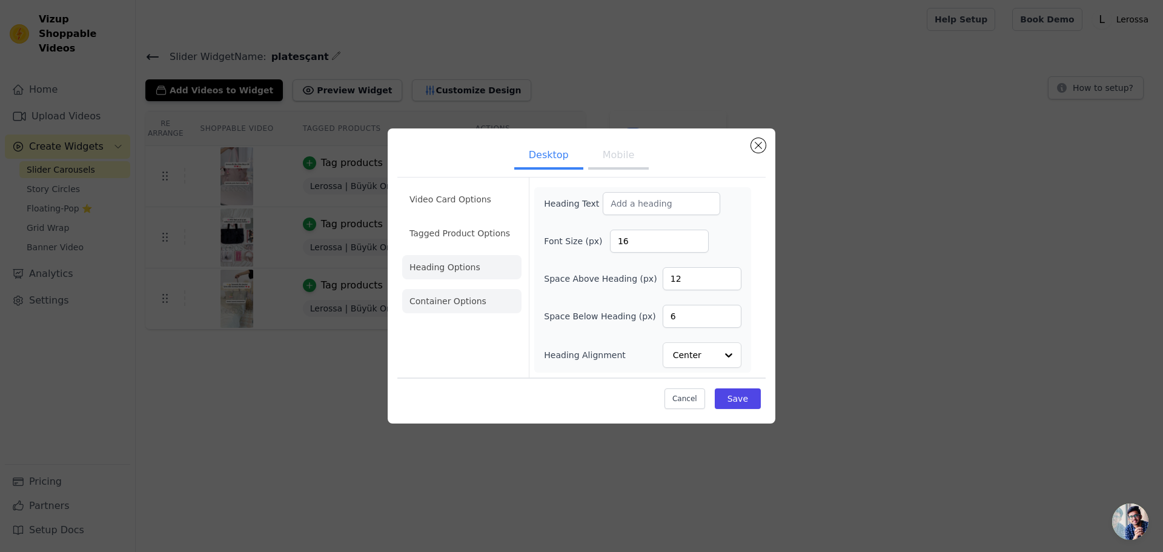
click at [466, 299] on li "Container Options" at bounding box center [461, 301] width 119 height 24
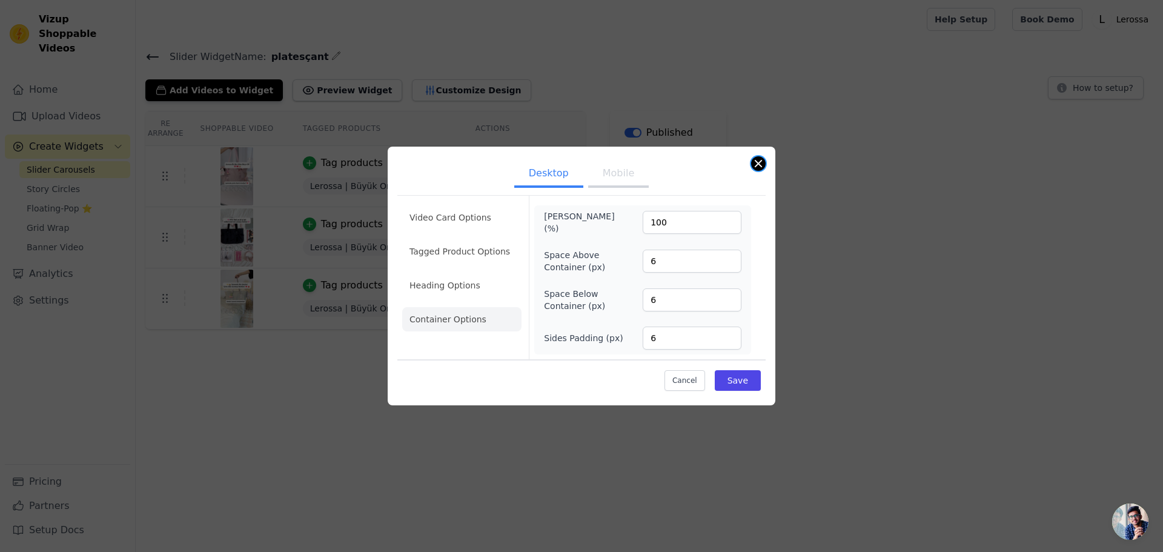
click at [761, 162] on button "Close modal" at bounding box center [758, 163] width 15 height 15
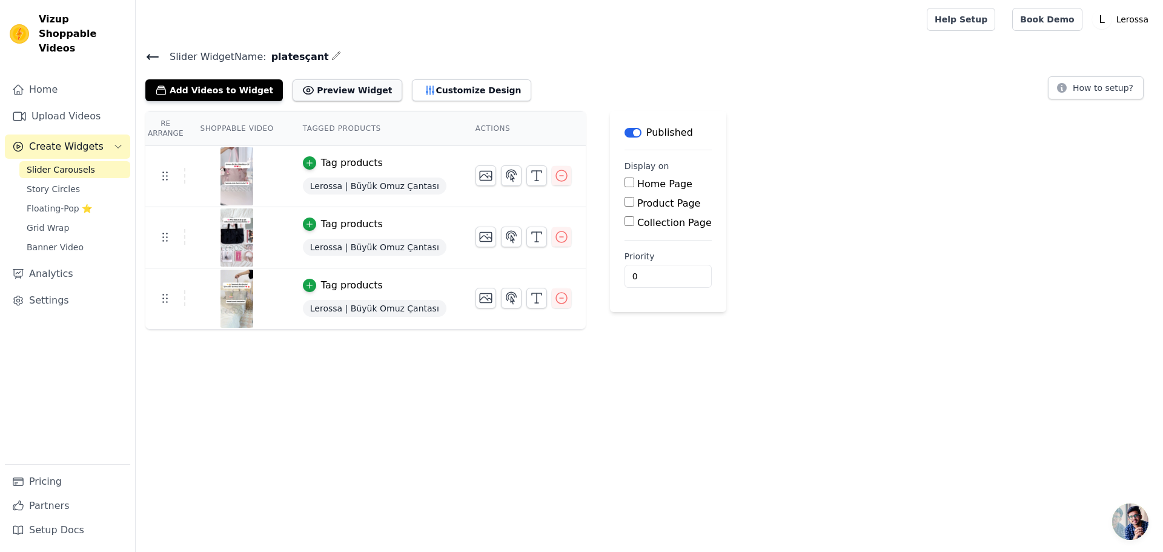
click at [344, 96] on button "Preview Widget" at bounding box center [347, 90] width 109 height 22
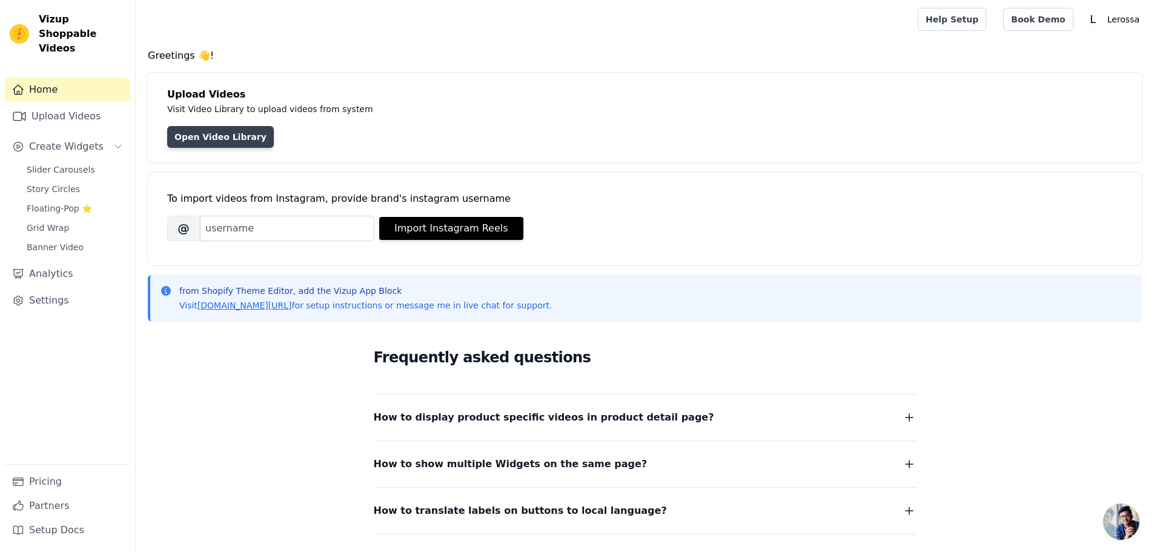
click at [215, 141] on link "Open Video Library" at bounding box center [220, 137] width 107 height 22
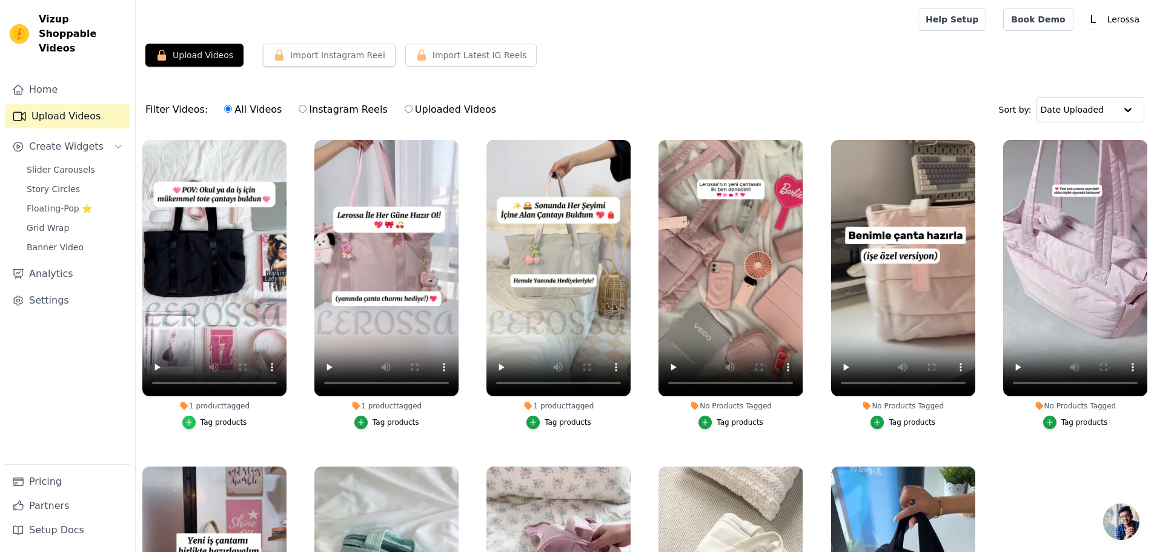
click at [191, 421] on icon "button" at bounding box center [188, 422] width 5 height 5
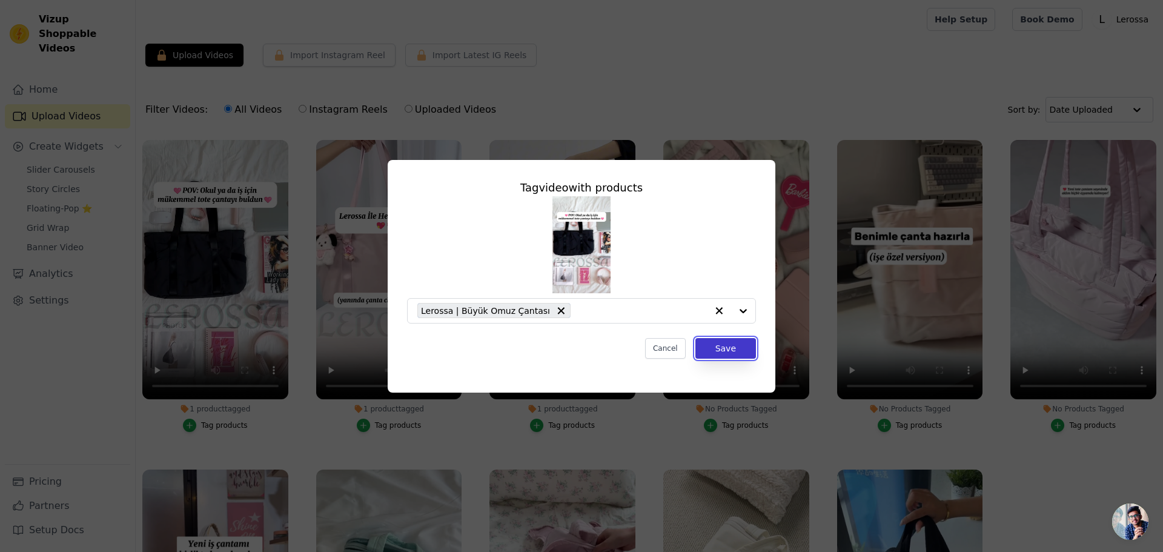
click at [734, 349] on button "Save" at bounding box center [726, 348] width 61 height 21
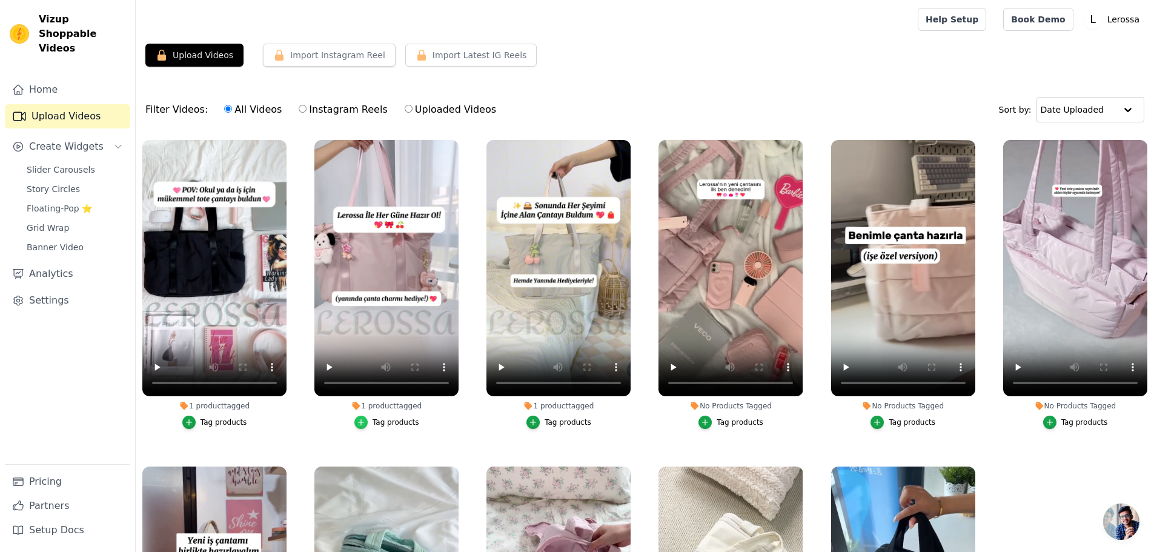
click at [360, 425] on icon "button" at bounding box center [361, 422] width 8 height 8
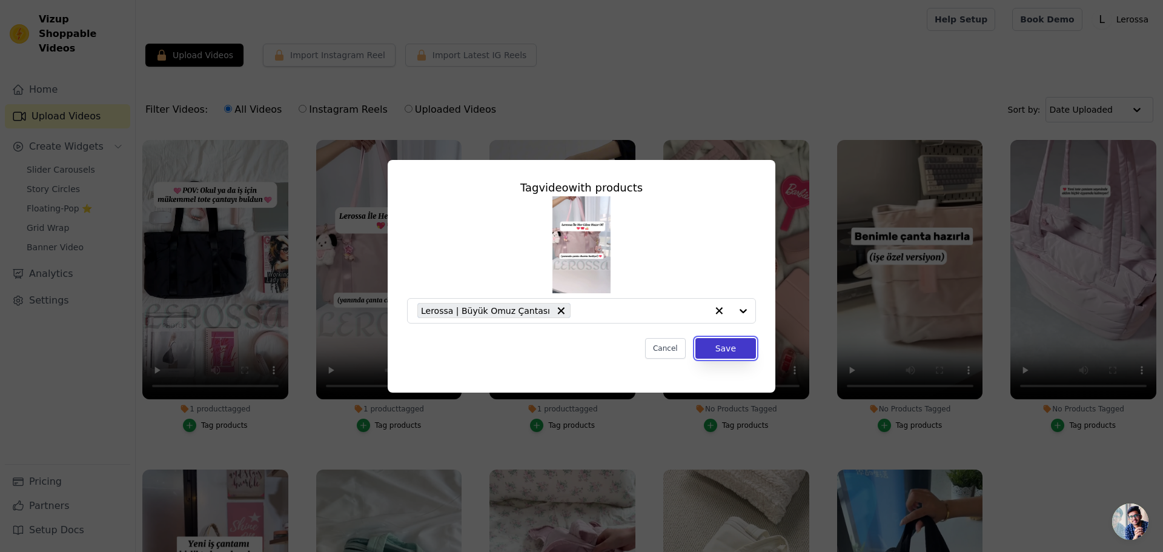
click at [719, 348] on button "Save" at bounding box center [726, 348] width 61 height 21
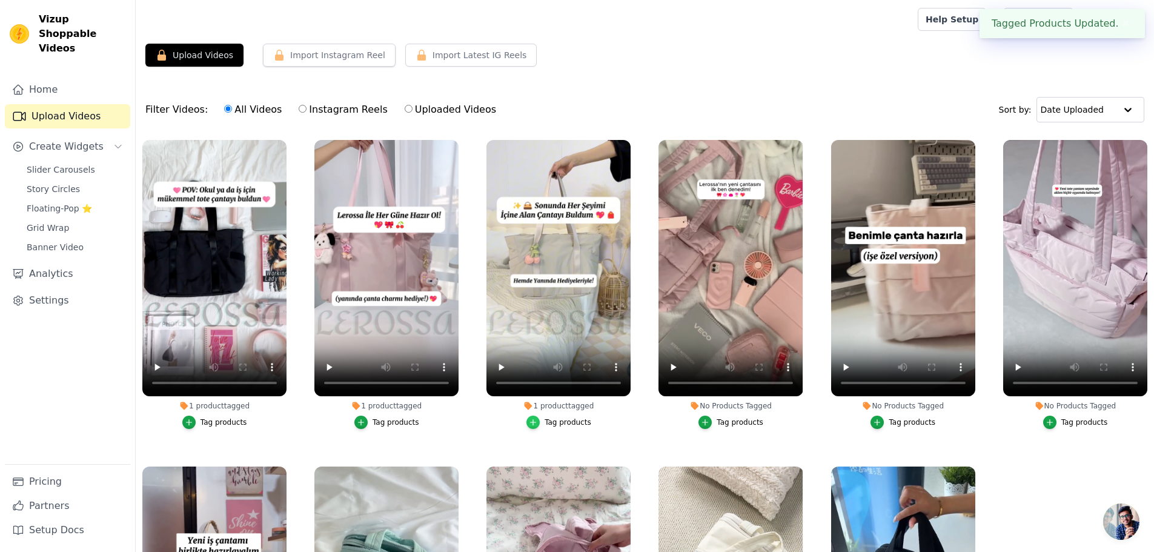
click at [539, 421] on div "button" at bounding box center [532, 422] width 13 height 13
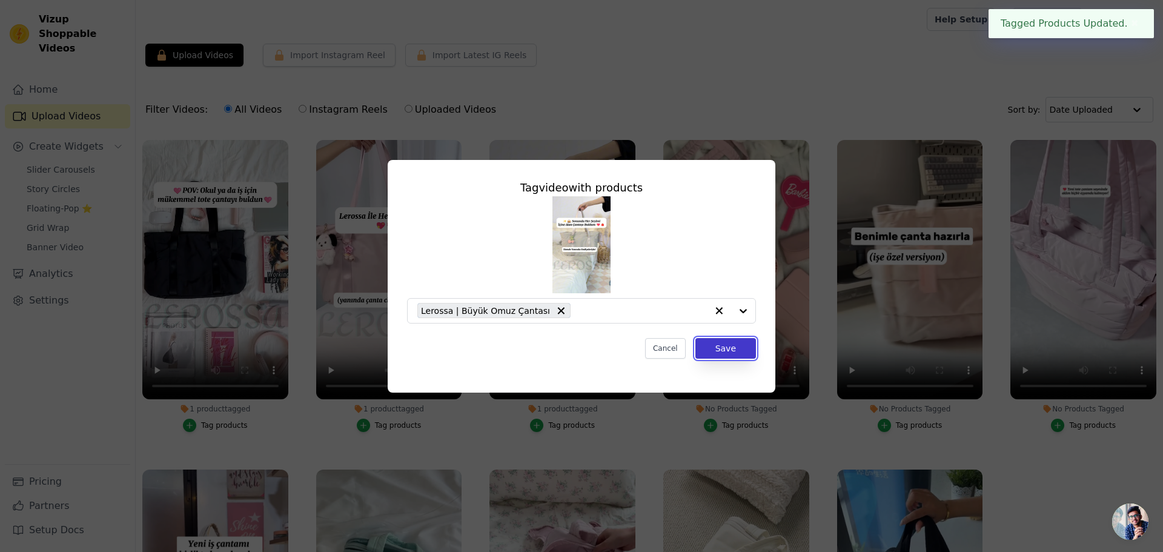
click at [735, 351] on button "Save" at bounding box center [726, 348] width 61 height 21
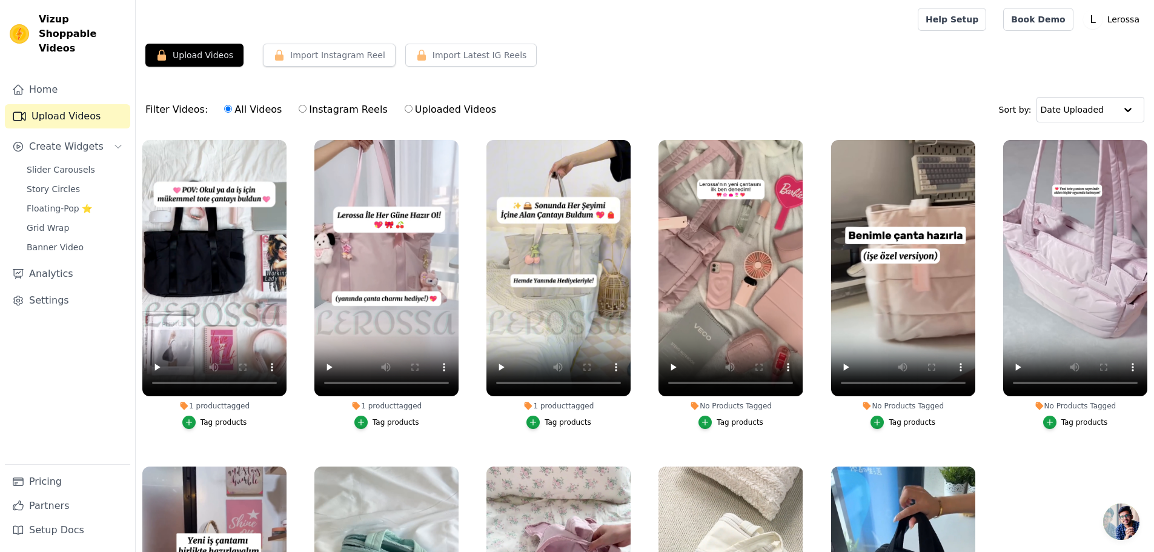
click at [168, 110] on div "Filter Videos: All Videos Instagram Reels Uploaded Videos" at bounding box center [323, 110] width 357 height 28
click at [244, 107] on label "All Videos" at bounding box center [253, 110] width 59 height 16
click at [232, 107] on input "All Videos" at bounding box center [228, 109] width 8 height 8
click at [324, 109] on label "Instagram Reels" at bounding box center [343, 110] width 90 height 16
click at [307, 109] on input "Instagram Reels" at bounding box center [303, 109] width 8 height 8
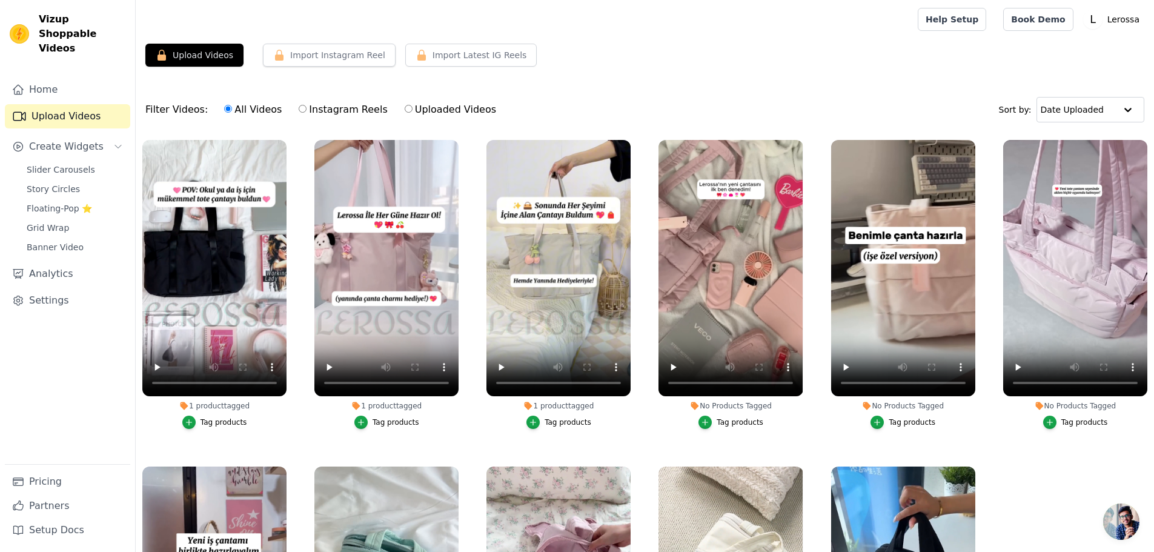
radio input "true"
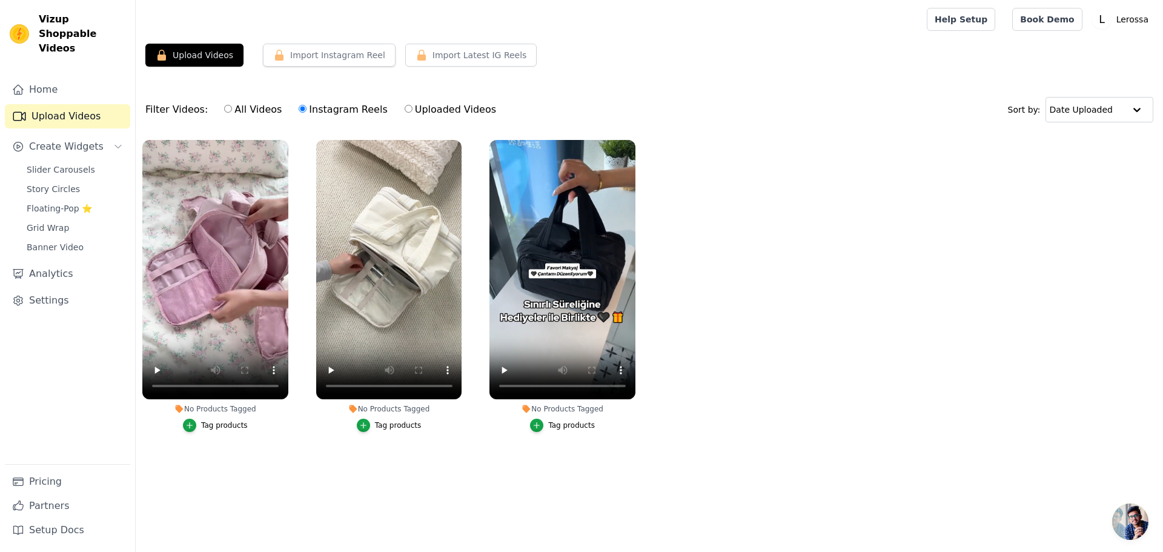
click at [423, 110] on label "Uploaded Videos" at bounding box center [450, 110] width 93 height 16
click at [413, 110] on input "Uploaded Videos" at bounding box center [409, 109] width 8 height 8
radio input "true"
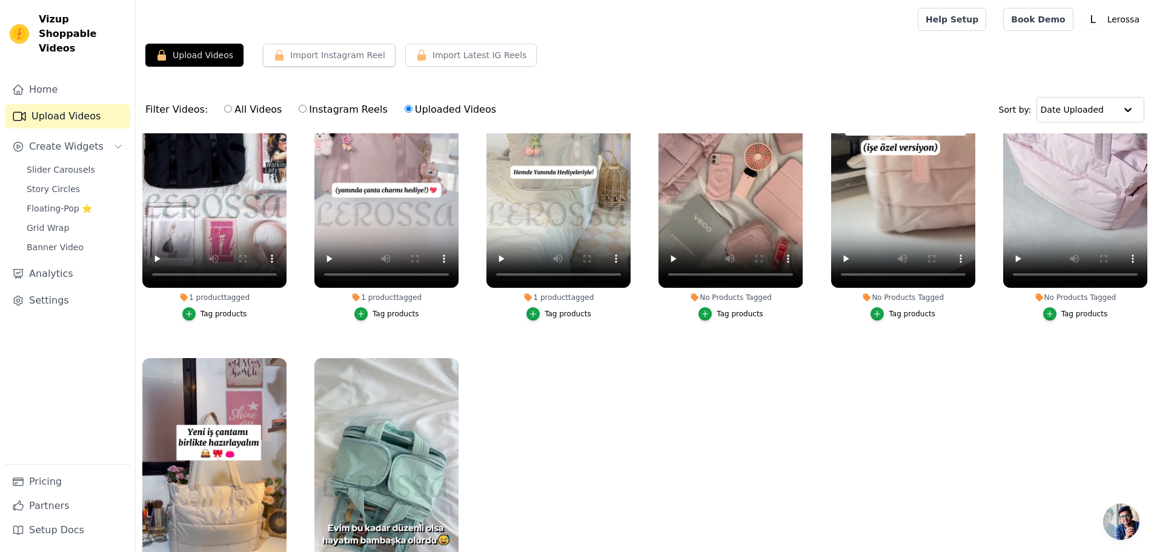
scroll to position [121, 0]
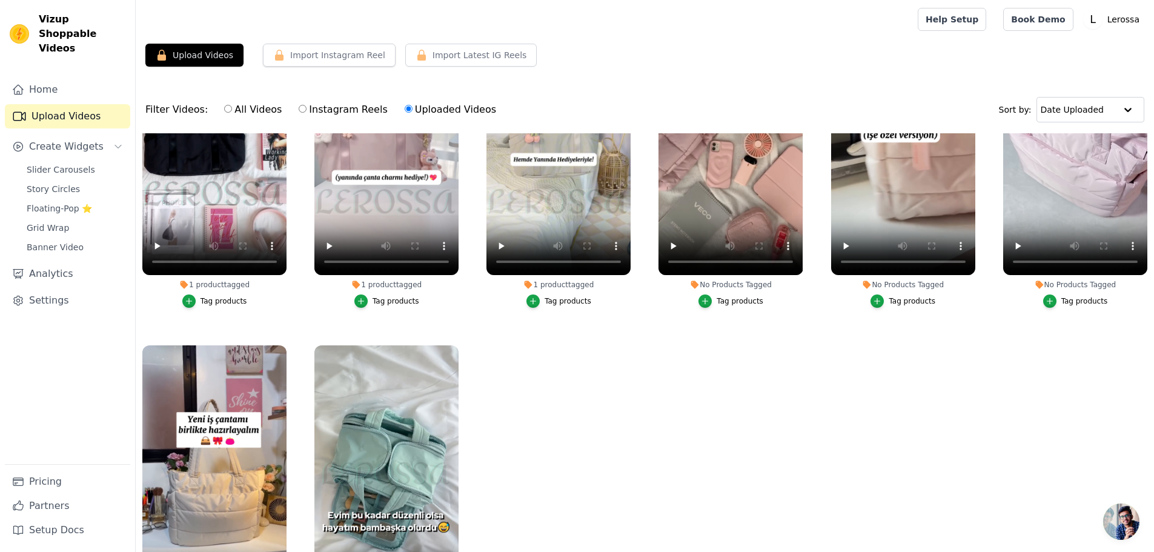
click at [569, 281] on div "1 product tagged" at bounding box center [558, 285] width 144 height 10
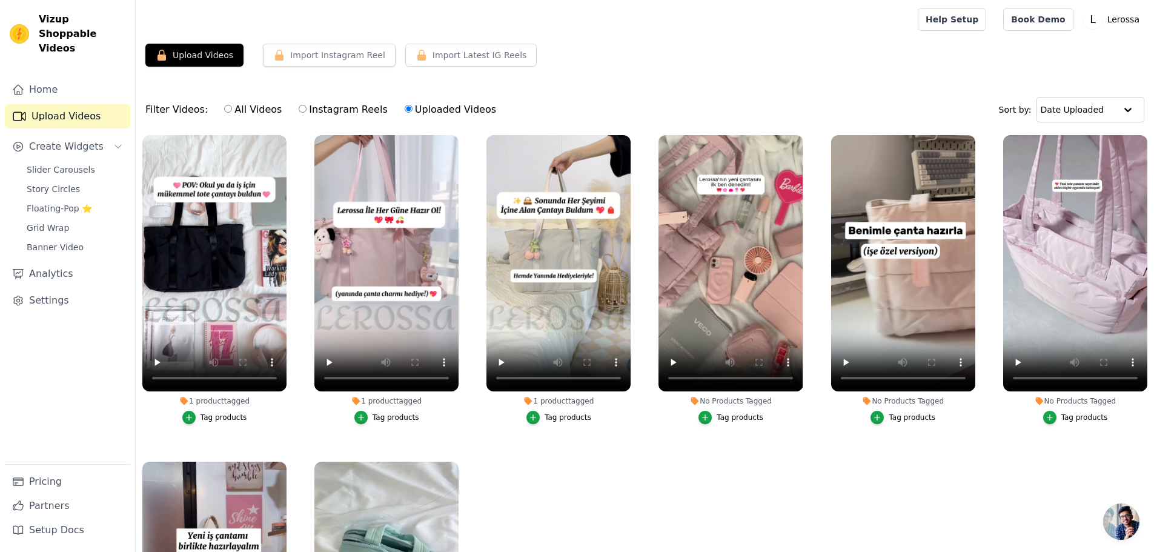
scroll to position [0, 0]
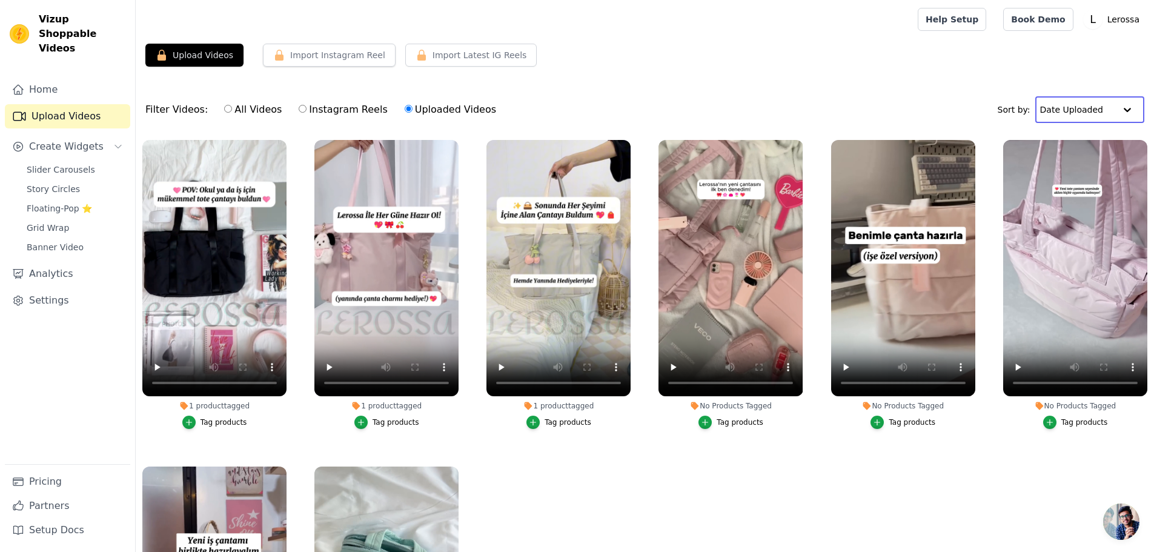
click at [1092, 113] on input "text" at bounding box center [1077, 110] width 75 height 24
click at [1095, 111] on input "text" at bounding box center [1077, 110] width 75 height 24
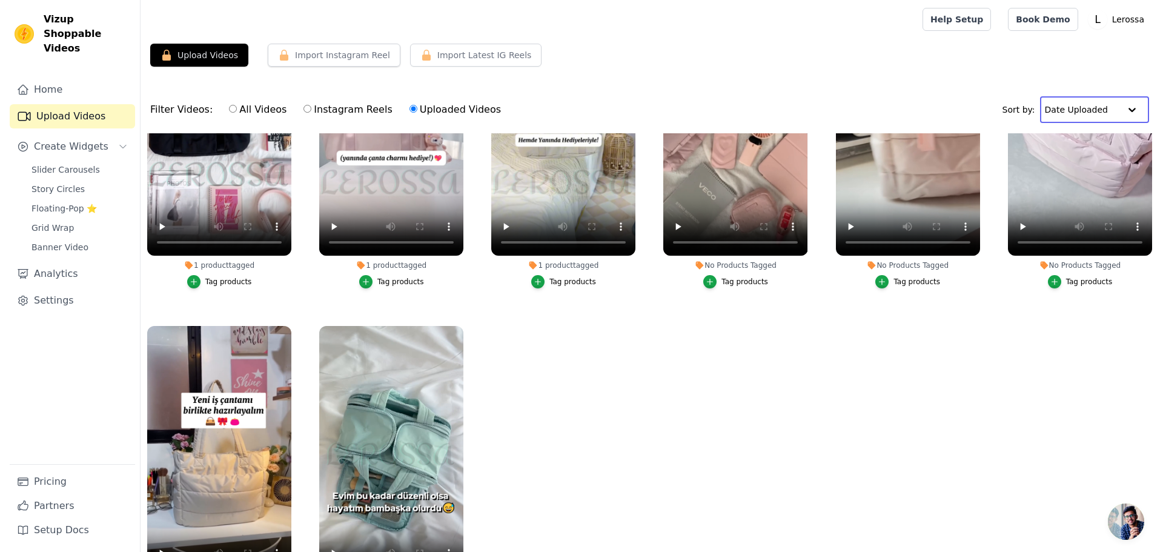
scroll to position [143, 0]
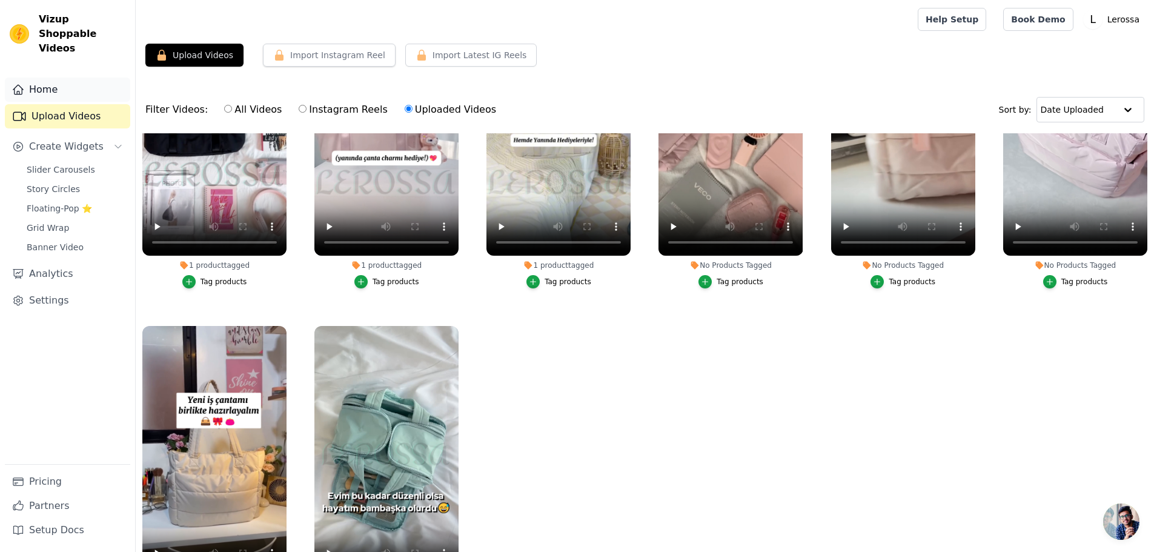
click at [90, 80] on link "Home" at bounding box center [67, 90] width 125 height 24
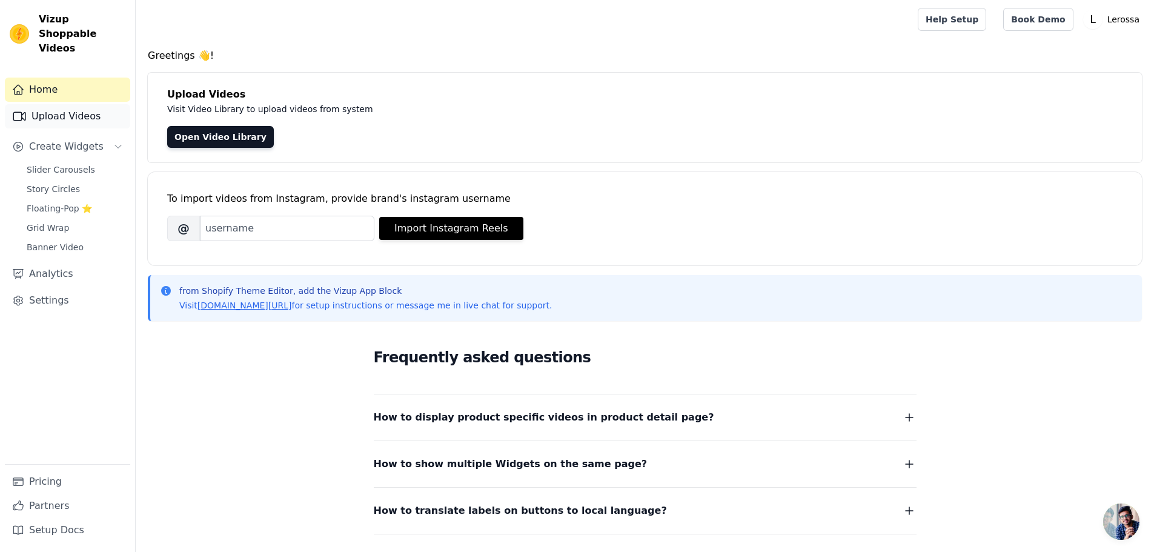
click at [72, 104] on link "Upload Videos" at bounding box center [67, 116] width 125 height 24
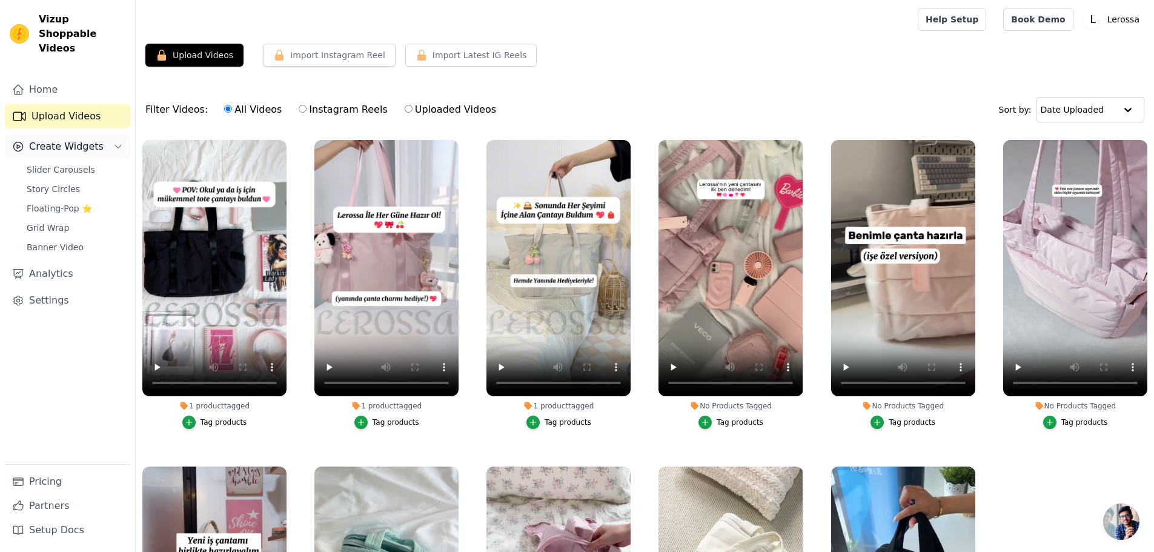
click at [69, 139] on span "Create Widgets" at bounding box center [66, 146] width 75 height 15
click at [74, 164] on div "Slider Carousels Story Circles Floating-Pop ⭐ Grid Wrap Banner Video" at bounding box center [74, 208] width 111 height 95
click at [75, 164] on span "Slider Carousels" at bounding box center [61, 170] width 68 height 12
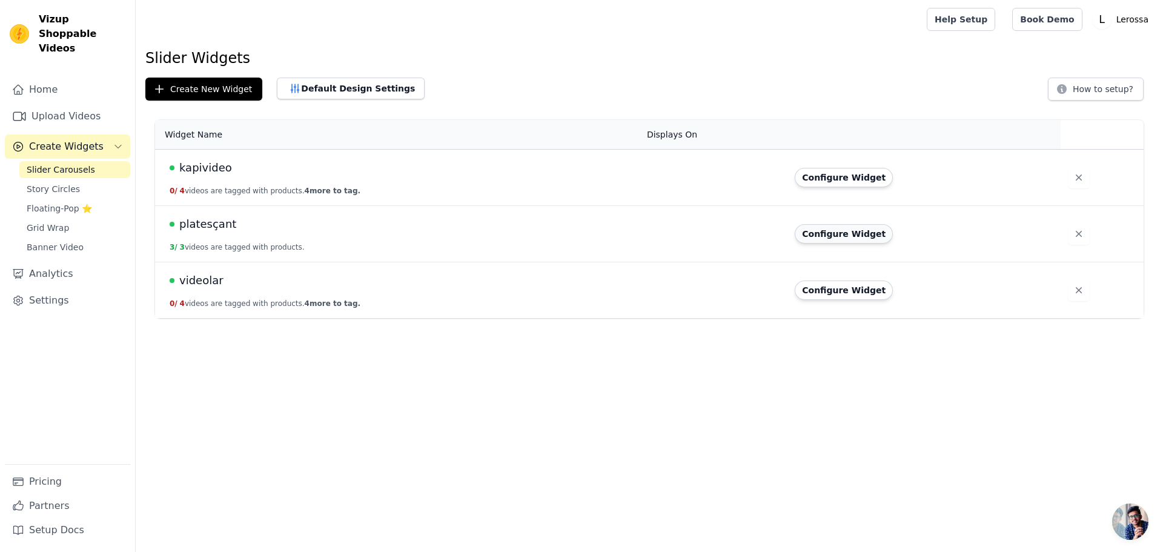
click at [847, 236] on button "Configure Widget" at bounding box center [844, 233] width 98 height 19
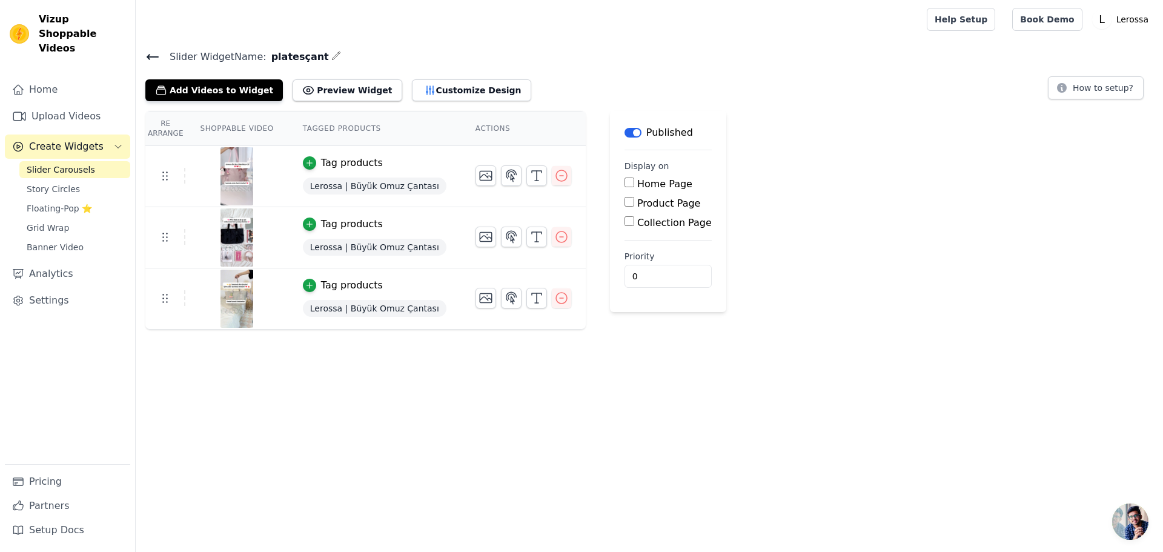
click at [371, 187] on span "Lerossa | Büyük Omuz Çantası" at bounding box center [375, 186] width 144 height 17
click at [208, 172] on div at bounding box center [236, 176] width 101 height 58
click at [173, 176] on td at bounding box center [165, 176] width 40 height 16
click at [164, 176] on icon at bounding box center [165, 175] width 15 height 15
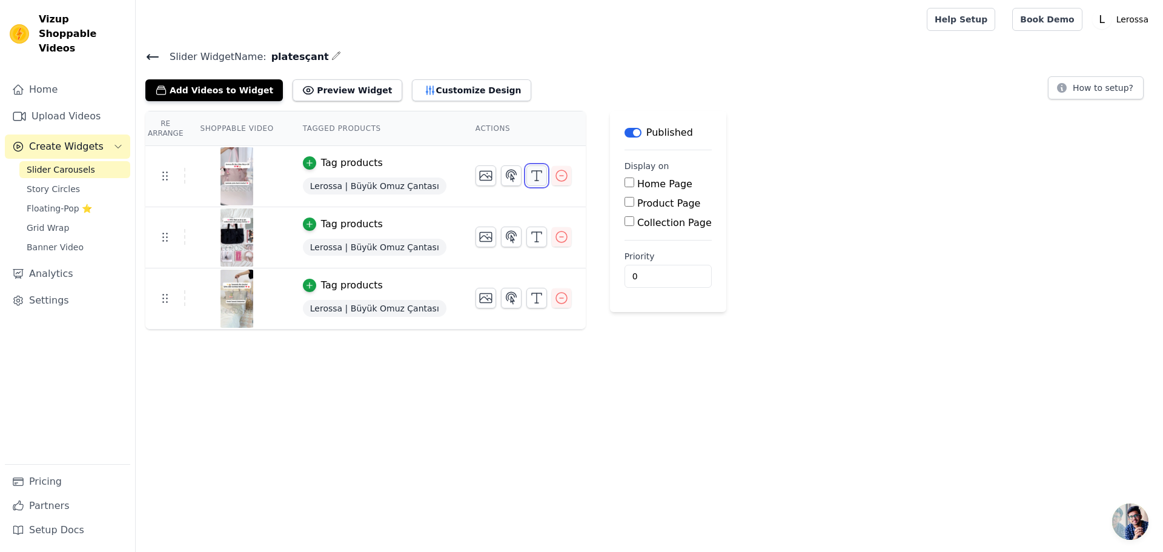
click at [530, 176] on icon "button" at bounding box center [537, 175] width 15 height 15
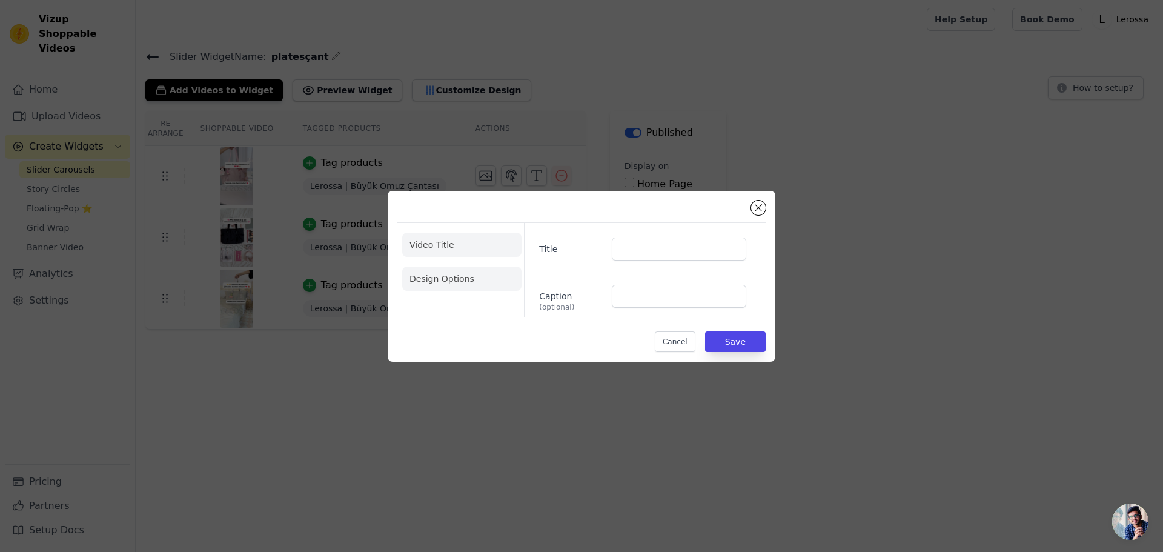
click at [476, 278] on li "Design Options" at bounding box center [461, 279] width 119 height 24
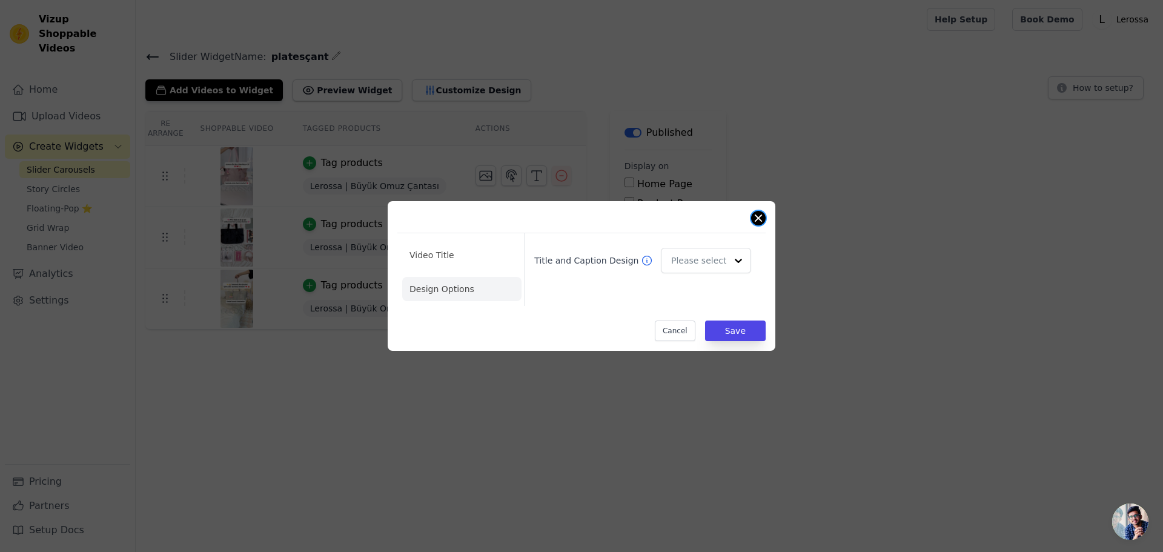
click at [763, 215] on button "Close modal" at bounding box center [758, 218] width 15 height 15
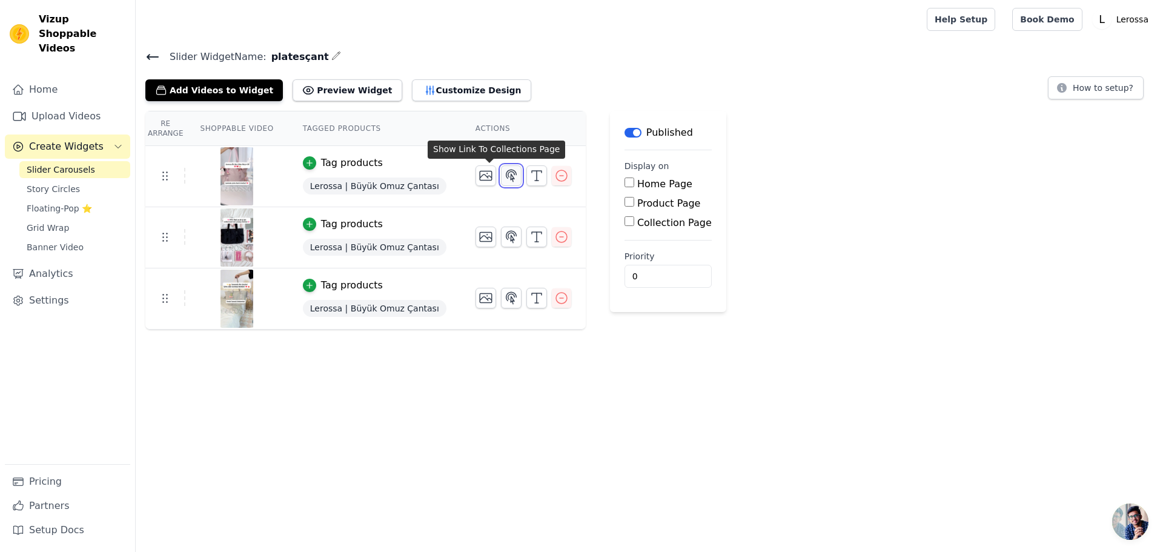
click at [501, 176] on button "button" at bounding box center [511, 175] width 21 height 21
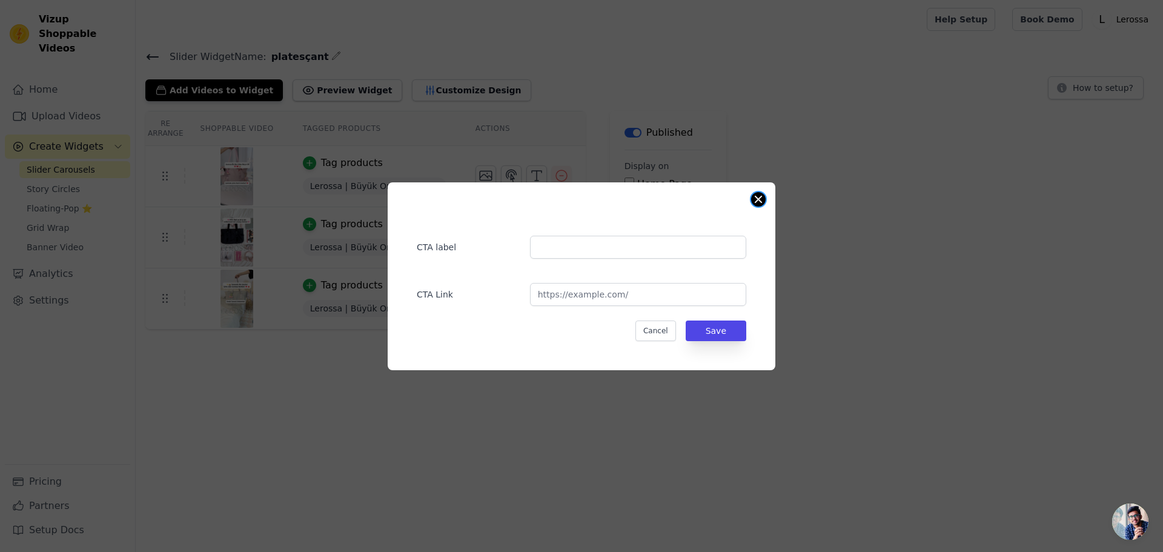
click at [758, 198] on button "Close modal" at bounding box center [758, 199] width 15 height 15
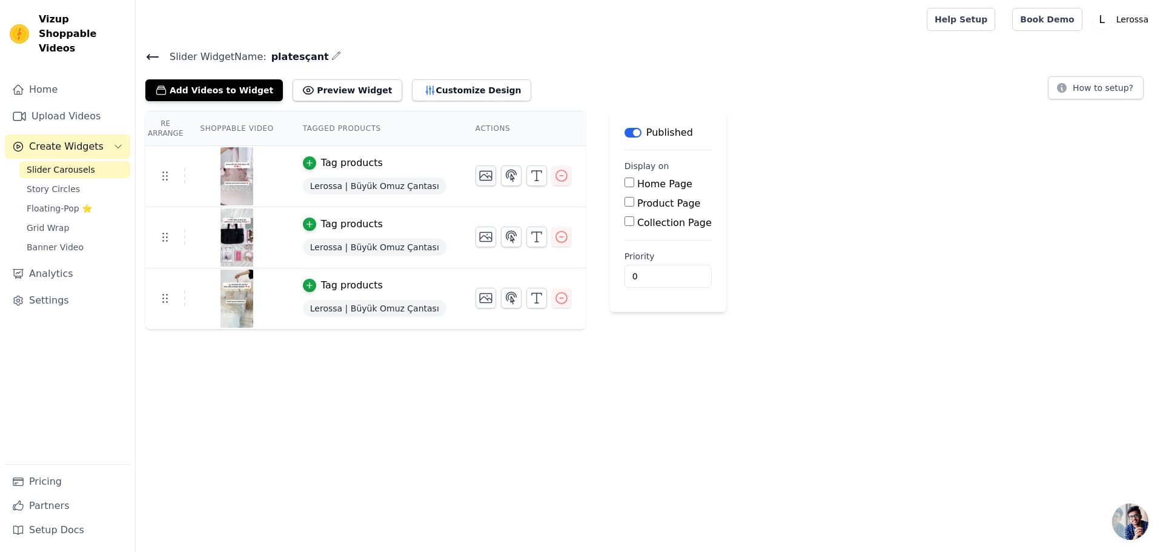
click at [461, 179] on td at bounding box center [523, 171] width 125 height 50
click at [479, 178] on icon "button" at bounding box center [486, 175] width 15 height 15
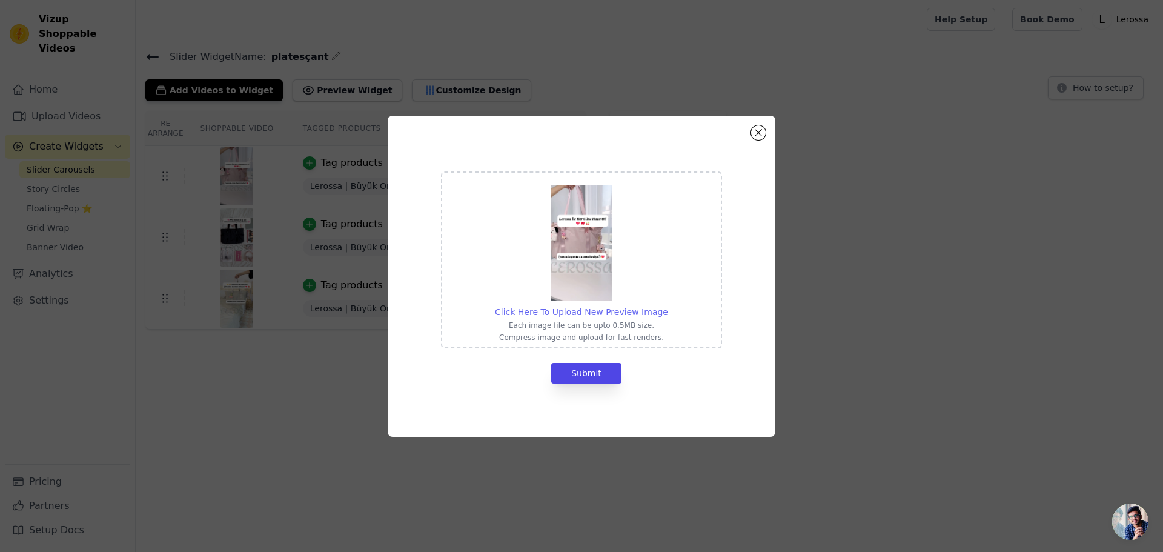
click at [622, 314] on span "Click Here To Upload New Preview Image" at bounding box center [581, 312] width 173 height 10
click at [668, 306] on input "Click Here To Upload New Preview Image Each image file can be upto 0.5MB size. …" at bounding box center [668, 305] width 1 height 1
click at [620, 334] on p "Compress image and upload for fast renders." at bounding box center [581, 338] width 173 height 10
click at [668, 306] on input "Click Here To Upload New Preview Image Each image file can be upto 0.5MB size. …" at bounding box center [668, 305] width 1 height 1
click at [760, 136] on button "Close modal" at bounding box center [758, 132] width 15 height 15
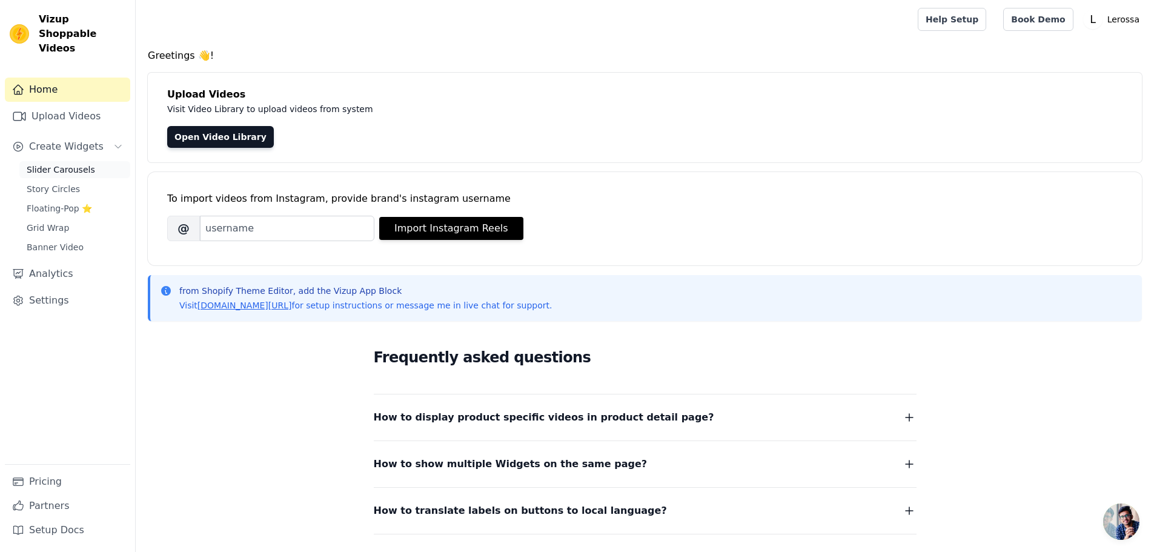
click at [68, 164] on span "Slider Carousels" at bounding box center [61, 170] width 68 height 12
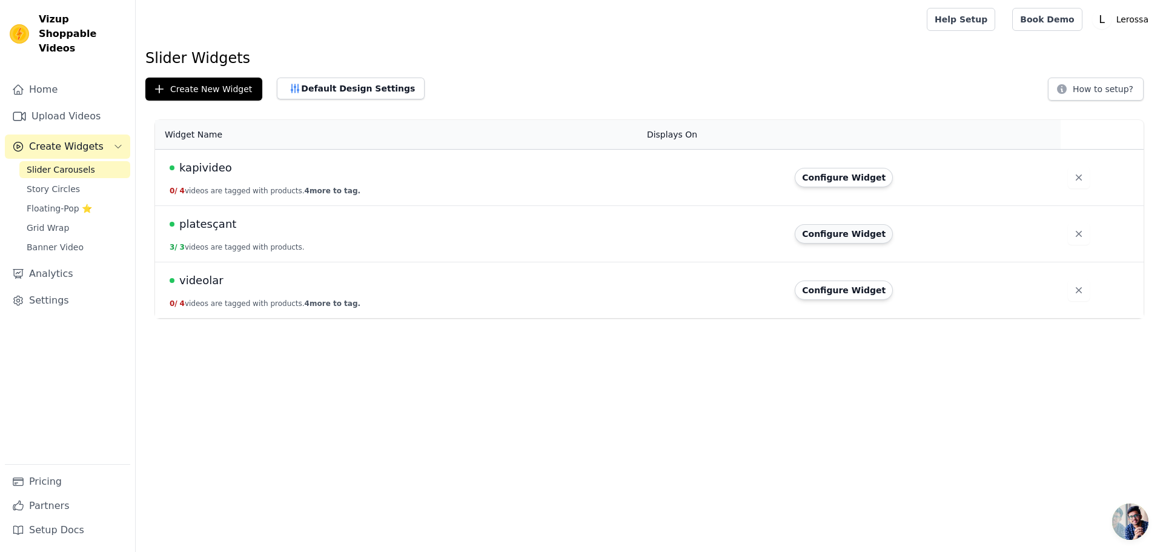
click at [851, 237] on button "Configure Widget" at bounding box center [844, 233] width 98 height 19
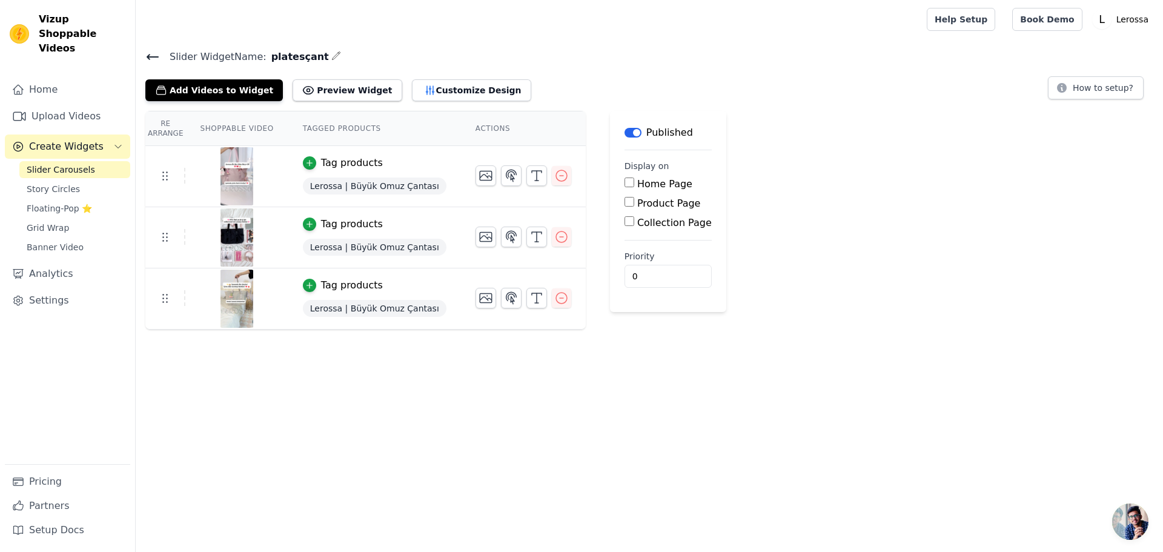
click at [336, 187] on span "Lerossa | Büyük Omuz Çantası" at bounding box center [375, 186] width 144 height 17
click at [354, 162] on div "Tag products" at bounding box center [352, 163] width 62 height 15
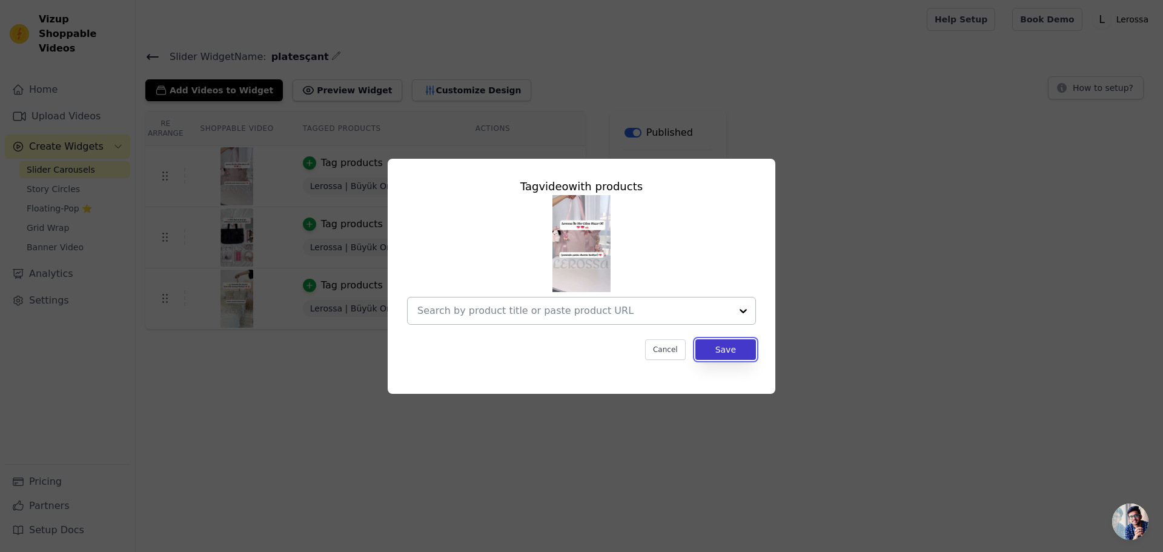
click at [711, 347] on button "Save" at bounding box center [726, 349] width 61 height 21
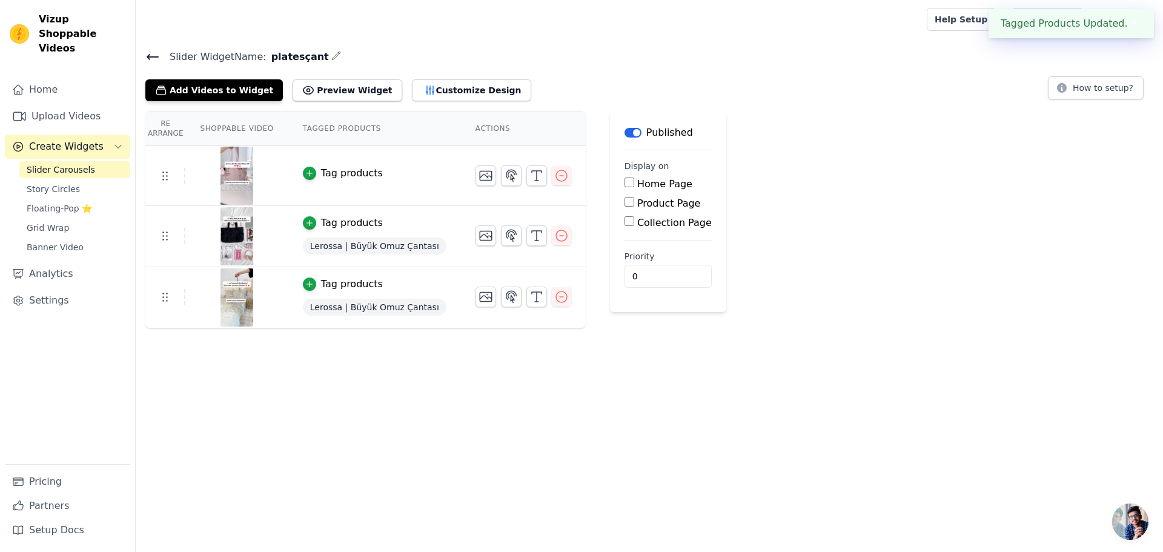
click at [396, 236] on div "Lerossa | Büyük Omuz Çantası" at bounding box center [375, 246] width 144 height 22
click at [345, 216] on div "Tag products" at bounding box center [352, 223] width 62 height 15
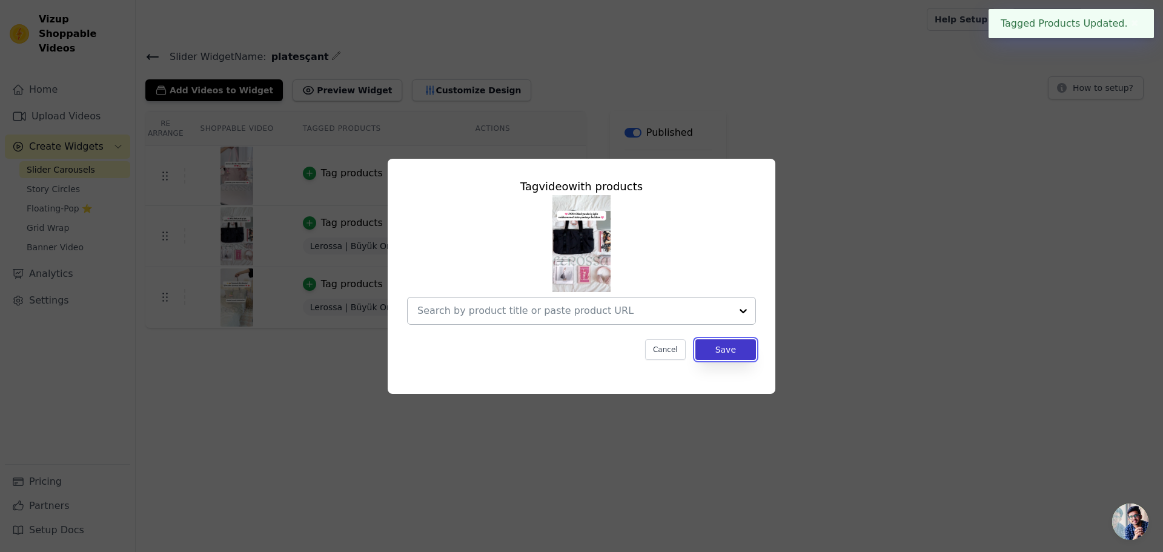
click at [700, 350] on button "Save" at bounding box center [726, 349] width 61 height 21
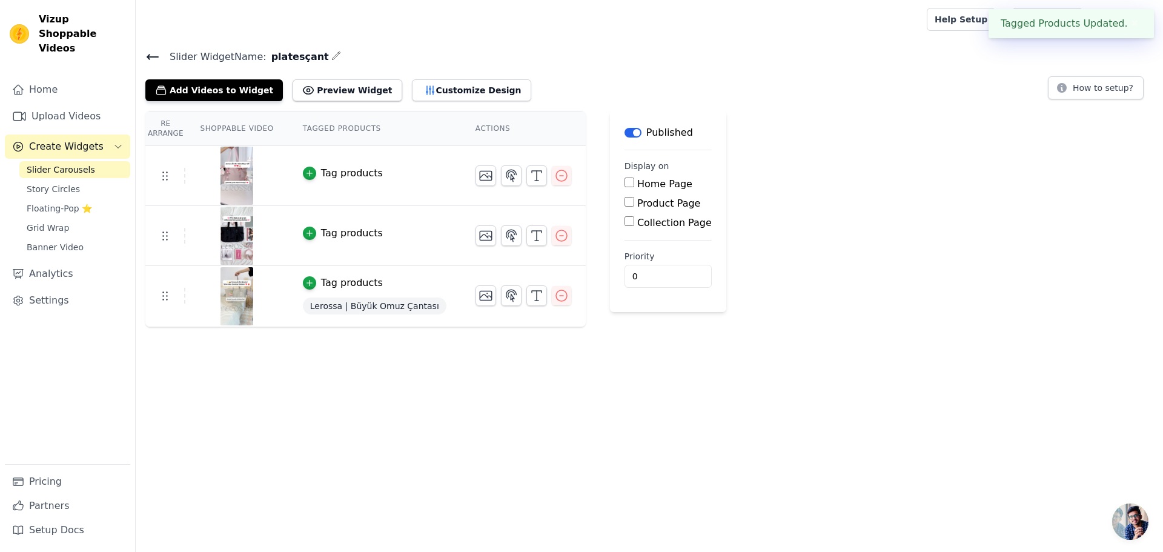
click at [365, 284] on div "Tag products" at bounding box center [352, 283] width 62 height 15
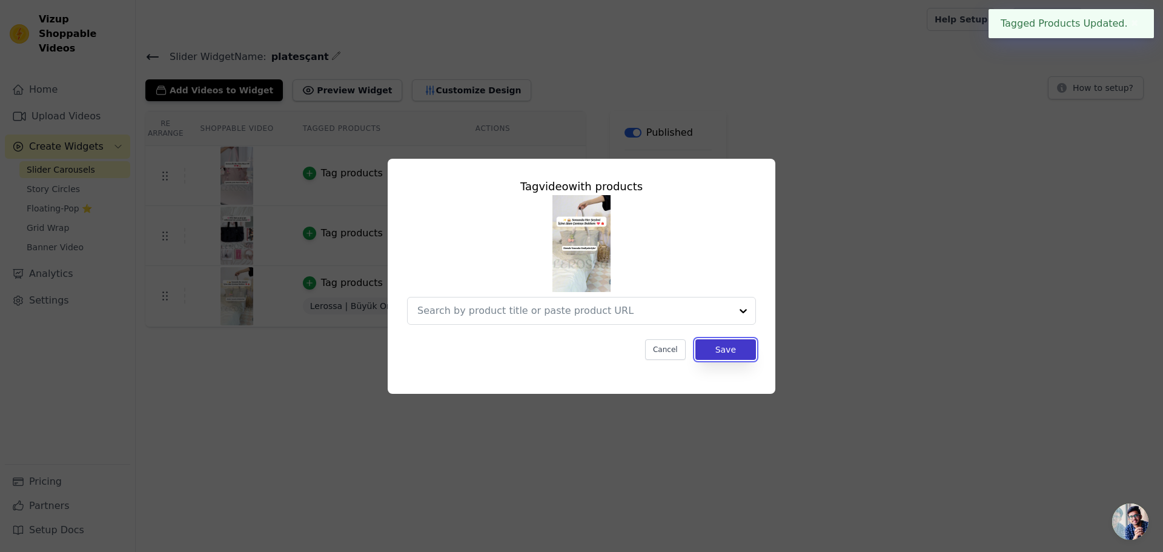
click at [728, 348] on button "Save" at bounding box center [726, 349] width 61 height 21
